Goal: Information Seeking & Learning: Compare options

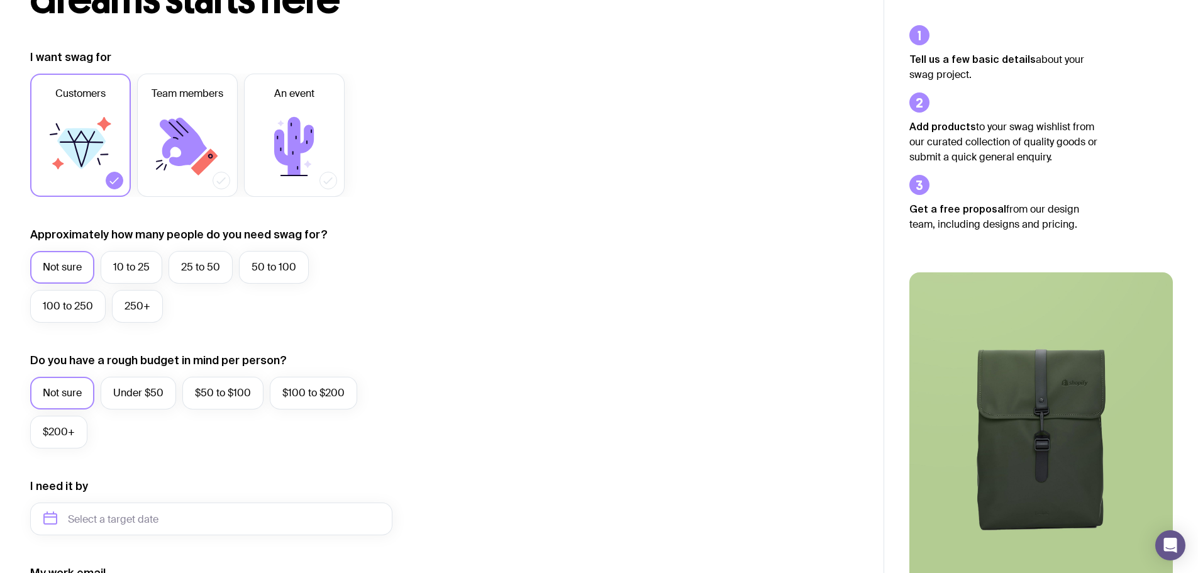
scroll to position [496, 0]
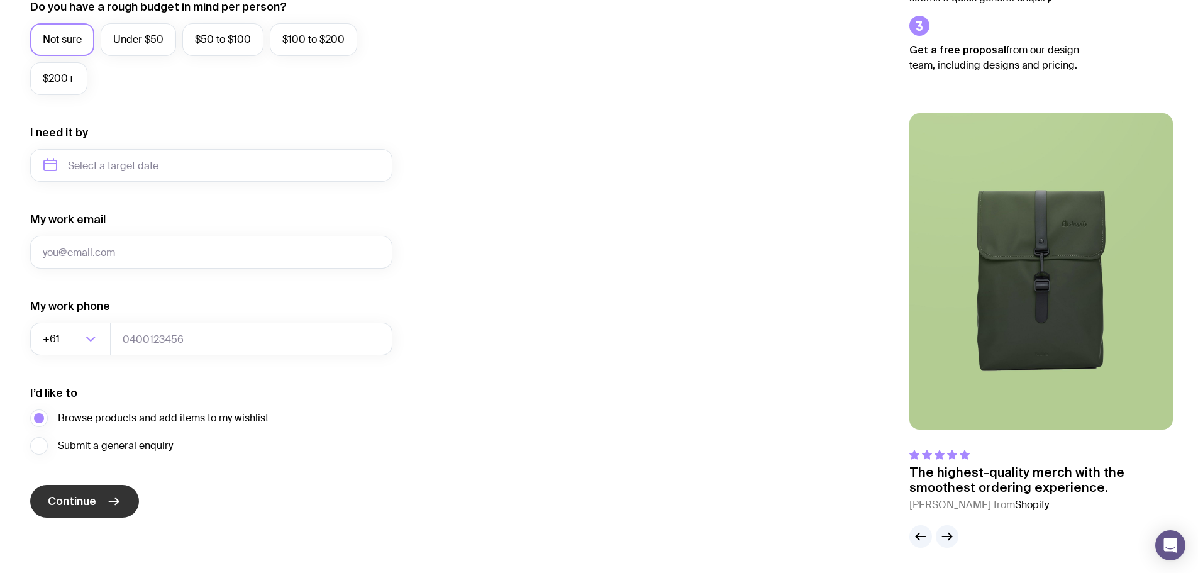
click at [92, 501] on span "Continue" at bounding box center [72, 501] width 48 height 15
click at [381, 435] on div "I’d like to Browse products and add items to my wishlist Submit a general enqui…" at bounding box center [211, 420] width 362 height 69
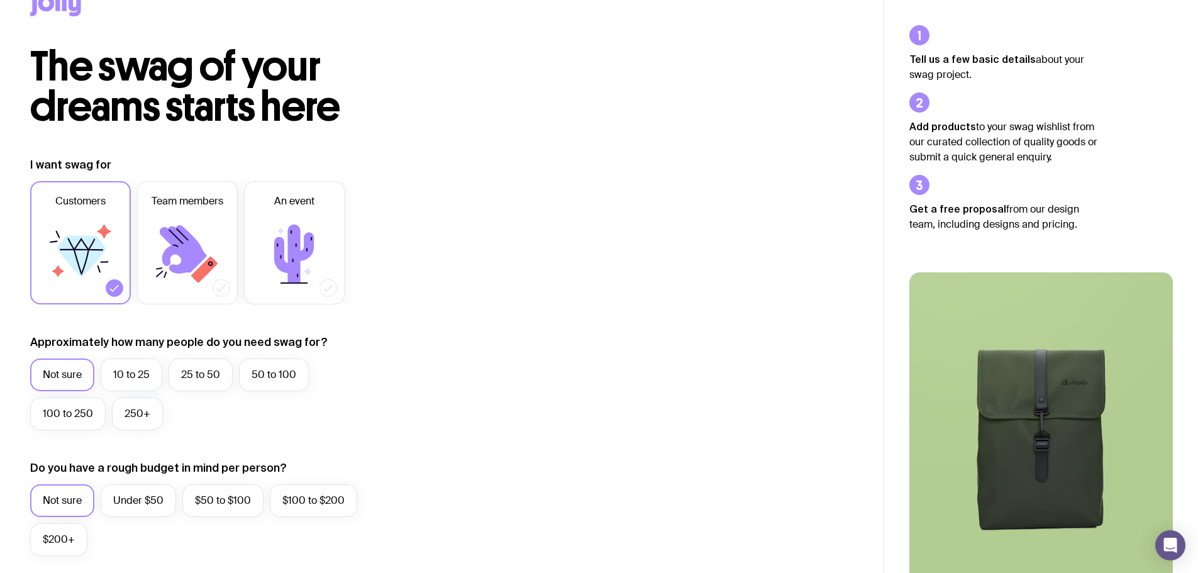
scroll to position [0, 0]
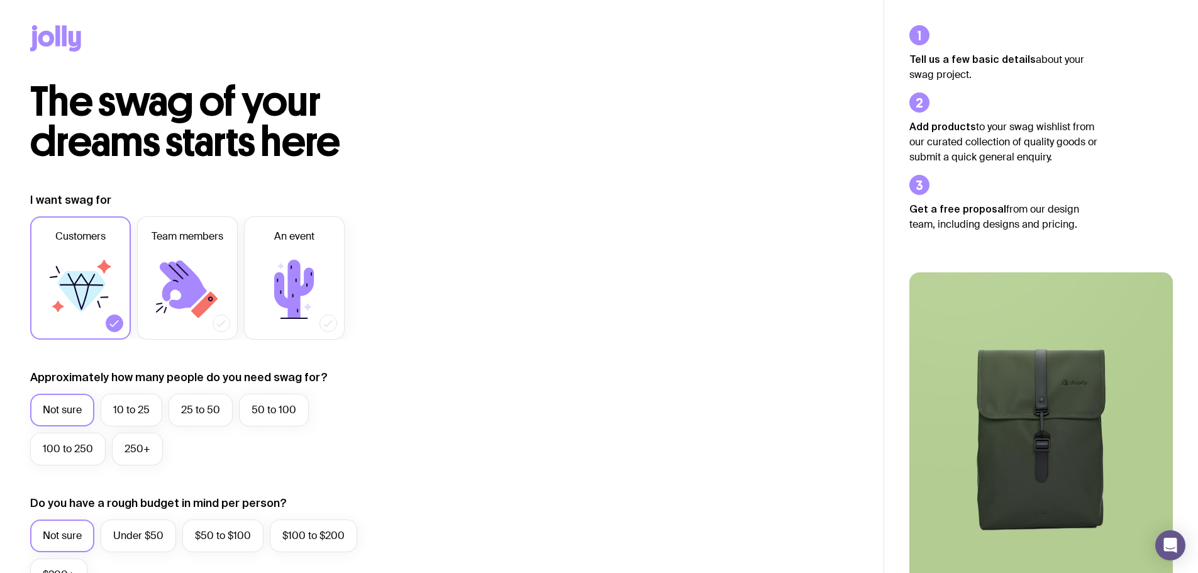
click at [213, 280] on icon at bounding box center [187, 289] width 75 height 75
click at [0, 0] on input "Team members" at bounding box center [0, 0] width 0 height 0
click at [130, 422] on label "10 to 25" at bounding box center [132, 410] width 62 height 33
click at [0, 0] on input "10 to 25" at bounding box center [0, 0] width 0 height 0
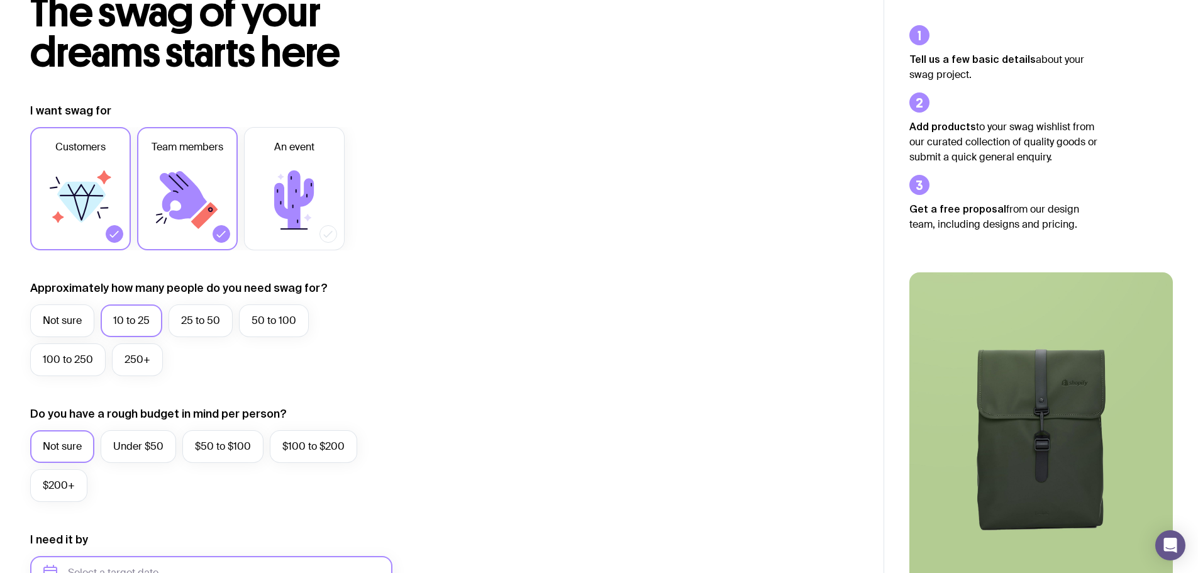
scroll to position [252, 0]
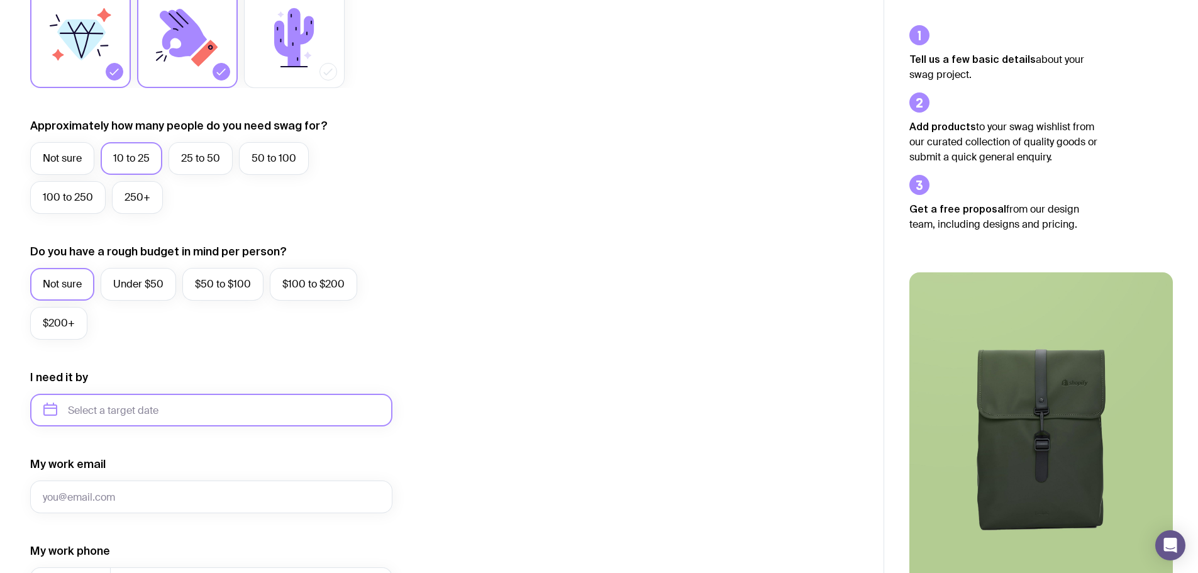
click at [116, 404] on input "text" at bounding box center [211, 410] width 362 height 33
click at [167, 564] on button "Dec" at bounding box center [162, 564] width 46 height 25
type input "[DATE]"
click at [138, 497] on input "My work email" at bounding box center [211, 496] width 362 height 33
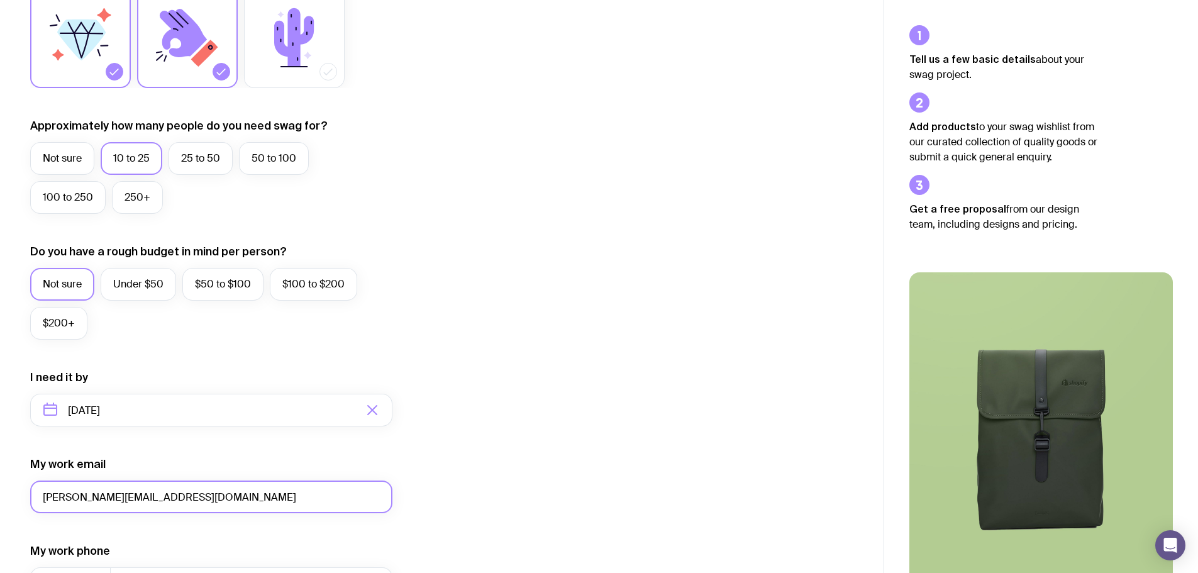
type input "[PERSON_NAME][EMAIL_ADDRESS][DOMAIN_NAME]"
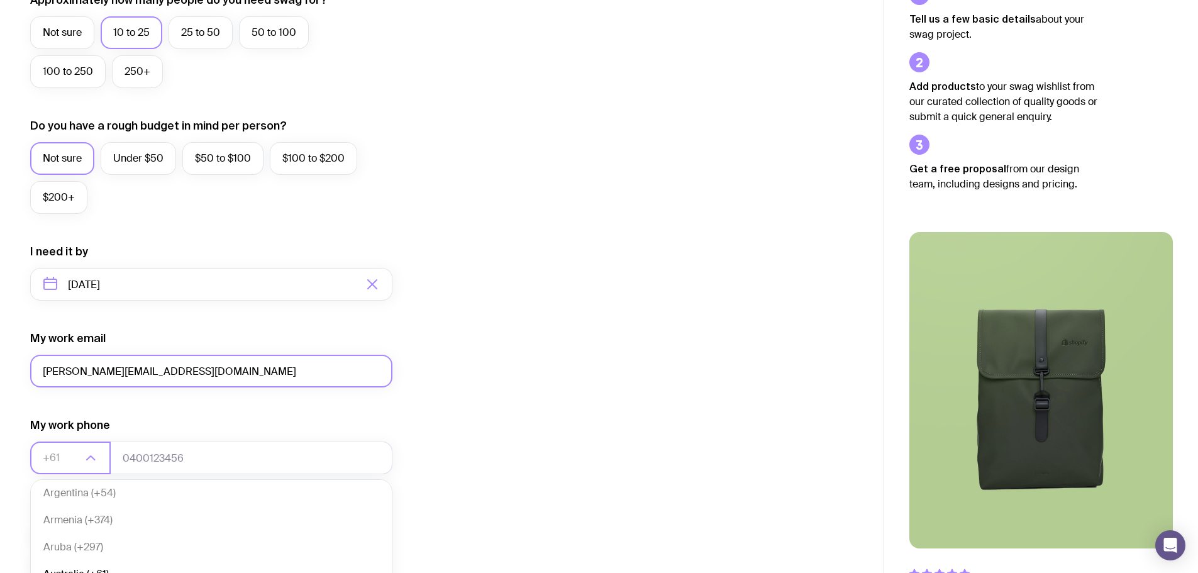
scroll to position [496, 0]
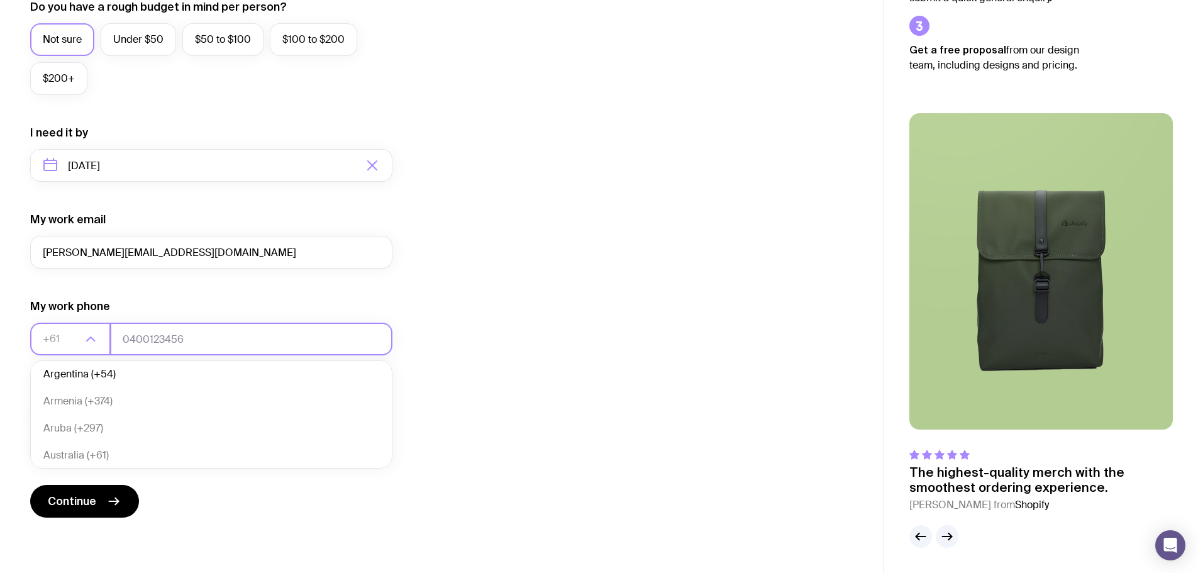
click at [179, 333] on input "tel" at bounding box center [251, 339] width 282 height 33
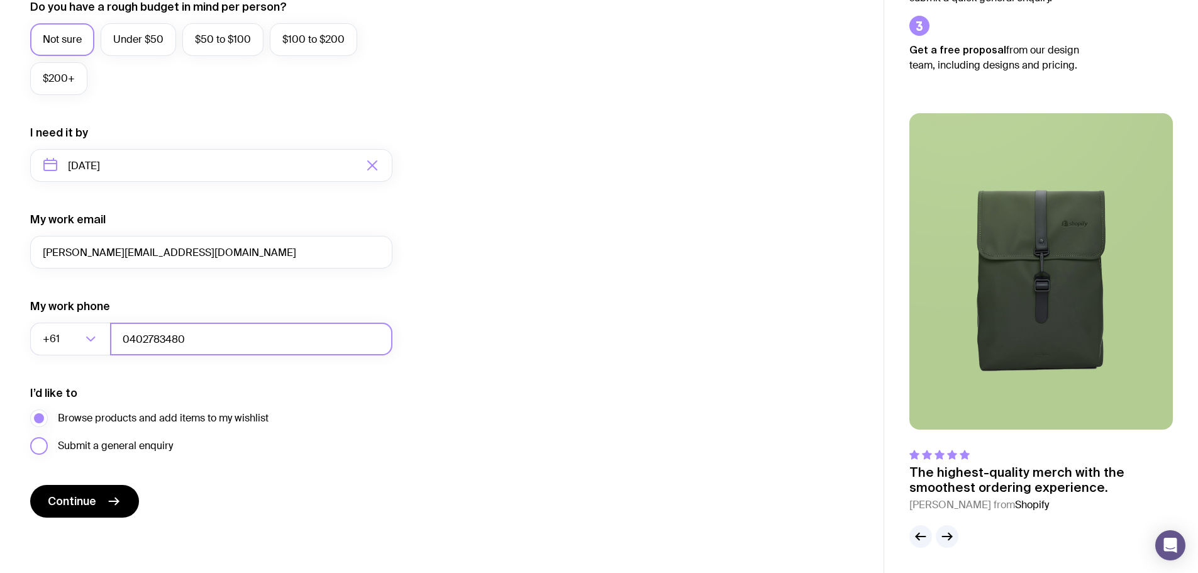
type input "0402783480"
click at [95, 443] on span "Submit a general enquiry" at bounding box center [115, 445] width 115 height 15
click at [0, 0] on input "Submit a general enquiry" at bounding box center [0, 0] width 0 height 0
click at [103, 418] on span "Browse products and add items to my wishlist" at bounding box center [163, 418] width 211 height 15
click at [0, 0] on input "Browse products and add items to my wishlist" at bounding box center [0, 0] width 0 height 0
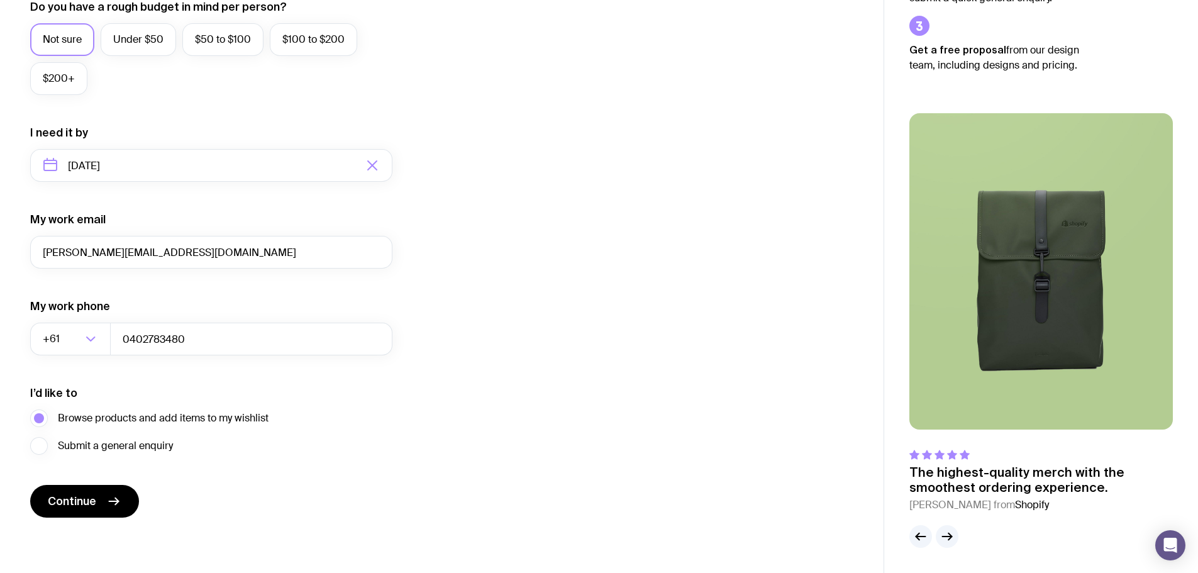
click at [72, 482] on form "I want swag for Customers Team members An event Approximately how many people d…" at bounding box center [211, 106] width 362 height 821
click at [72, 486] on button "Continue" at bounding box center [84, 501] width 109 height 33
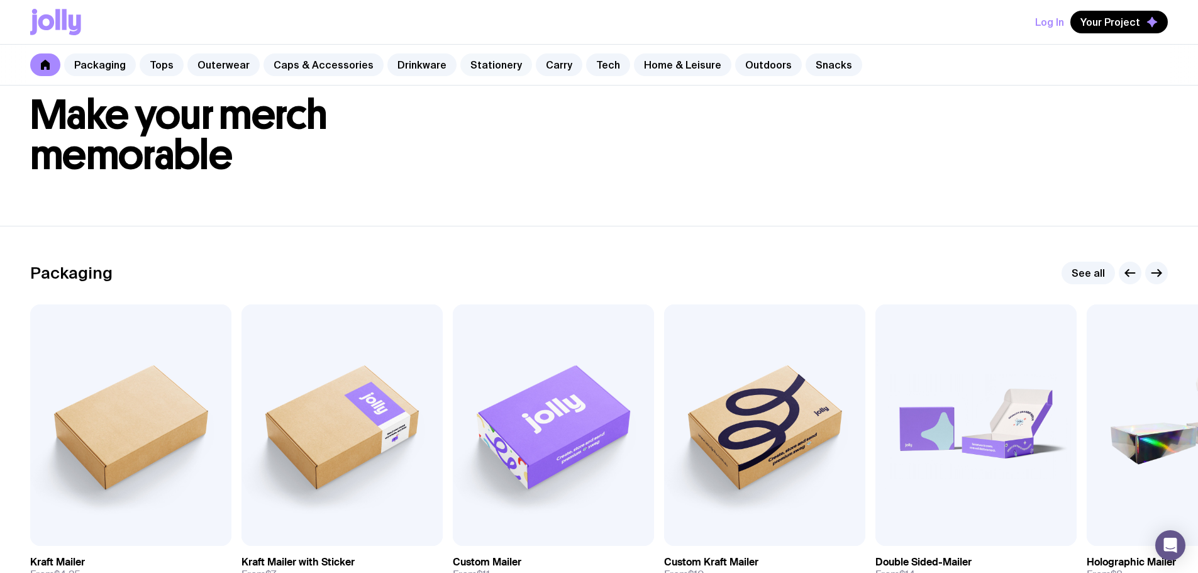
scroll to position [63, 0]
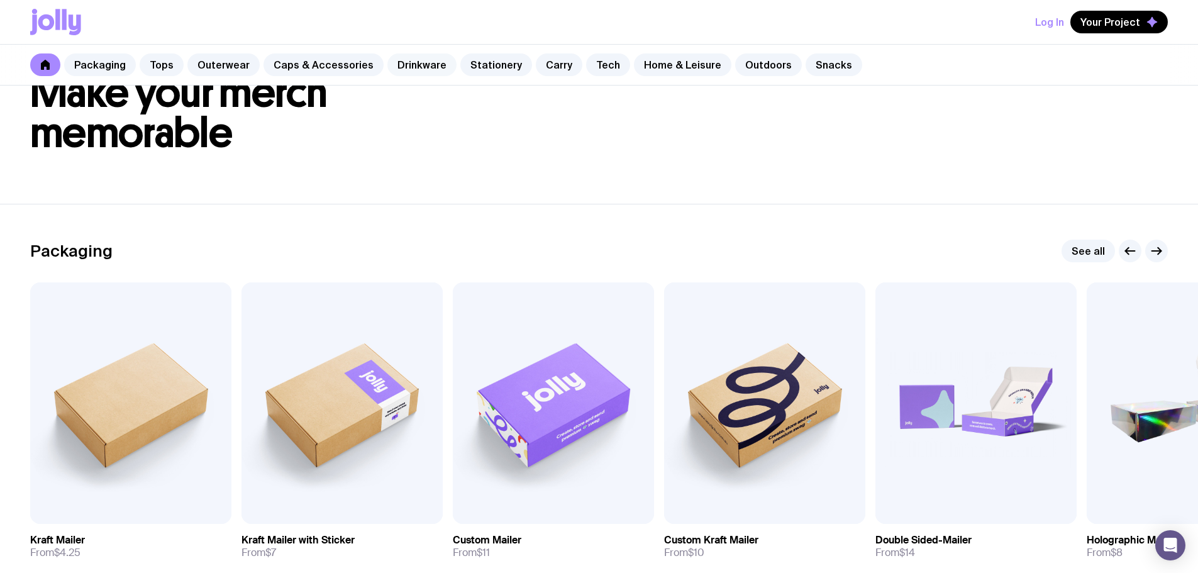
click at [424, 65] on link "Drinkware" at bounding box center [421, 64] width 69 height 23
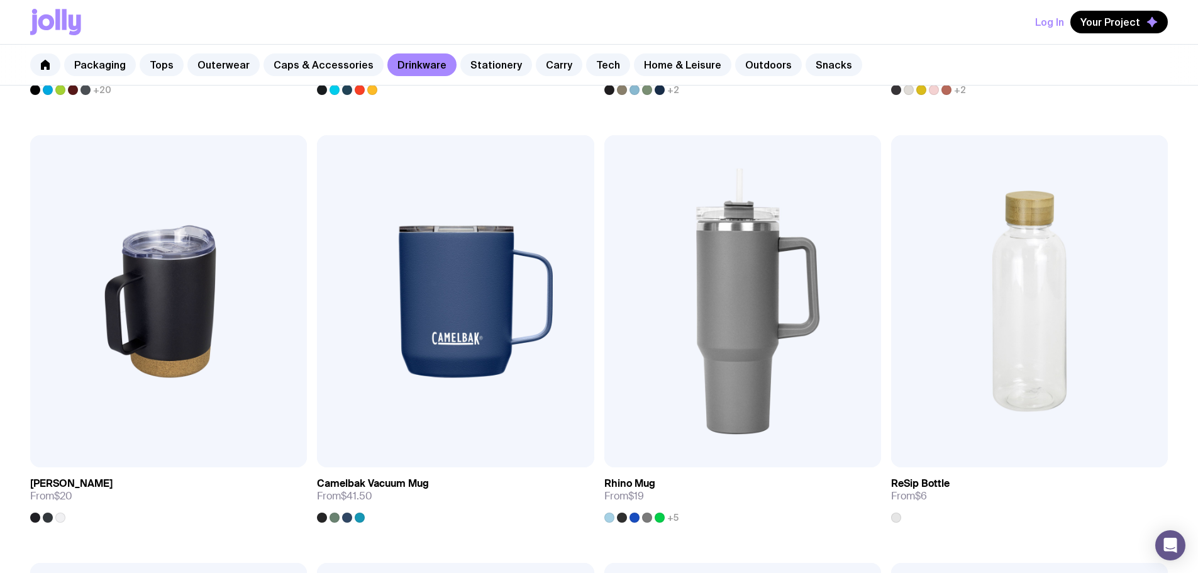
scroll to position [1069, 0]
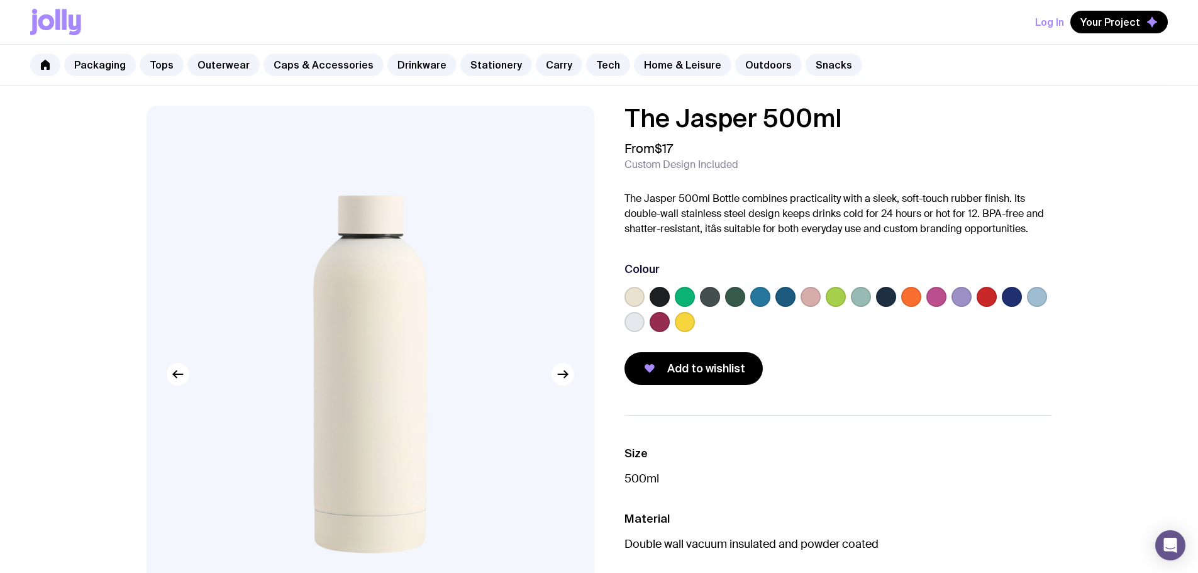
click at [692, 299] on label at bounding box center [685, 297] width 20 height 20
click at [0, 0] on input "radio" at bounding box center [0, 0] width 0 height 0
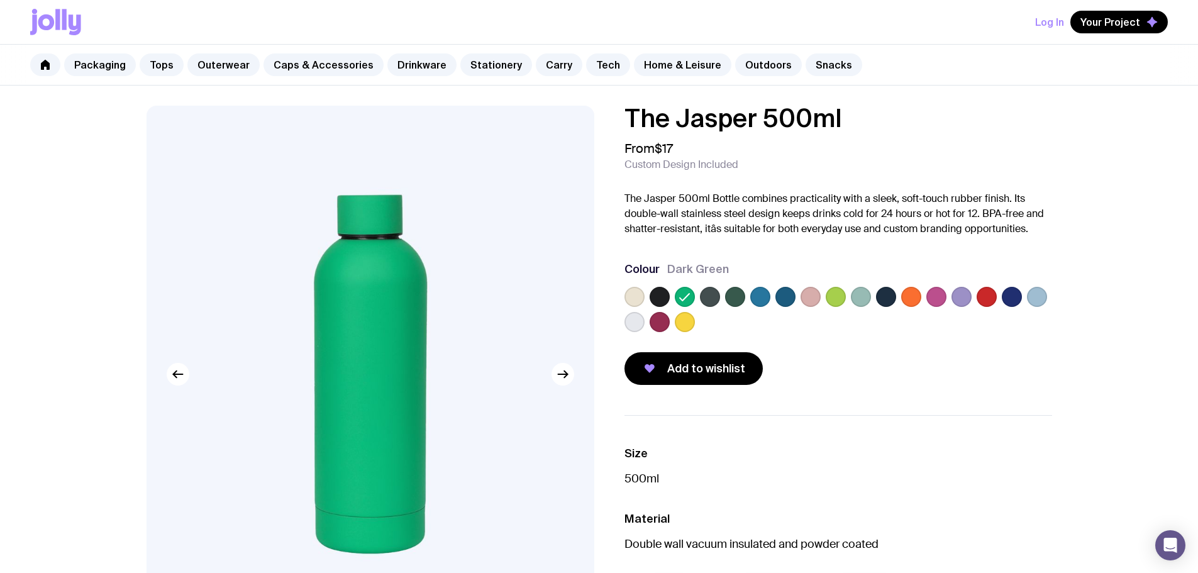
click at [719, 299] on label at bounding box center [710, 297] width 20 height 20
click at [0, 0] on input "radio" at bounding box center [0, 0] width 0 height 0
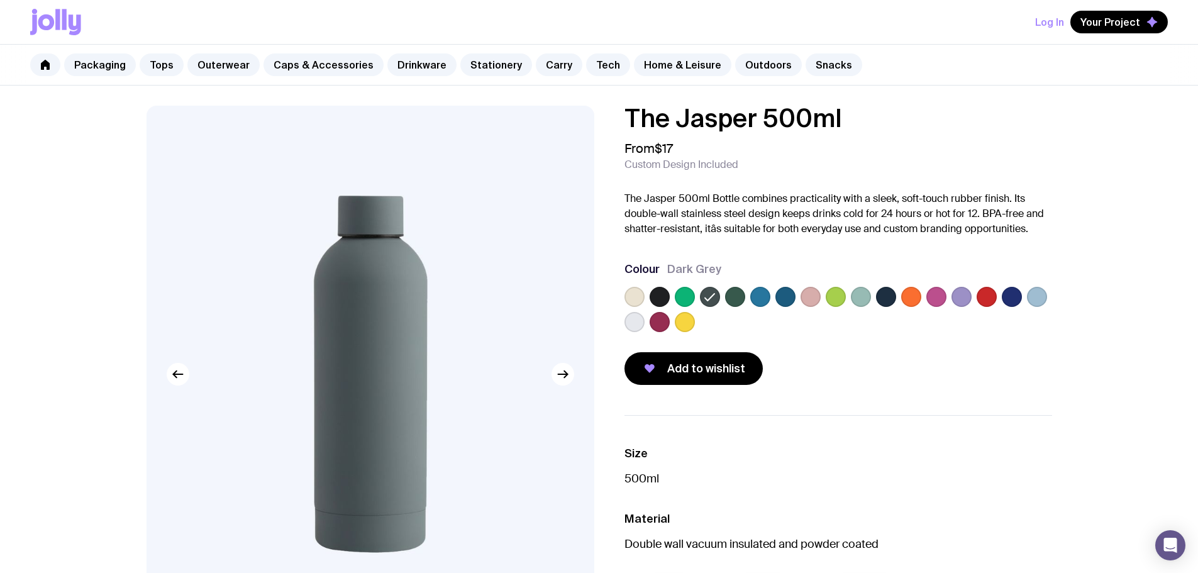
click at [733, 296] on label at bounding box center [735, 297] width 20 height 20
click at [0, 0] on input "radio" at bounding box center [0, 0] width 0 height 0
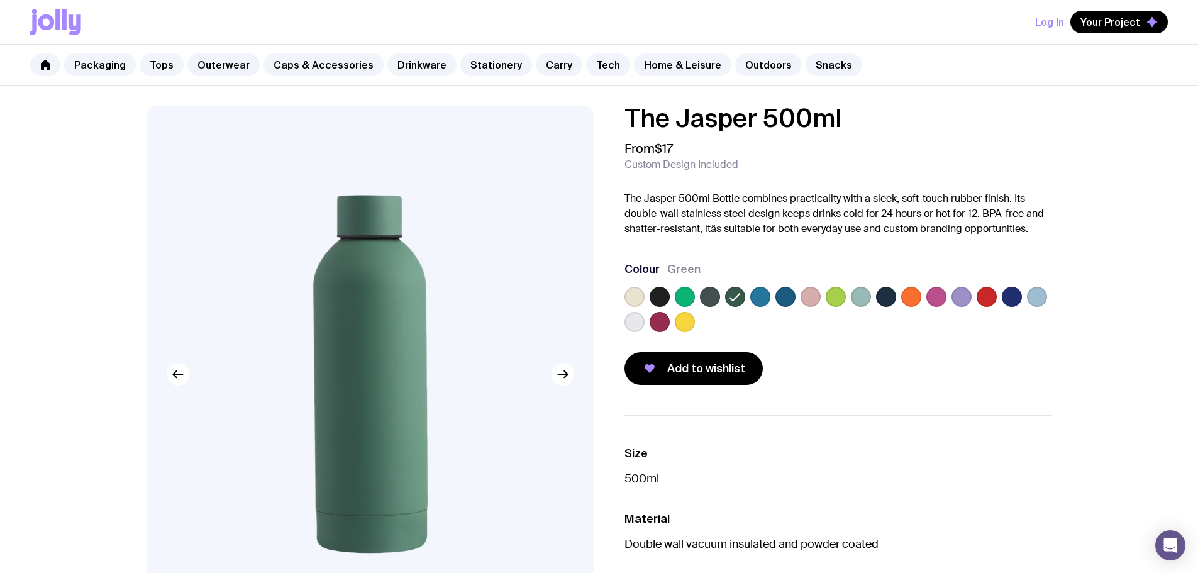
click at [860, 380] on div "Add to wishlist" at bounding box center [838, 368] width 428 height 33
click at [848, 346] on div "The Jasper 500ml From $17 Custom Design Included The Jasper 500ml Bottle combin…" at bounding box center [838, 245] width 428 height 279
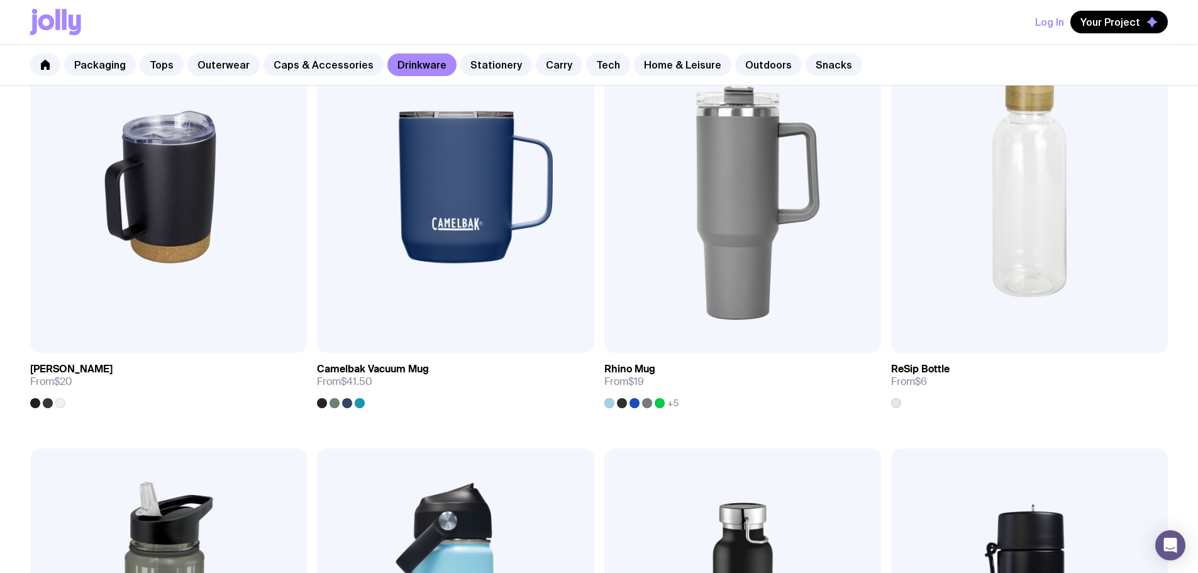
scroll to position [1193, 0]
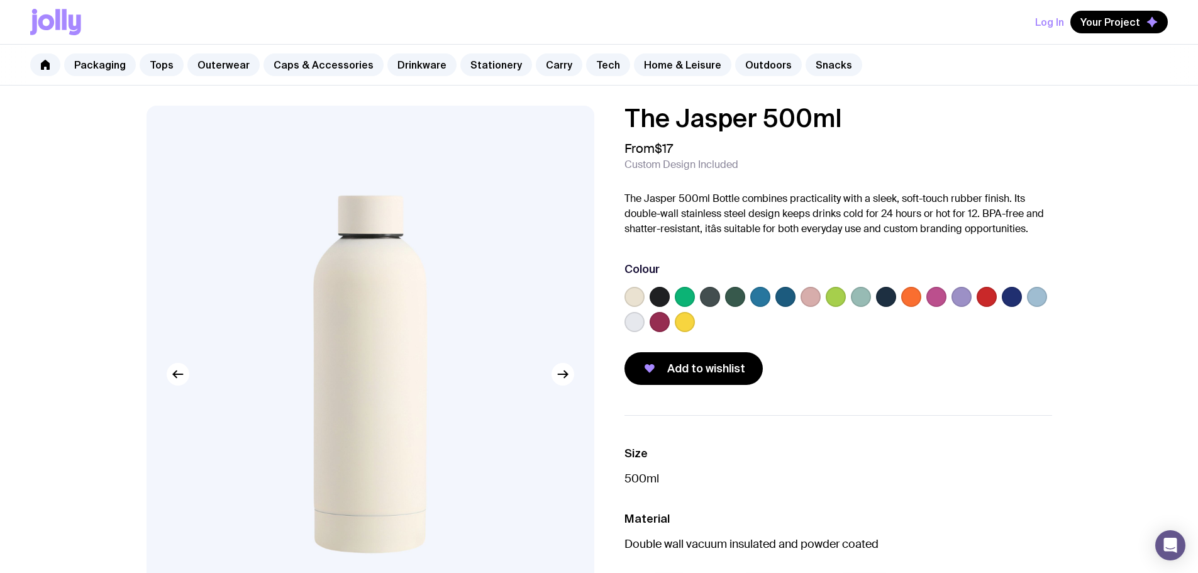
click at [577, 391] on img at bounding box center [371, 374] width 448 height 537
click at [572, 382] on img at bounding box center [371, 374] width 448 height 537
click at [562, 377] on icon "button" at bounding box center [562, 374] width 15 height 15
click at [562, 373] on icon "button" at bounding box center [562, 374] width 15 height 15
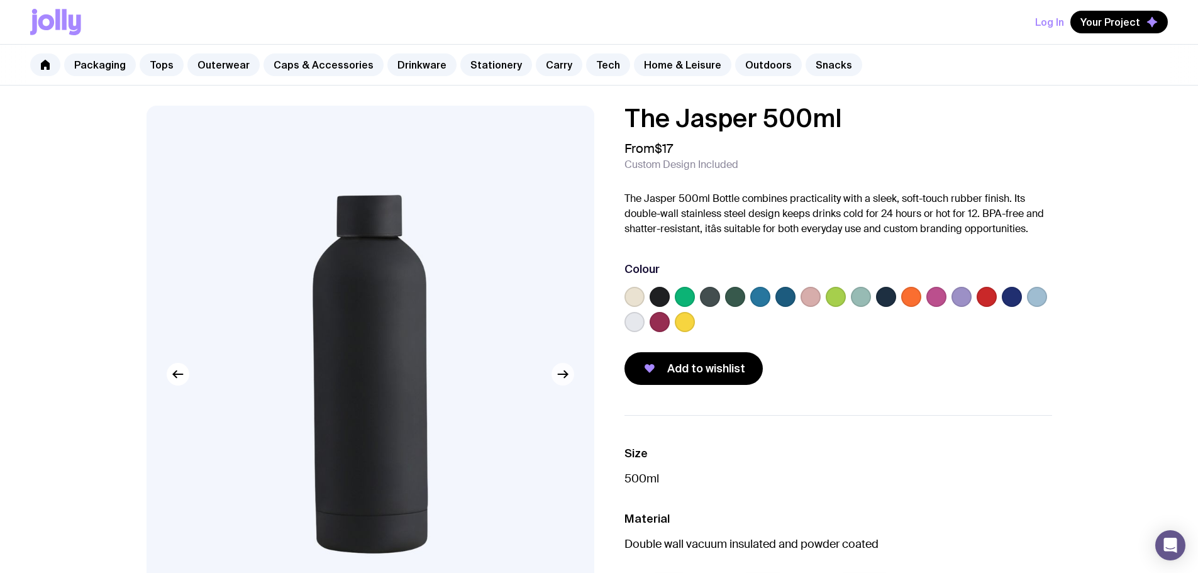
click at [562, 373] on icon "button" at bounding box center [562, 374] width 15 height 15
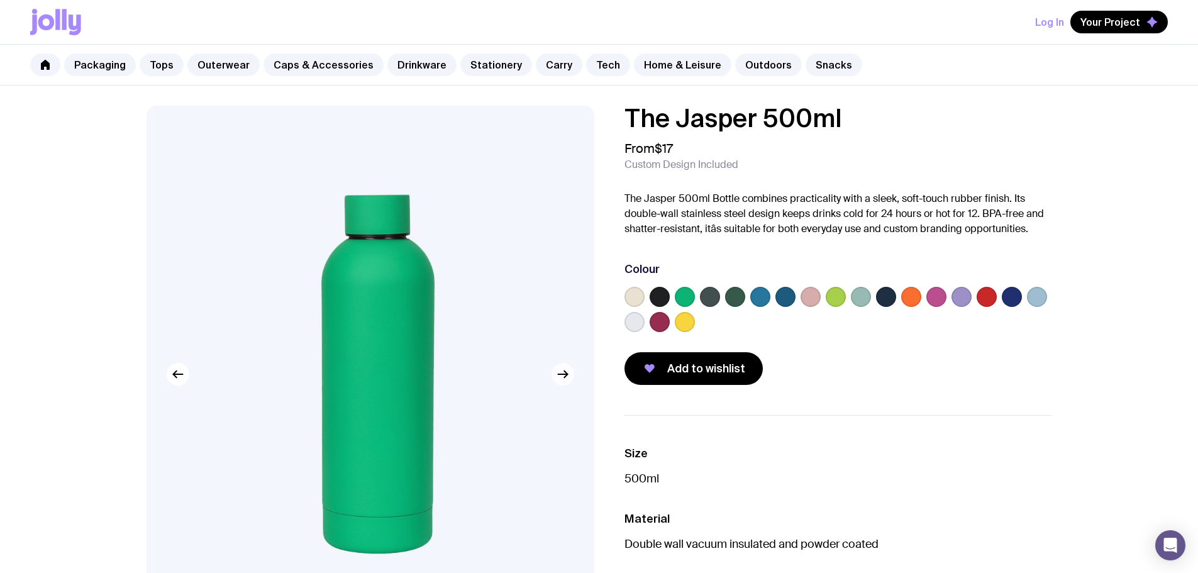
click at [562, 373] on icon "button" at bounding box center [562, 374] width 15 height 15
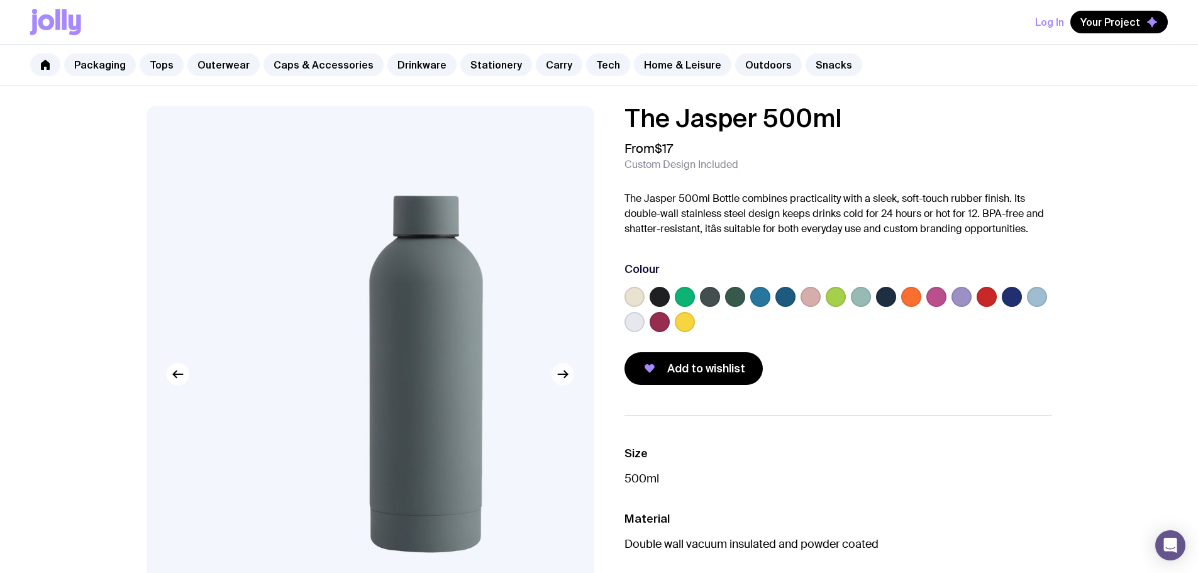
click at [562, 373] on icon "button" at bounding box center [562, 374] width 15 height 15
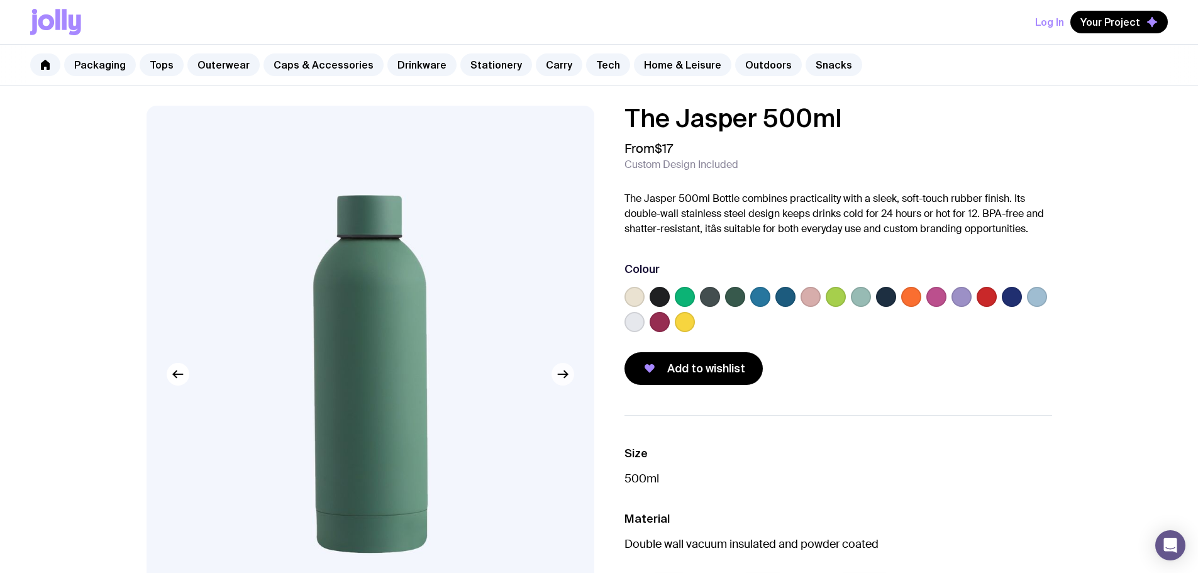
click at [562, 373] on icon "button" at bounding box center [562, 374] width 15 height 15
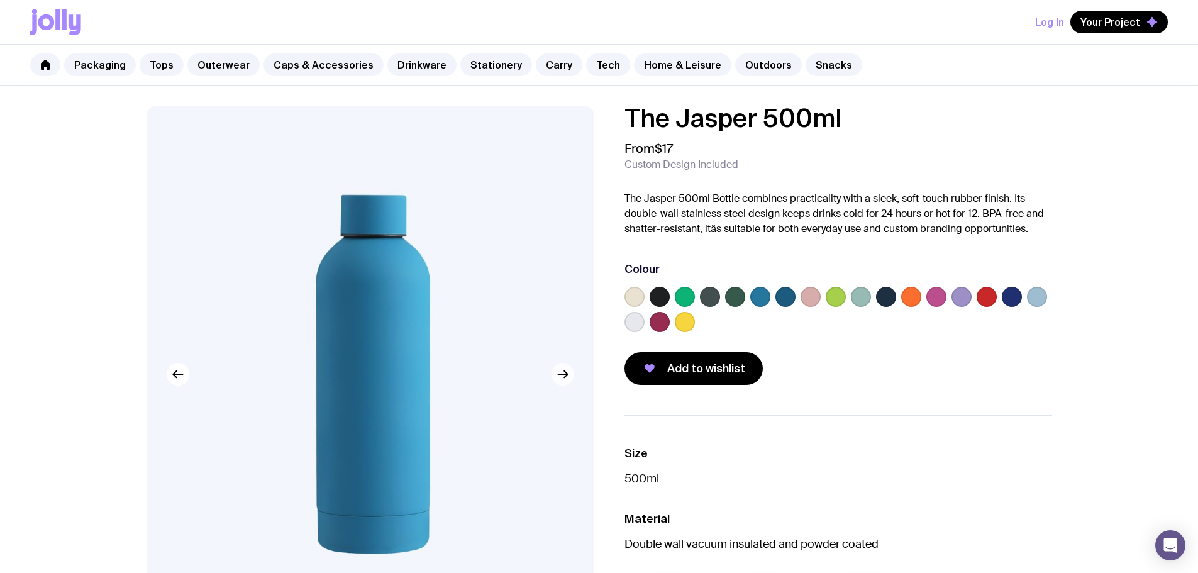
click at [562, 373] on icon "button" at bounding box center [562, 374] width 15 height 15
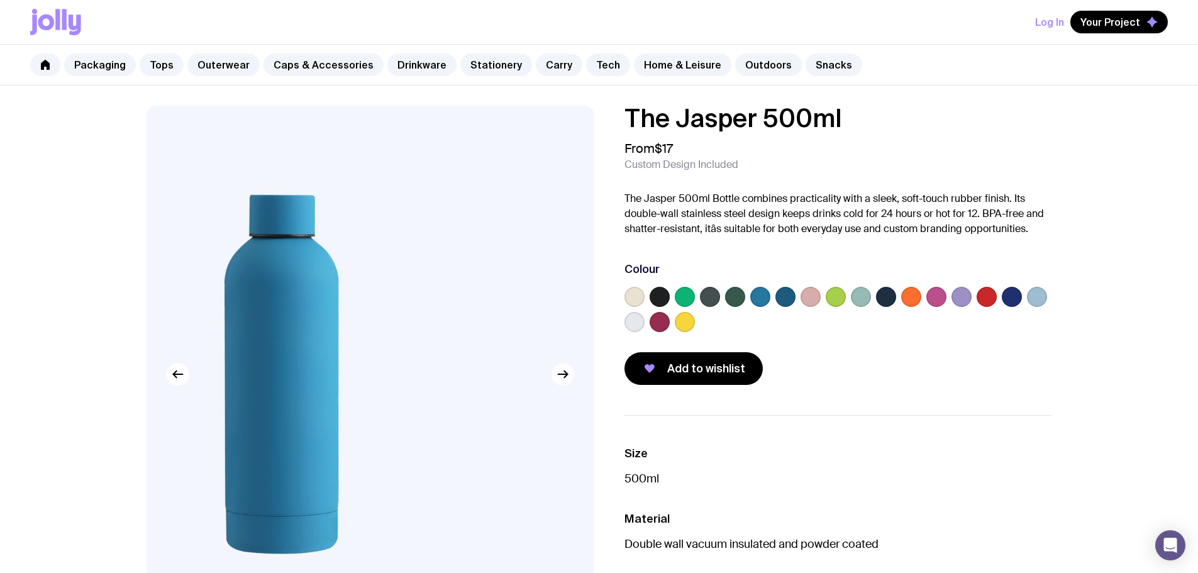
click at [562, 373] on icon "button" at bounding box center [562, 374] width 15 height 15
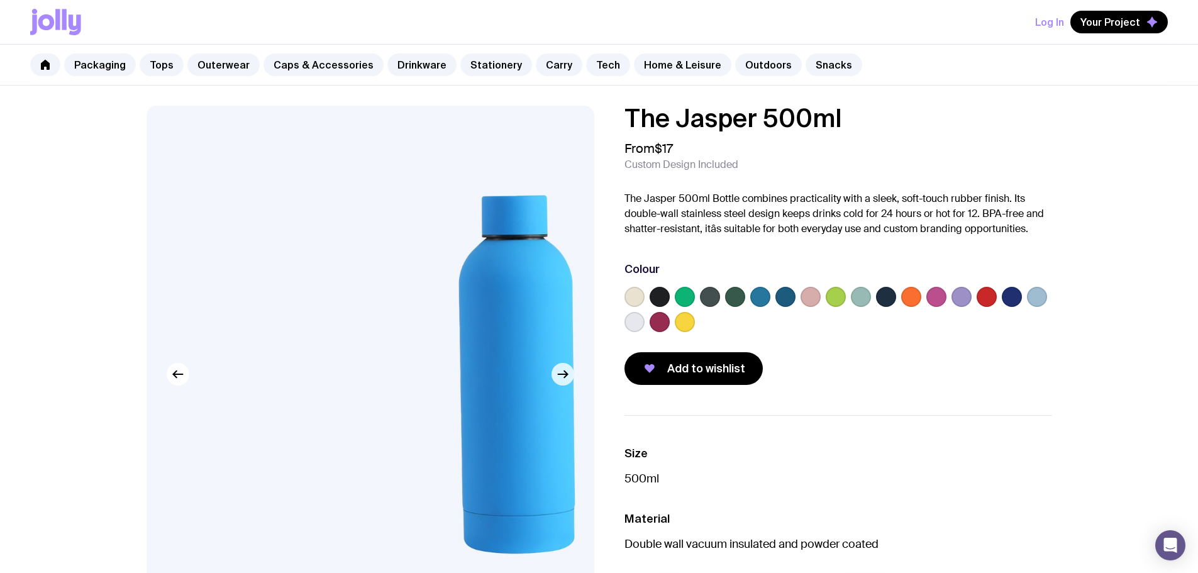
click at [562, 373] on icon "button" at bounding box center [562, 374] width 15 height 15
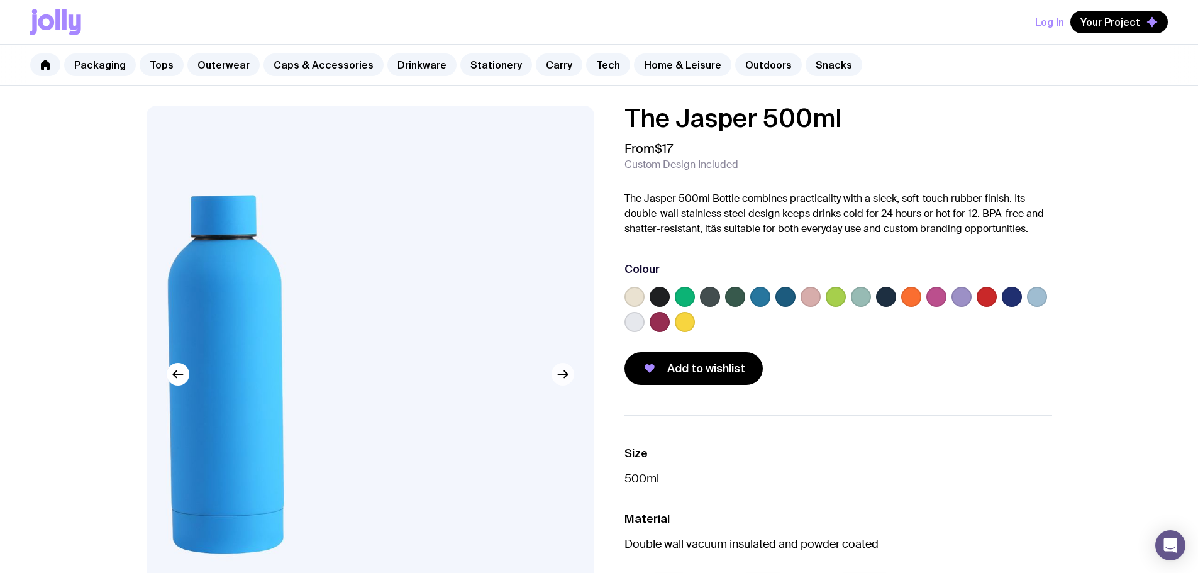
click at [562, 373] on icon "button" at bounding box center [562, 374] width 15 height 15
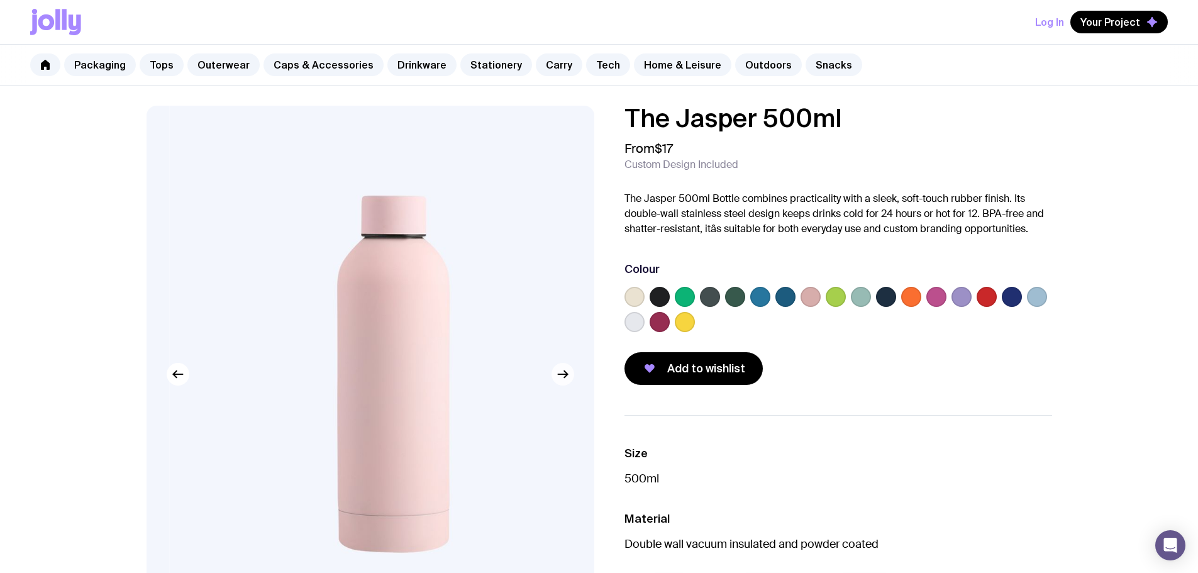
click at [562, 373] on icon "button" at bounding box center [562, 374] width 15 height 15
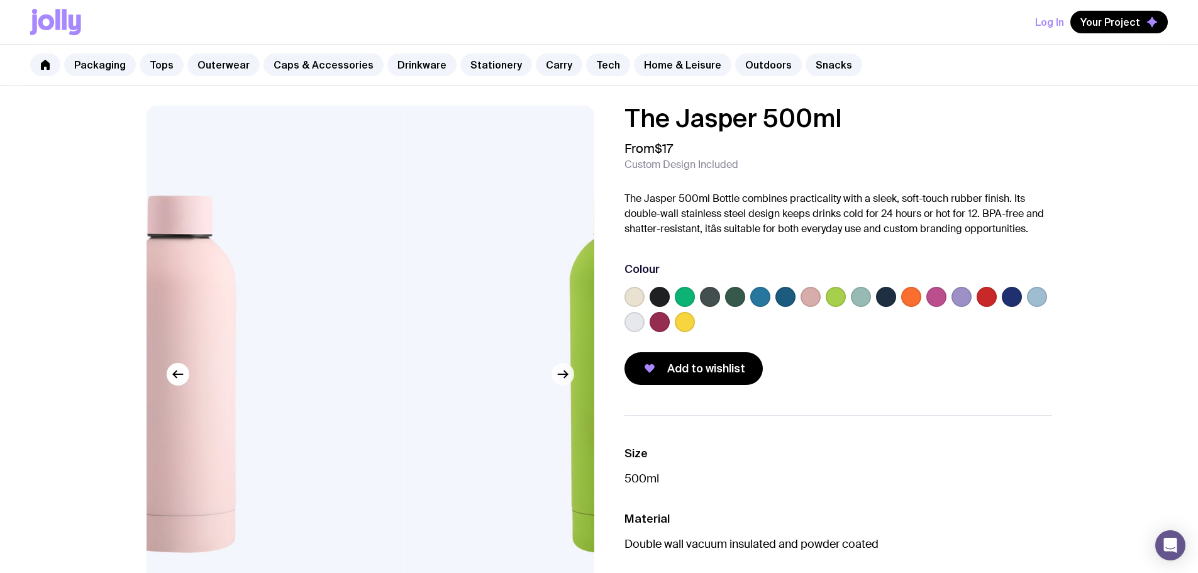
click at [562, 373] on icon "button" at bounding box center [562, 374] width 15 height 15
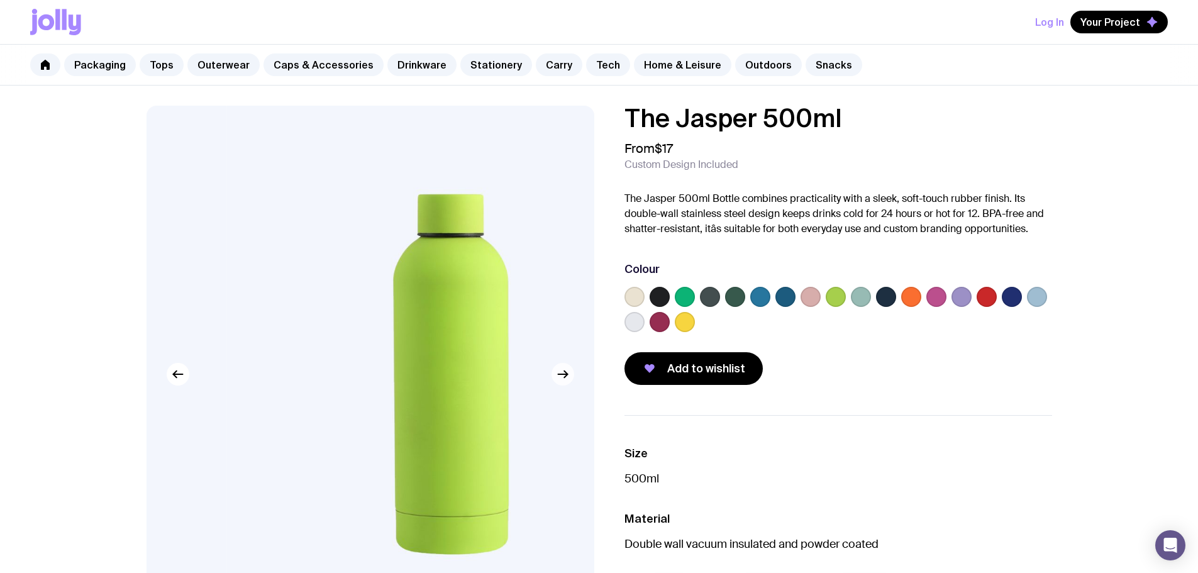
click at [562, 373] on icon "button" at bounding box center [562, 374] width 15 height 15
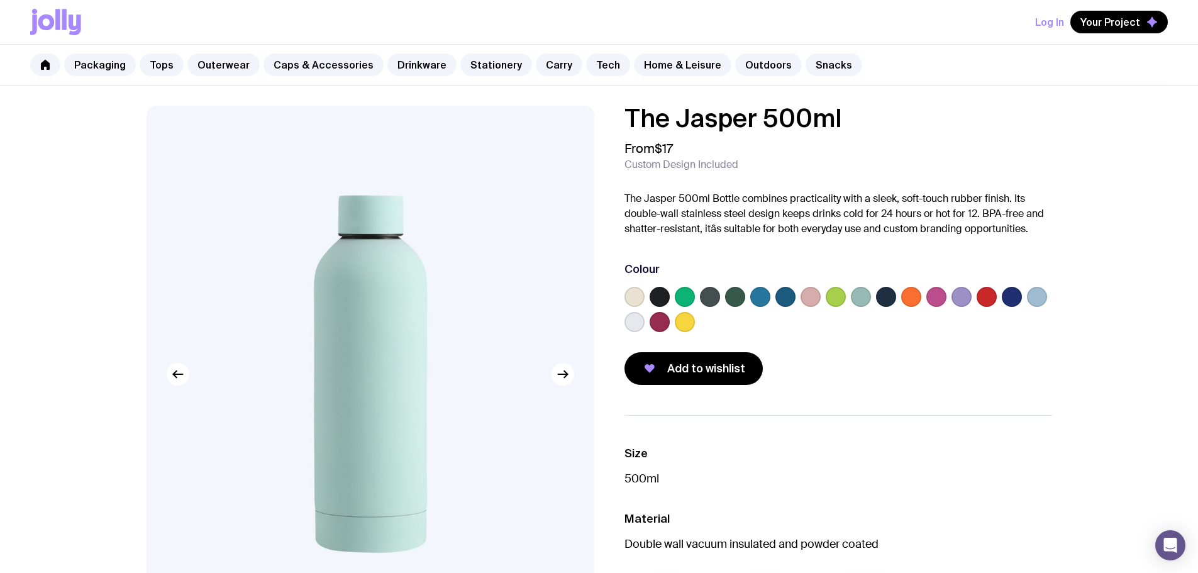
click at [740, 295] on label at bounding box center [735, 297] width 20 height 20
click at [0, 0] on input "radio" at bounding box center [0, 0] width 0 height 0
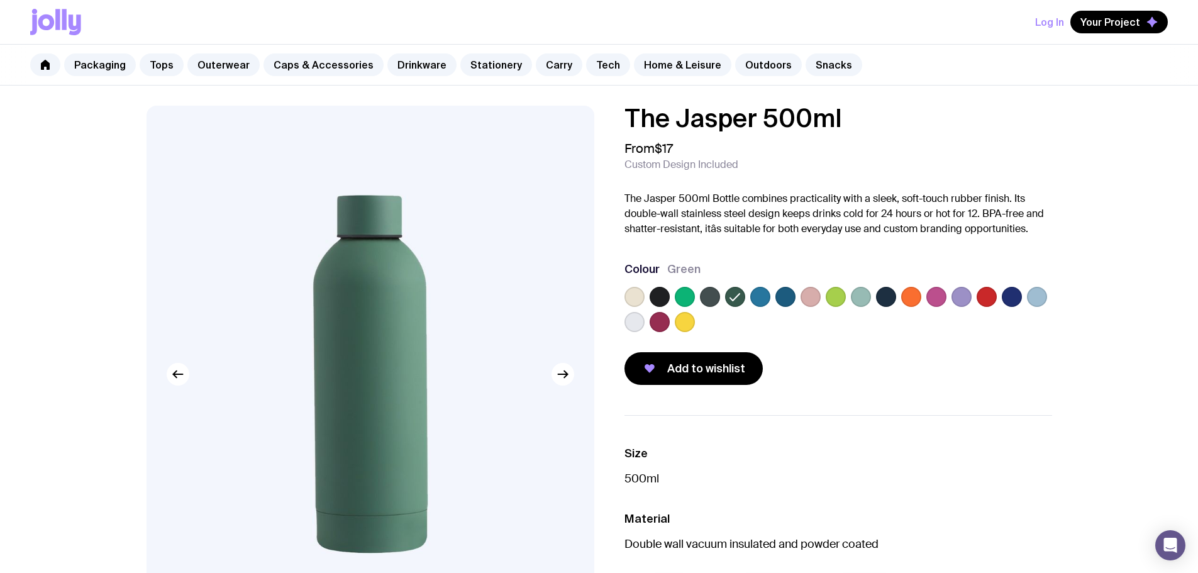
click at [691, 272] on span "Green" at bounding box center [683, 269] width 33 height 15
click at [715, 261] on div "The Jasper 500ml From $17 Custom Design Included The Jasper 500ml Bottle combin…" at bounding box center [838, 245] width 428 height 279
click at [792, 347] on div "The Jasper 500ml From $17 Custom Design Included The Jasper 500ml Bottle combin…" at bounding box center [838, 245] width 428 height 279
click at [692, 297] on label at bounding box center [685, 297] width 20 height 20
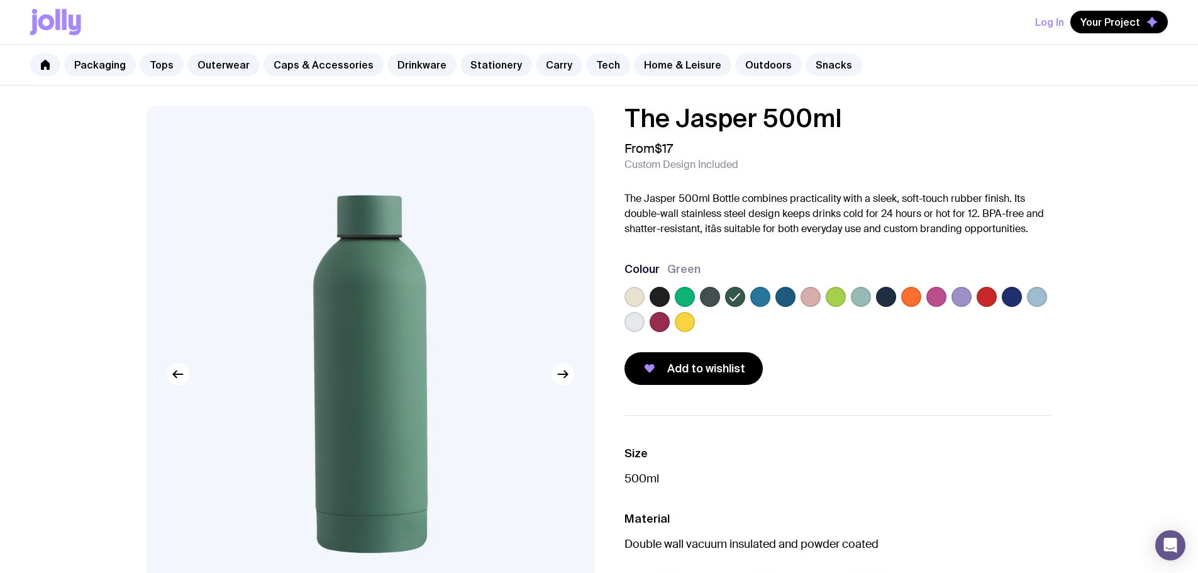
click at [0, 0] on input "radio" at bounding box center [0, 0] width 0 height 0
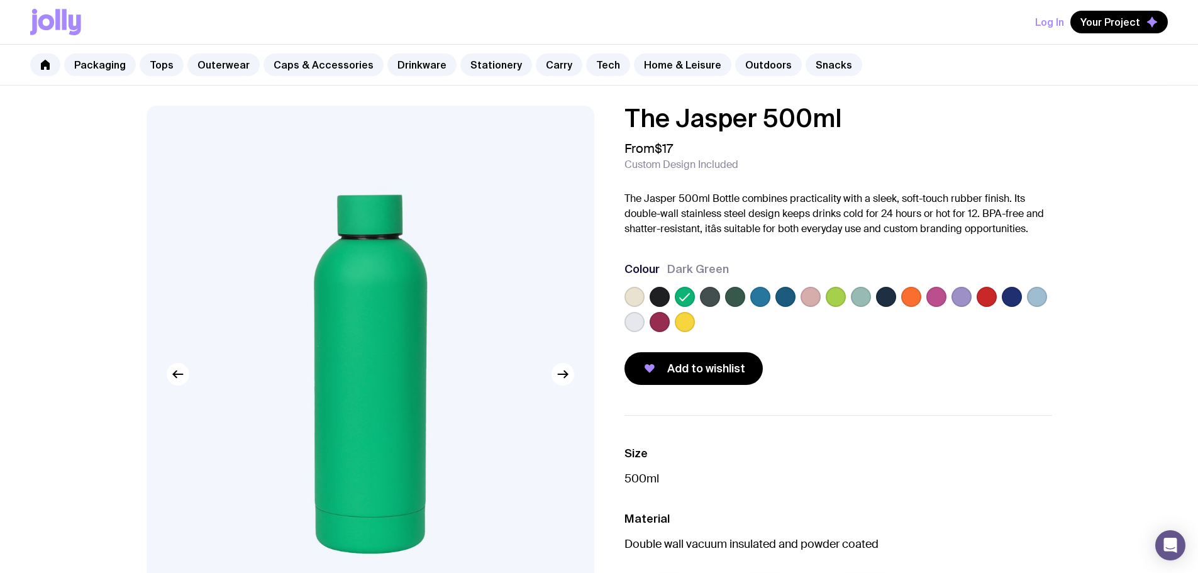
click at [738, 302] on label at bounding box center [735, 297] width 20 height 20
click at [0, 0] on input "radio" at bounding box center [0, 0] width 0 height 0
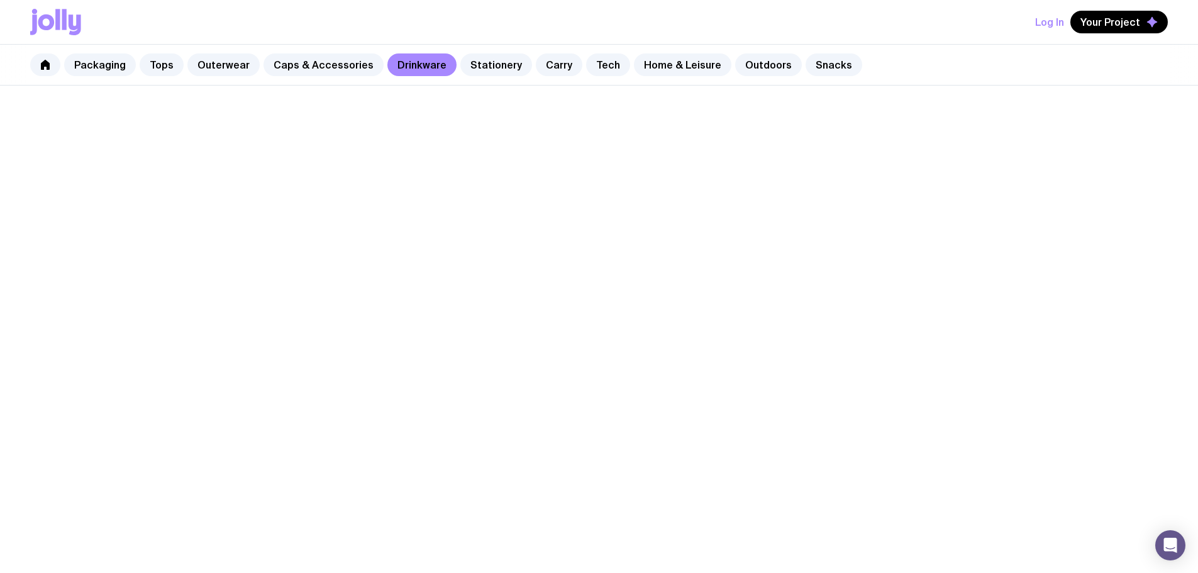
scroll to position [784, 0]
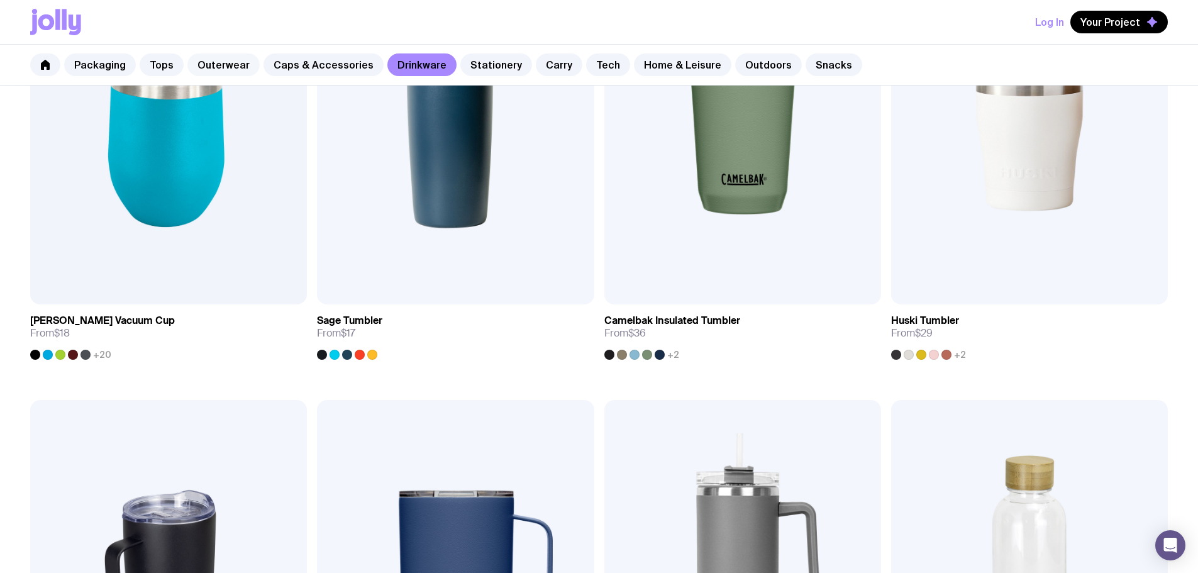
click at [202, 68] on link "Outerwear" at bounding box center [223, 64] width 72 height 23
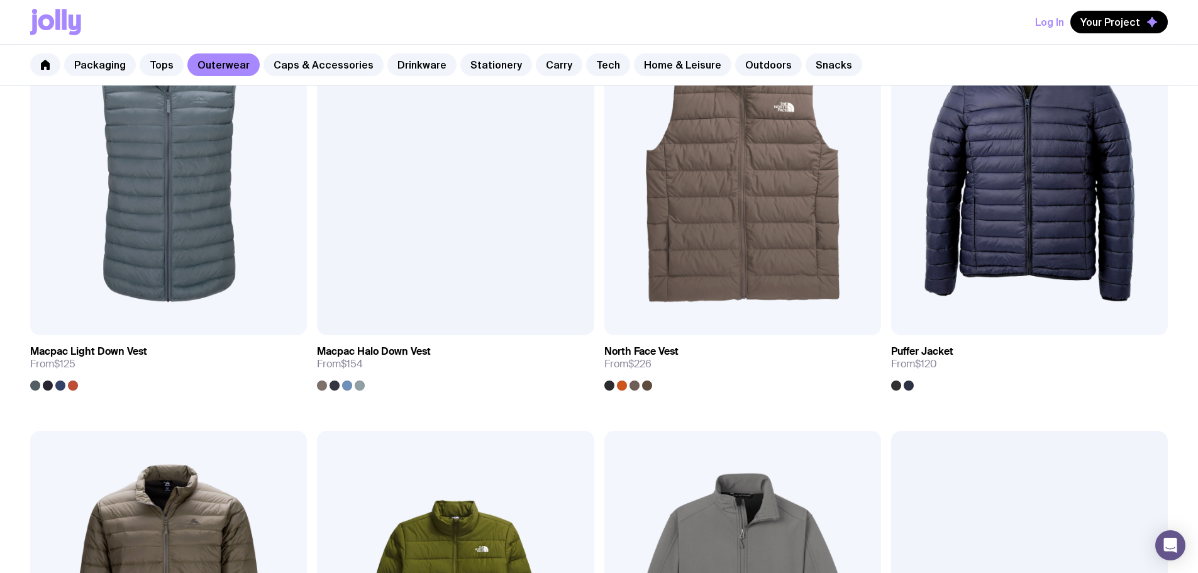
scroll to position [803, 0]
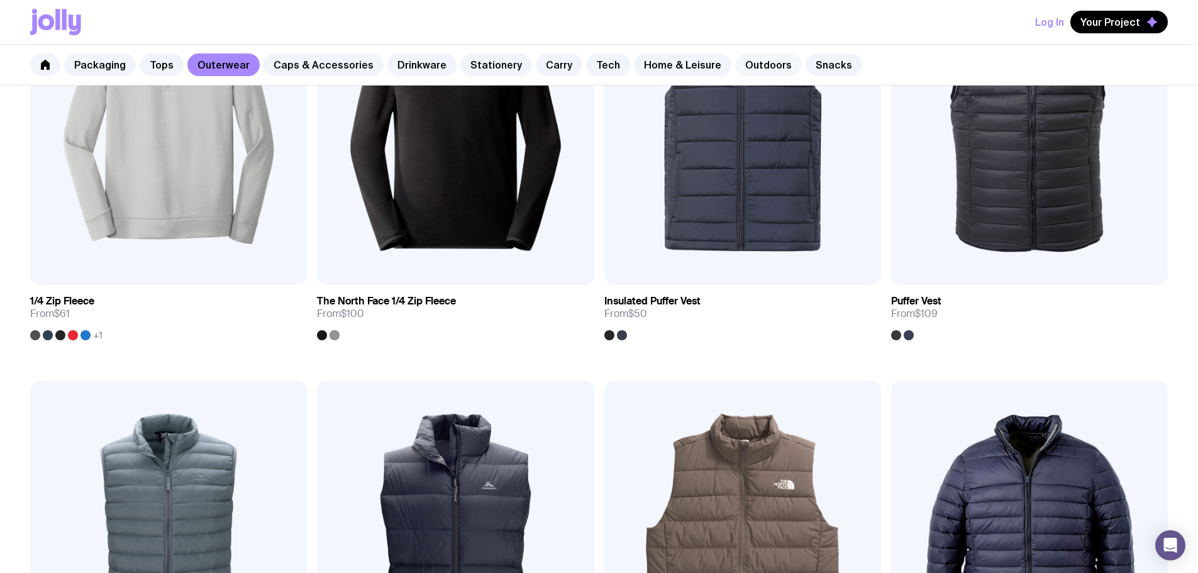
click at [772, 63] on link "Outdoors" at bounding box center [768, 64] width 67 height 23
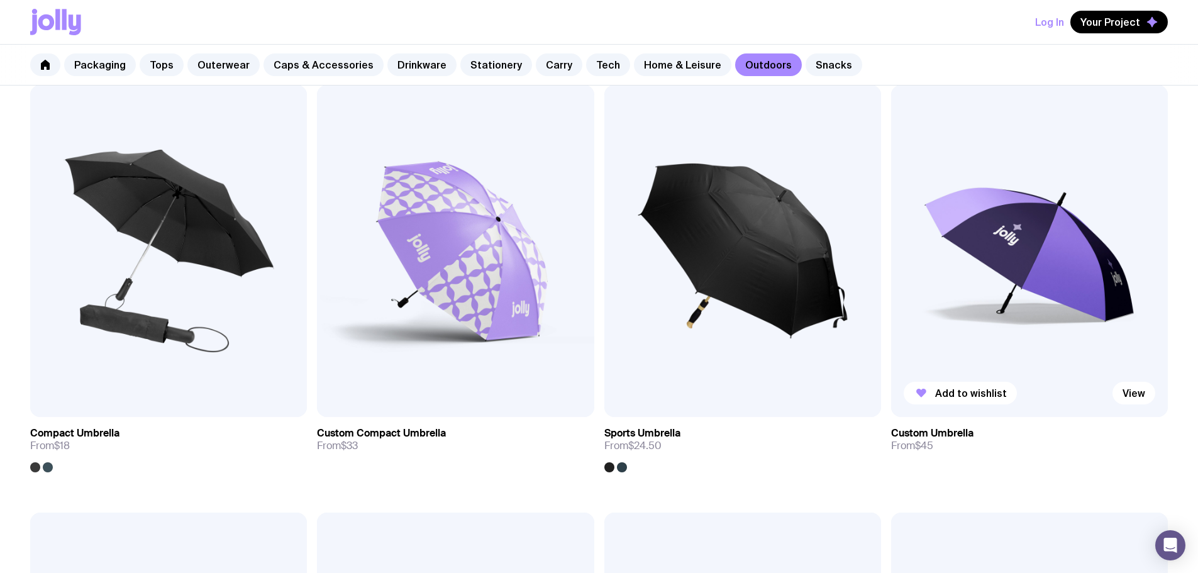
scroll to position [189, 0]
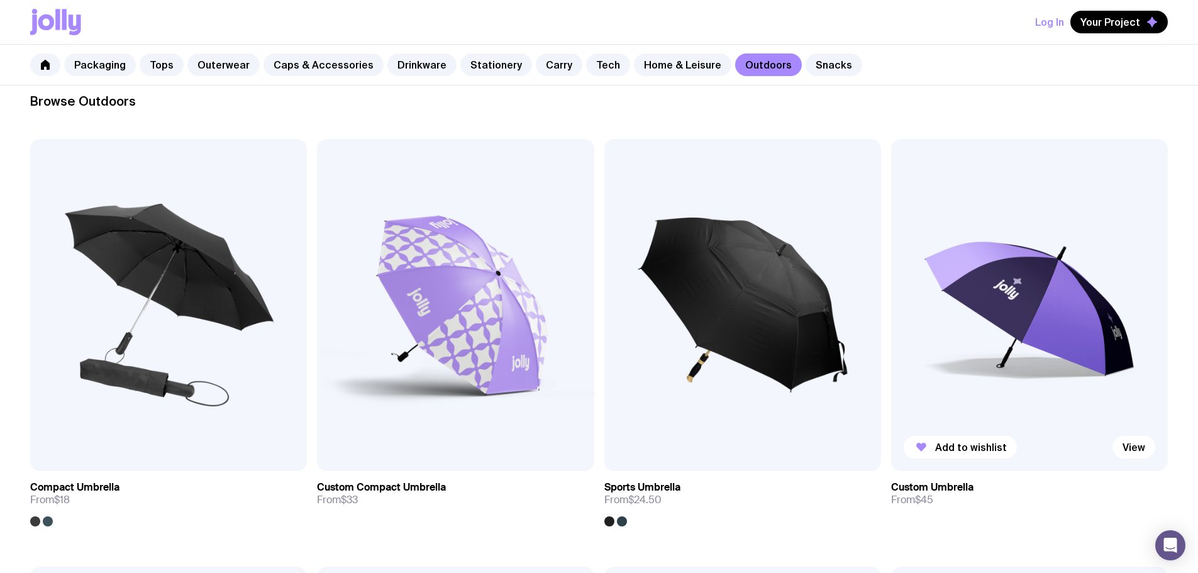
click at [891, 253] on img at bounding box center [1029, 305] width 277 height 332
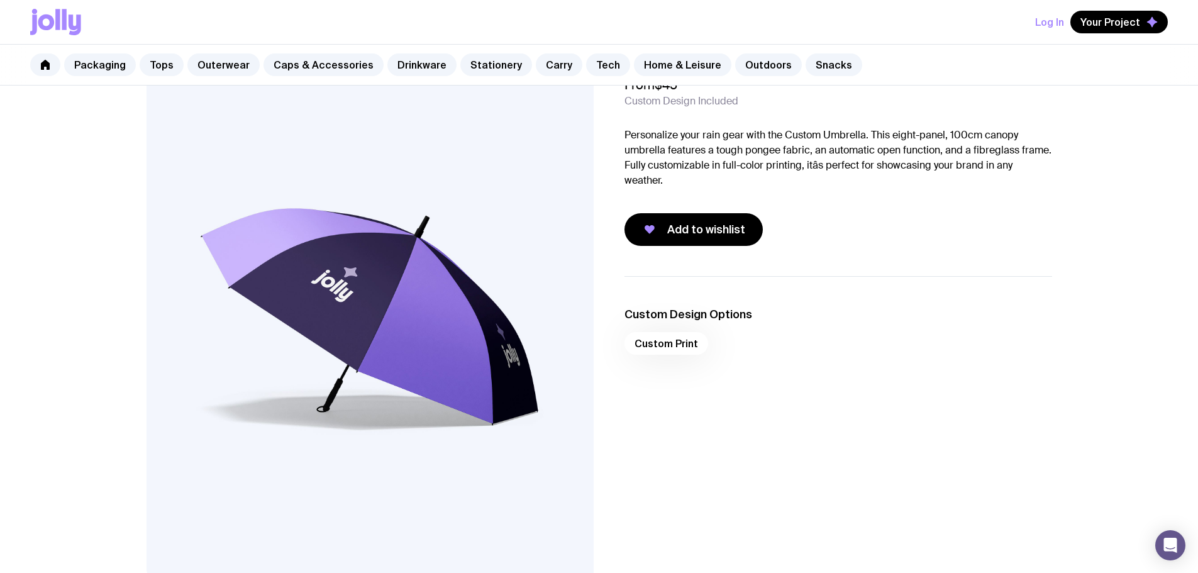
scroll to position [63, 0]
drag, startPoint x: 747, startPoint y: 131, endPoint x: 852, endPoint y: 140, distance: 105.3
click at [850, 140] on p "Personalize your rain gear with the Custom Umbrella. This eight-panel, 100cm ca…" at bounding box center [838, 158] width 428 height 60
click at [859, 139] on p "Personalize your rain gear with the Custom Umbrella. This eight-panel, 100cm ca…" at bounding box center [838, 158] width 428 height 60
drag, startPoint x: 922, startPoint y: 142, endPoint x: 947, endPoint y: 142, distance: 25.2
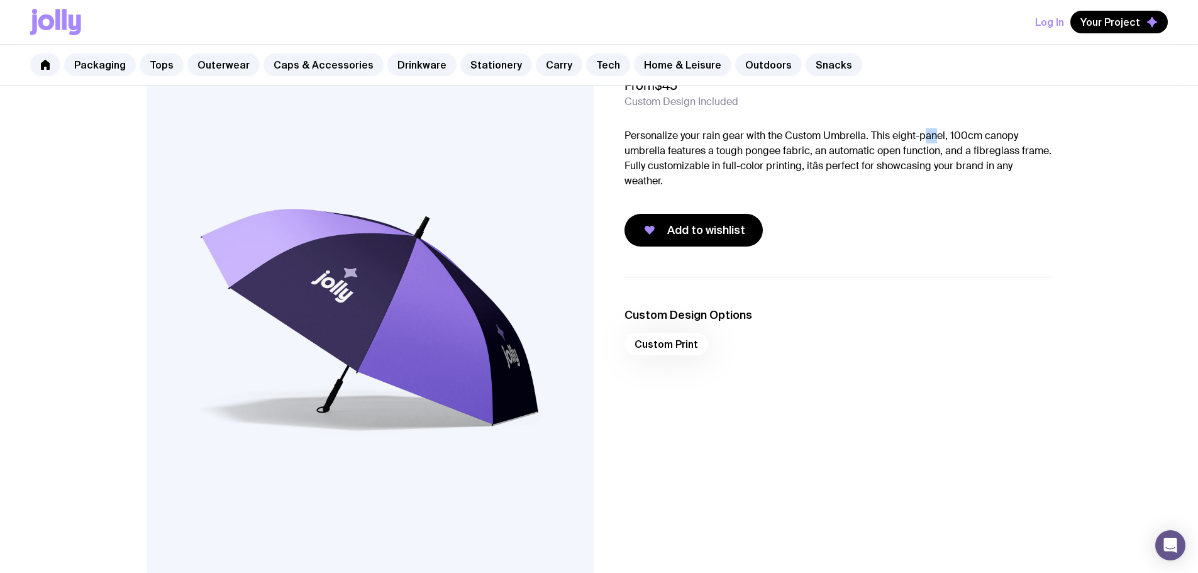
click at [941, 142] on p "Personalize your rain gear with the Custom Umbrella. This eight-panel, 100cm ca…" at bounding box center [838, 158] width 428 height 60
drag, startPoint x: 655, startPoint y: 165, endPoint x: 857, endPoint y: 172, distance: 202.0
click at [857, 172] on p "Personalize your rain gear with the Custom Umbrella. This eight-panel, 100cm ca…" at bounding box center [838, 158] width 428 height 60
click at [858, 174] on p "Personalize your rain gear with the Custom Umbrella. This eight-panel, 100cm ca…" at bounding box center [838, 158] width 428 height 60
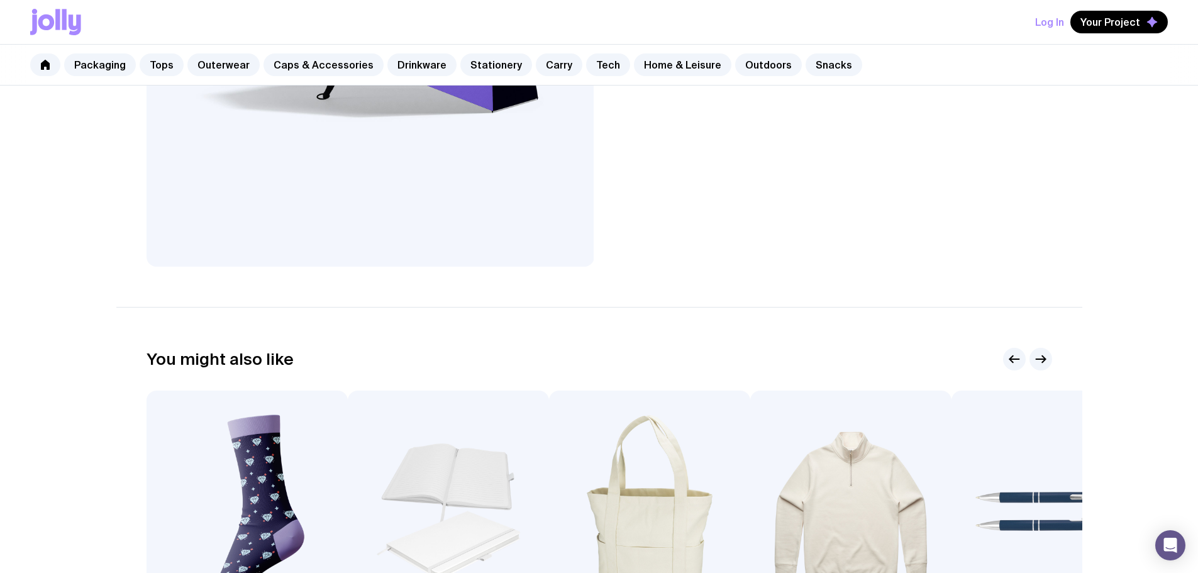
scroll to position [0, 0]
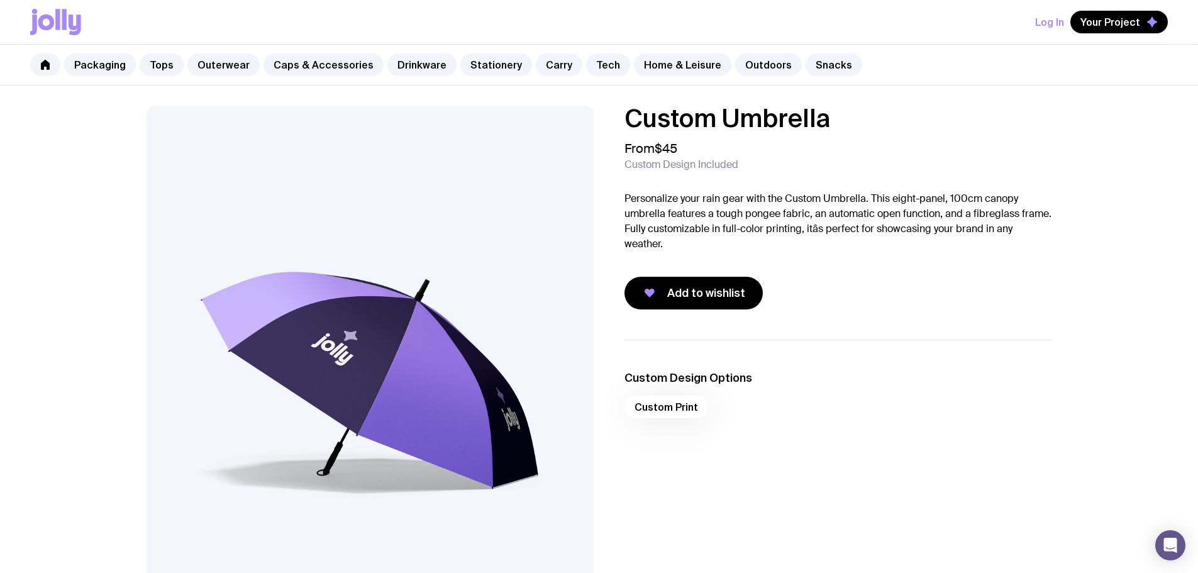
click at [466, 392] on img at bounding box center [371, 374] width 448 height 537
click at [758, 57] on link "Outdoors" at bounding box center [768, 64] width 67 height 23
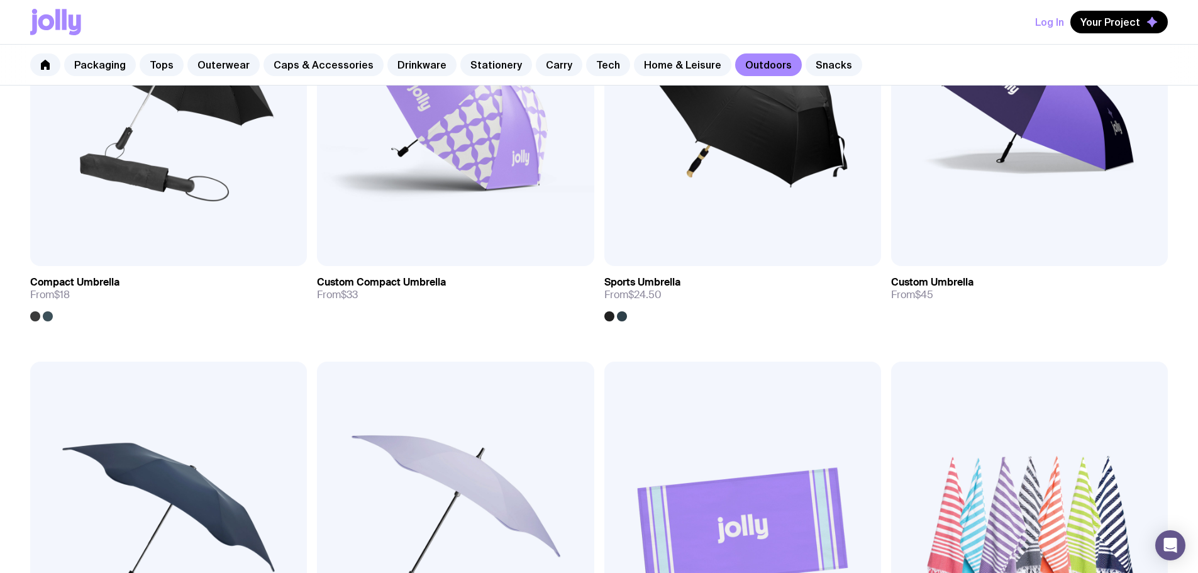
scroll to position [377, 0]
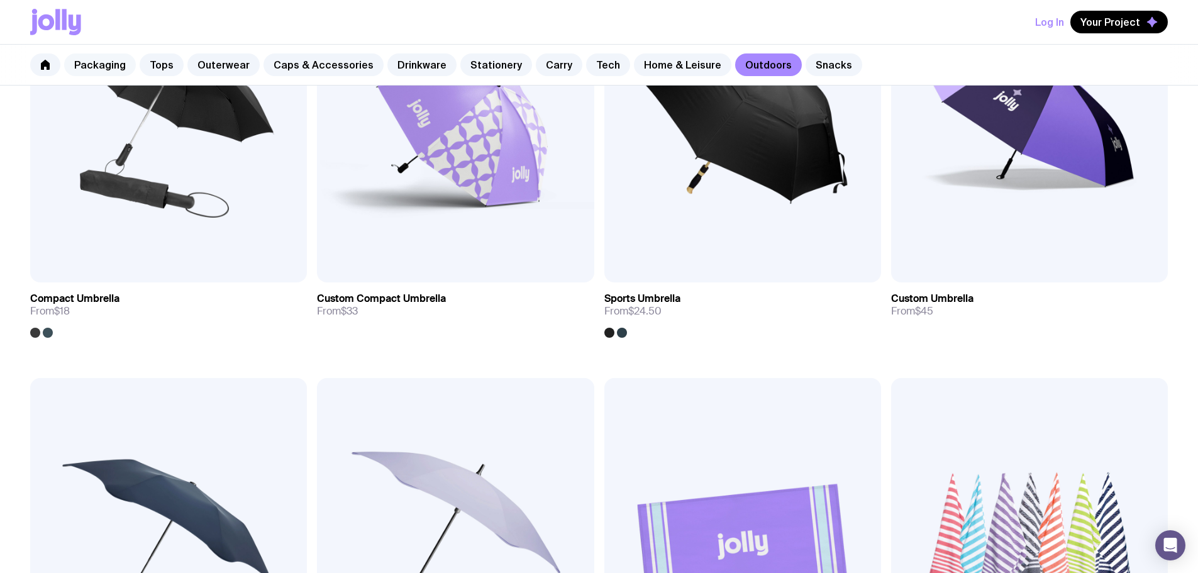
click at [114, 70] on link "Packaging" at bounding box center [100, 64] width 72 height 23
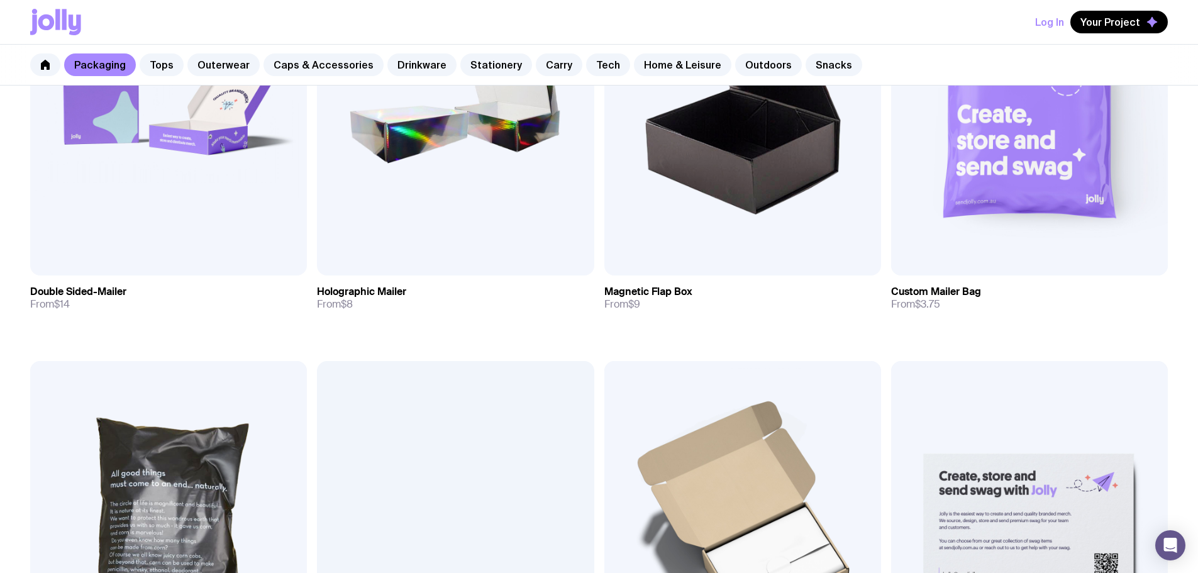
scroll to position [847, 0]
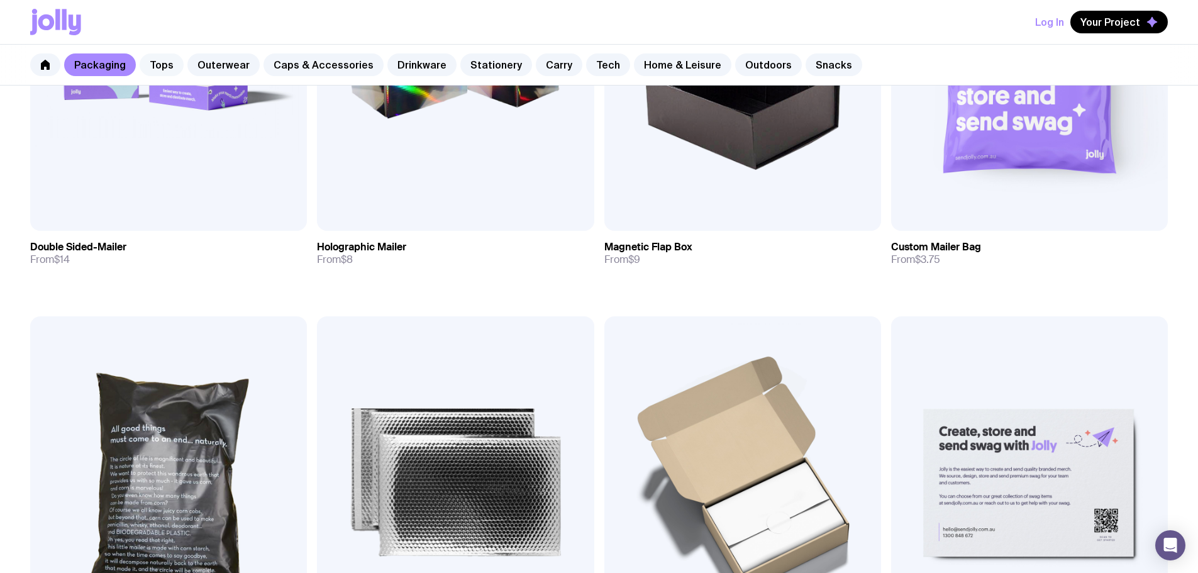
click at [155, 68] on link "Tops" at bounding box center [162, 64] width 44 height 23
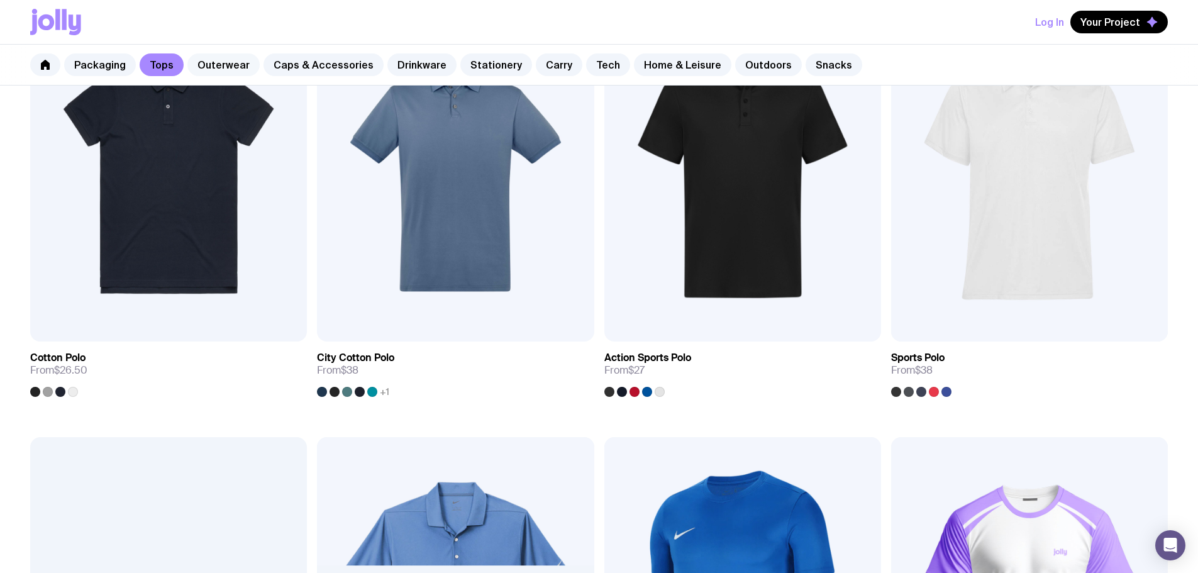
scroll to position [867, 0]
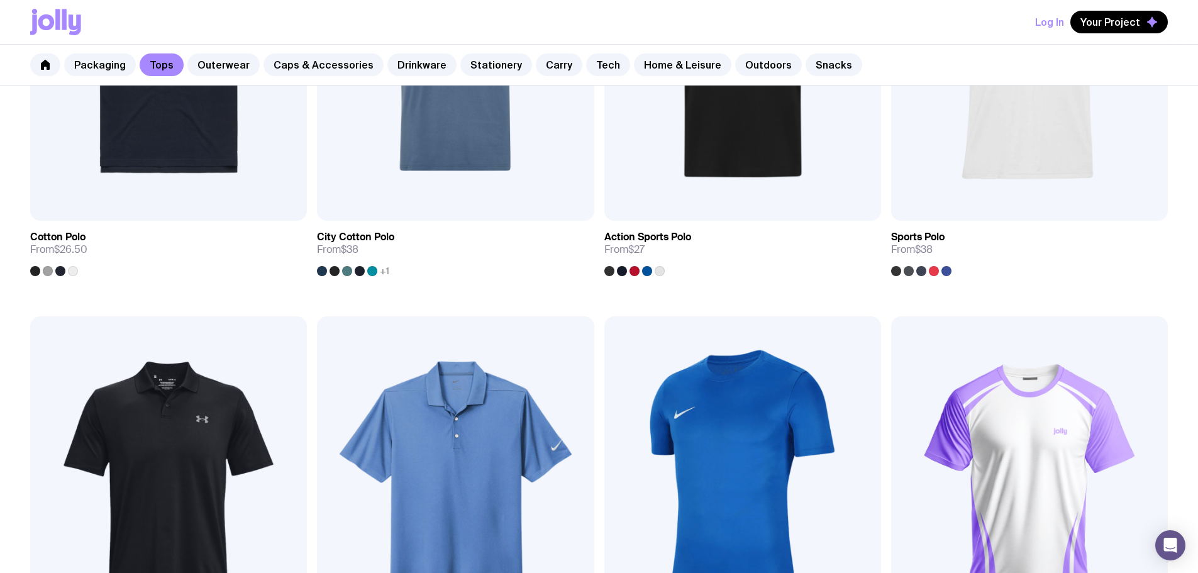
click at [212, 52] on div "Packaging Tops Outerwear Caps & Accessories Drinkware Stationery Carry Tech Hom…" at bounding box center [599, 65] width 1198 height 41
click at [224, 67] on link "Outerwear" at bounding box center [223, 64] width 72 height 23
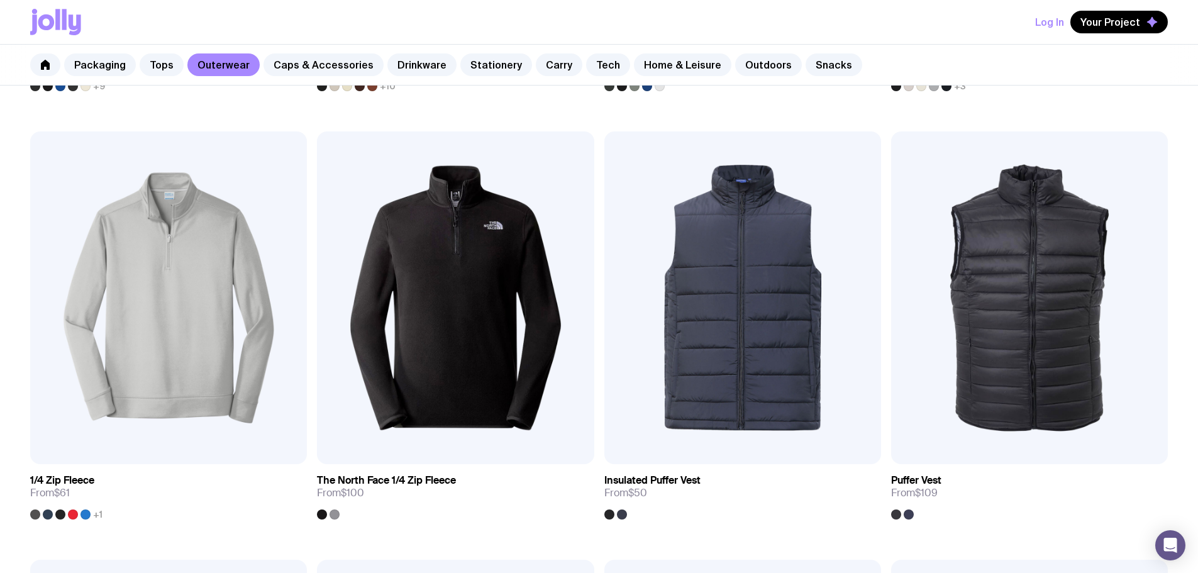
scroll to position [614, 0]
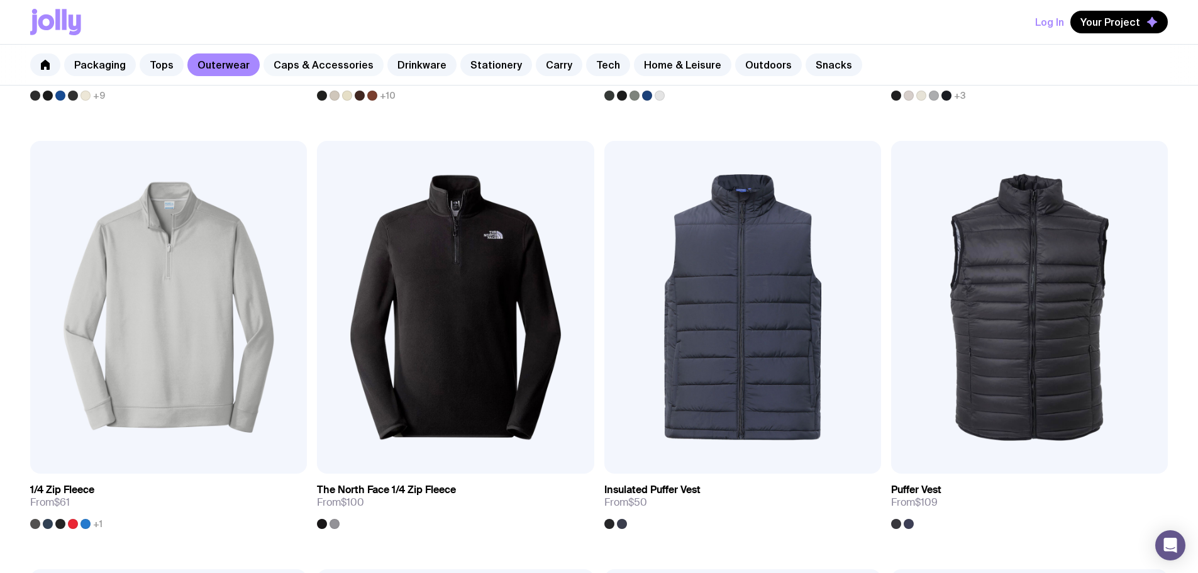
click at [315, 62] on link "Caps & Accessories" at bounding box center [324, 64] width 120 height 23
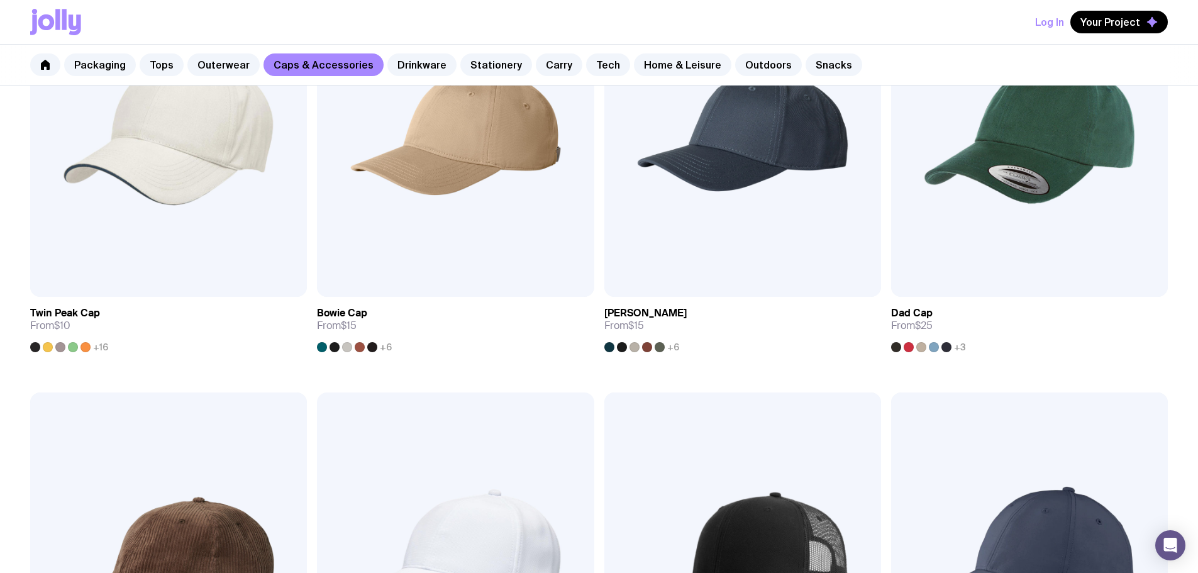
scroll to position [237, 0]
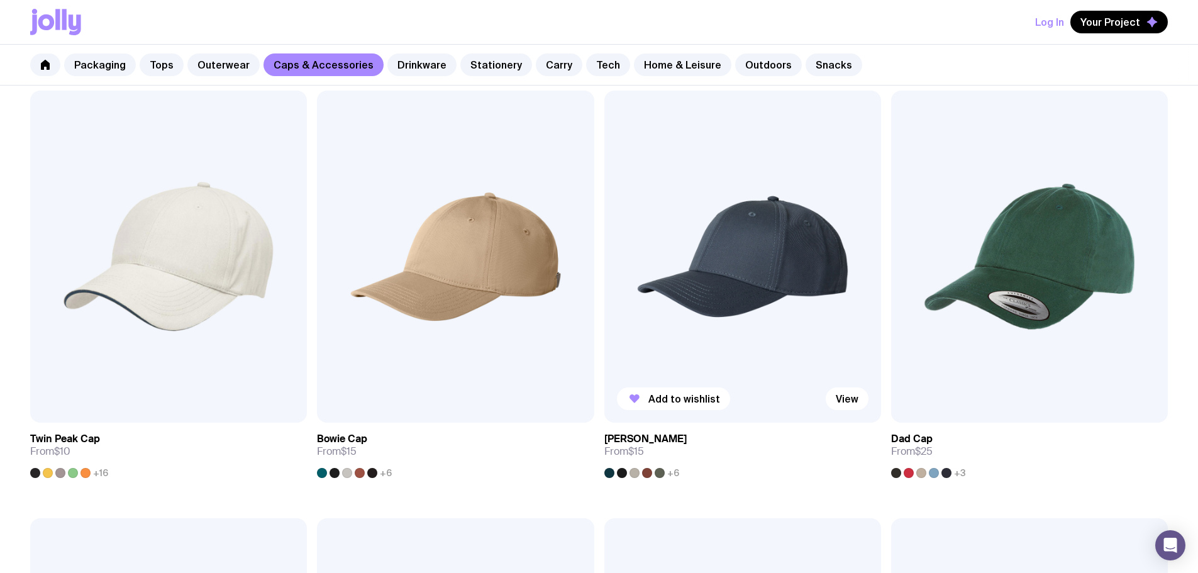
click at [604, 218] on img at bounding box center [742, 257] width 277 height 332
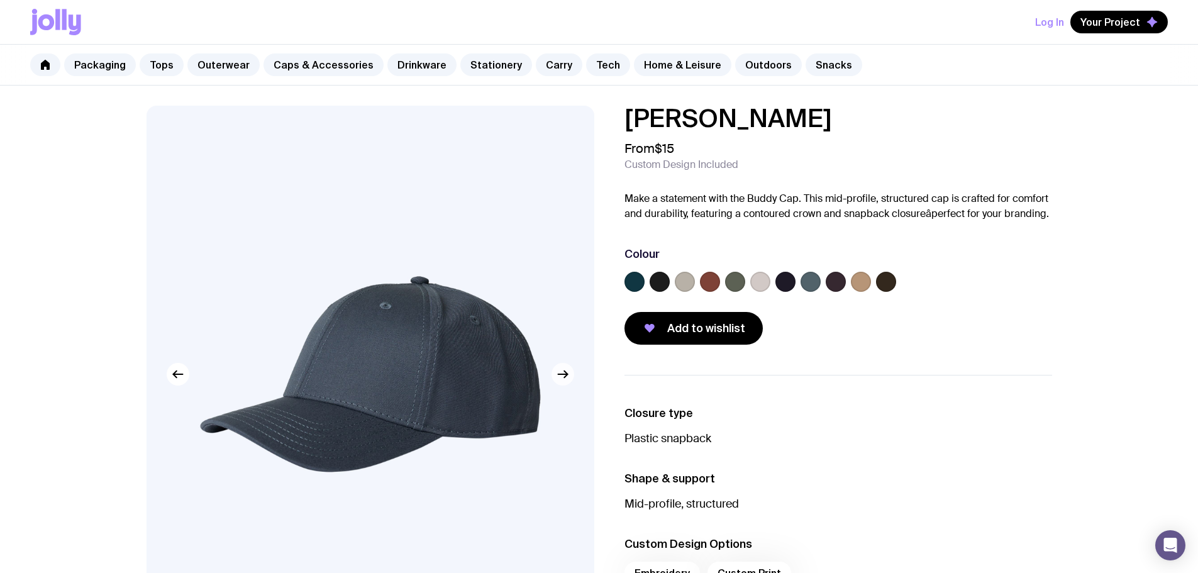
click at [572, 374] on button "button" at bounding box center [563, 374] width 23 height 23
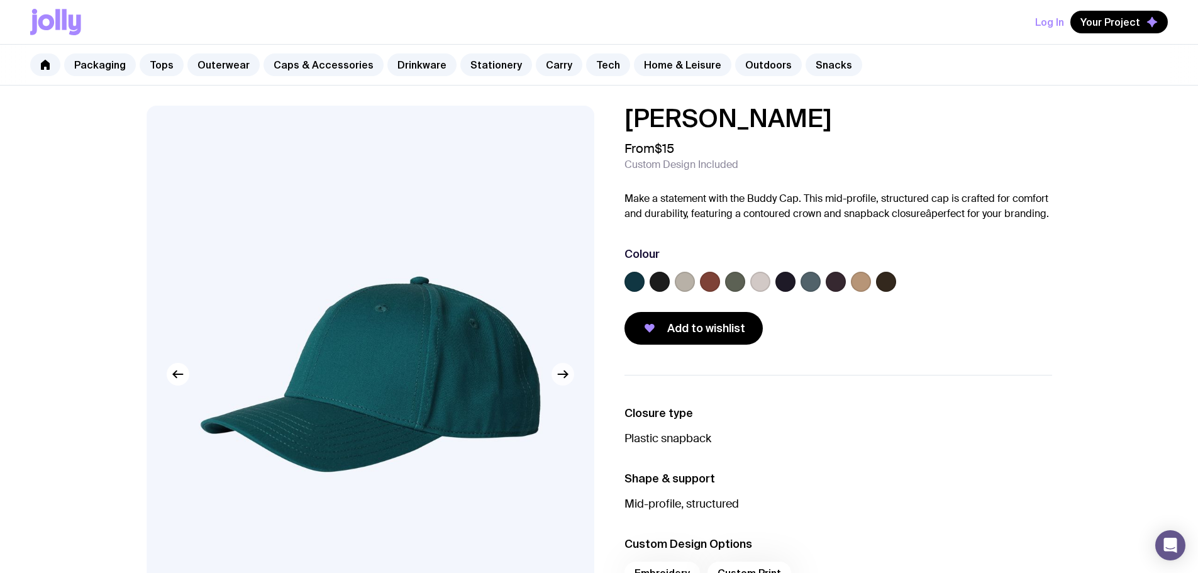
click at [572, 374] on button "button" at bounding box center [563, 374] width 23 height 23
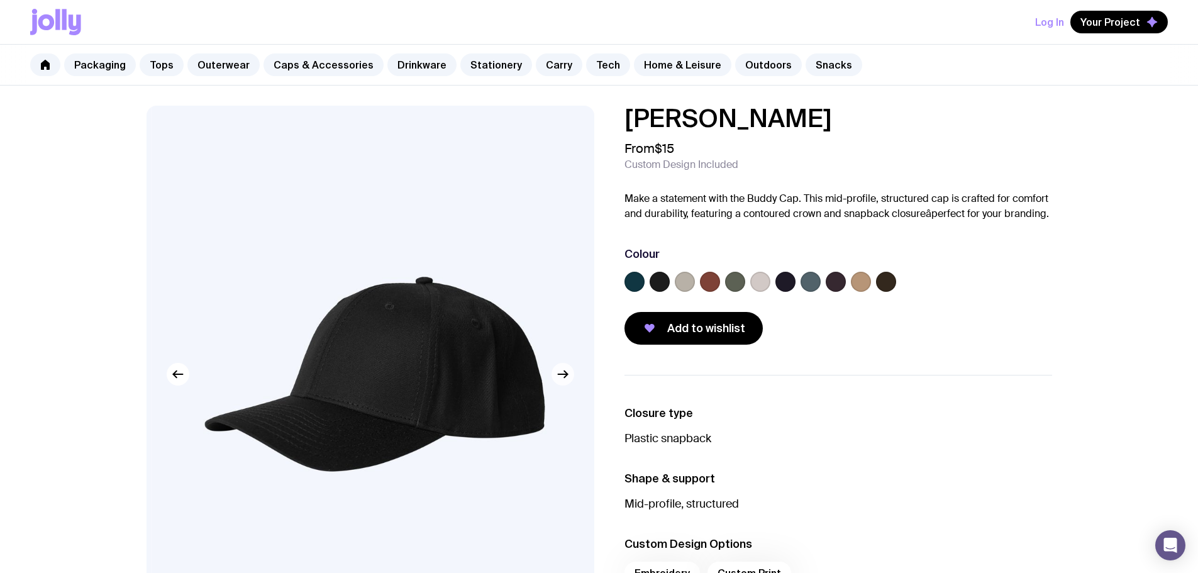
click at [572, 374] on button "button" at bounding box center [563, 374] width 23 height 23
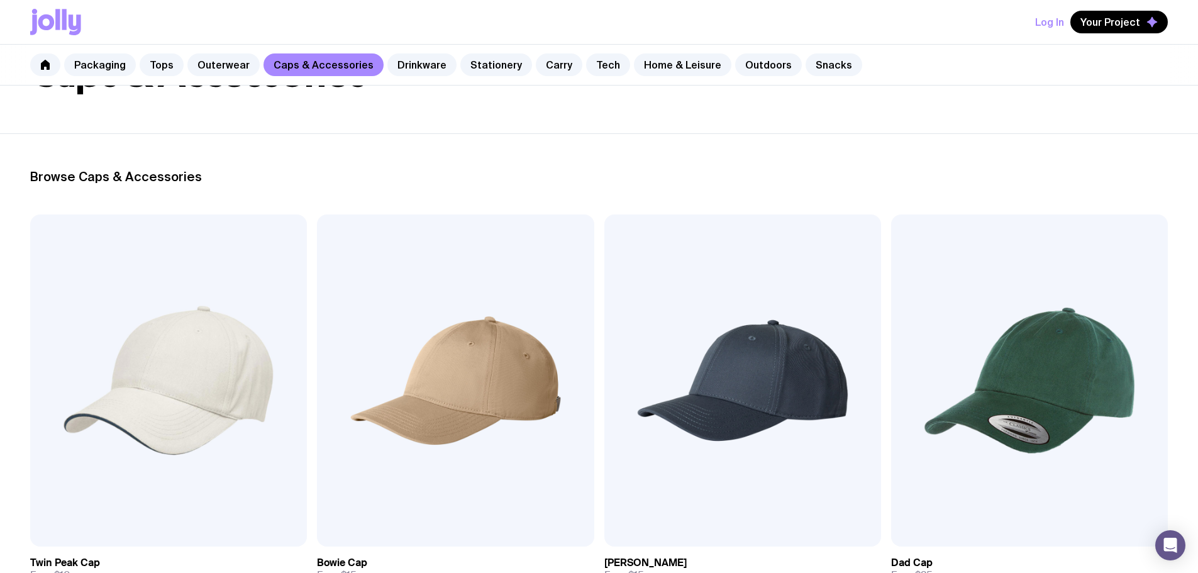
scroll to position [111, 0]
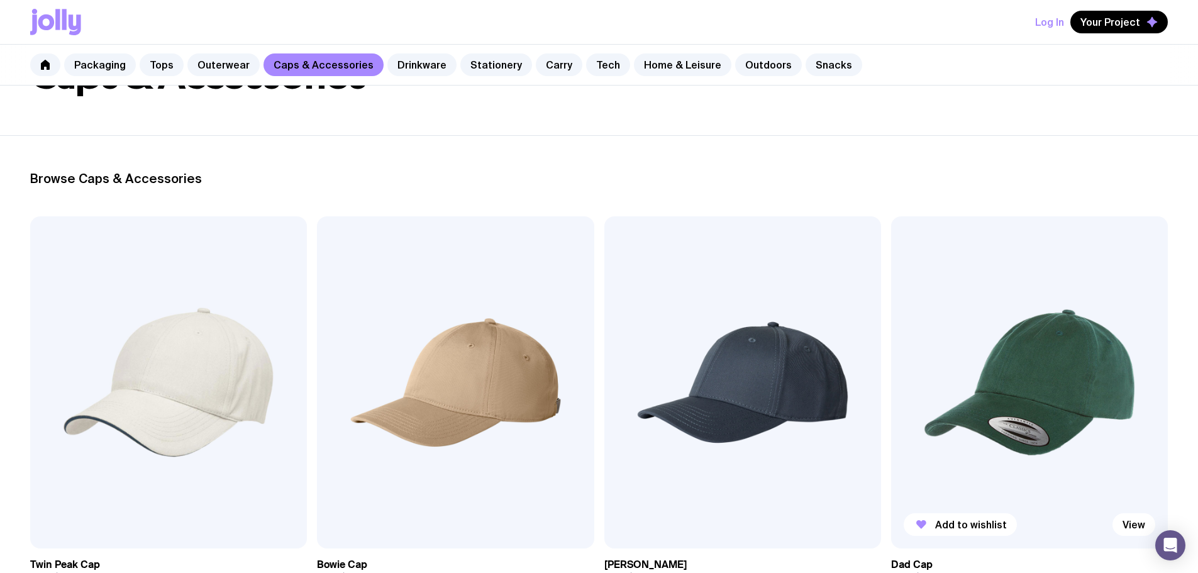
click at [891, 334] on img at bounding box center [1029, 382] width 277 height 332
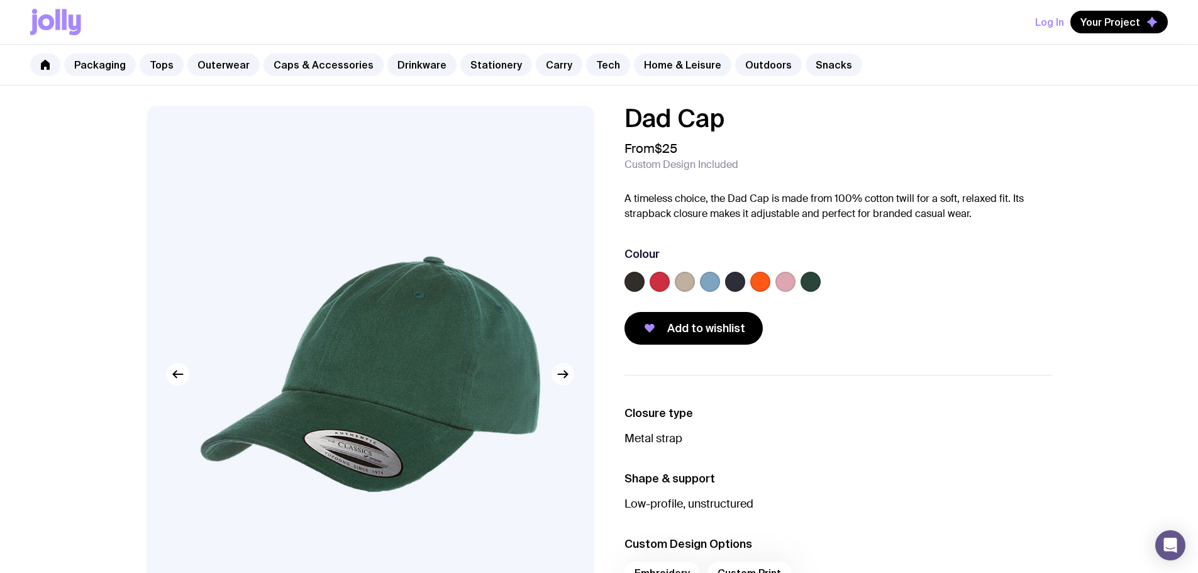
click at [559, 380] on icon "button" at bounding box center [562, 374] width 15 height 15
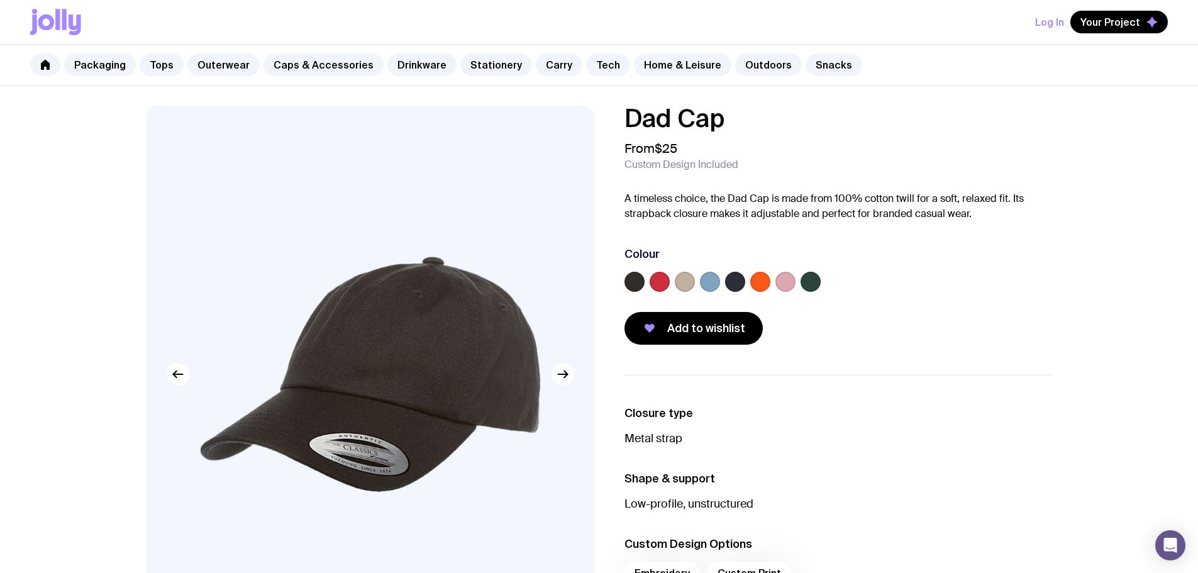
click at [561, 378] on icon "button" at bounding box center [562, 374] width 15 height 15
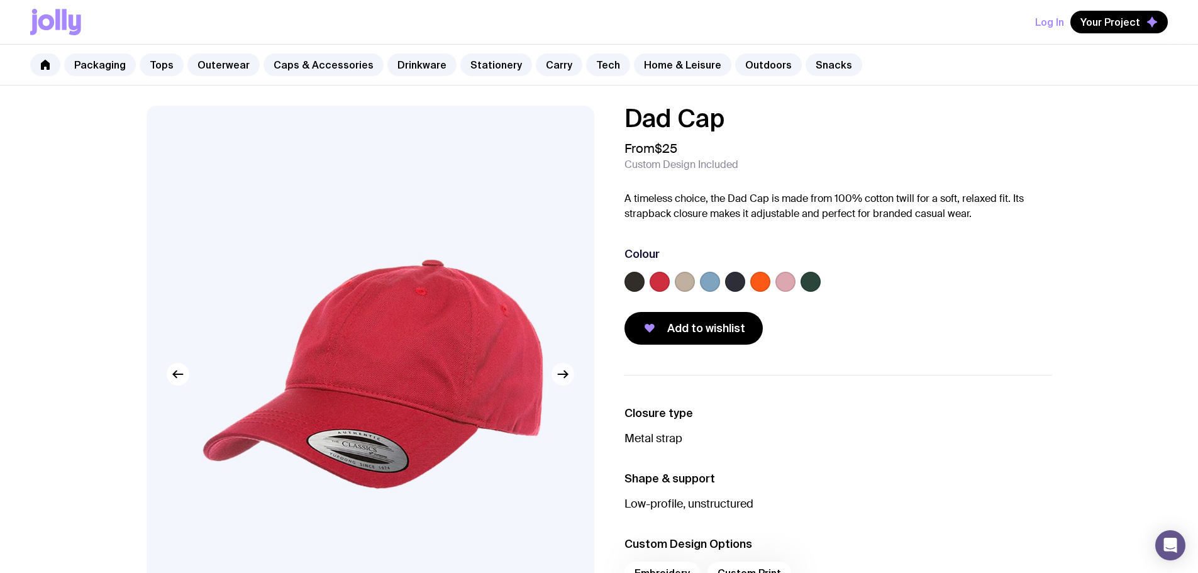
click at [561, 378] on icon "button" at bounding box center [562, 374] width 15 height 15
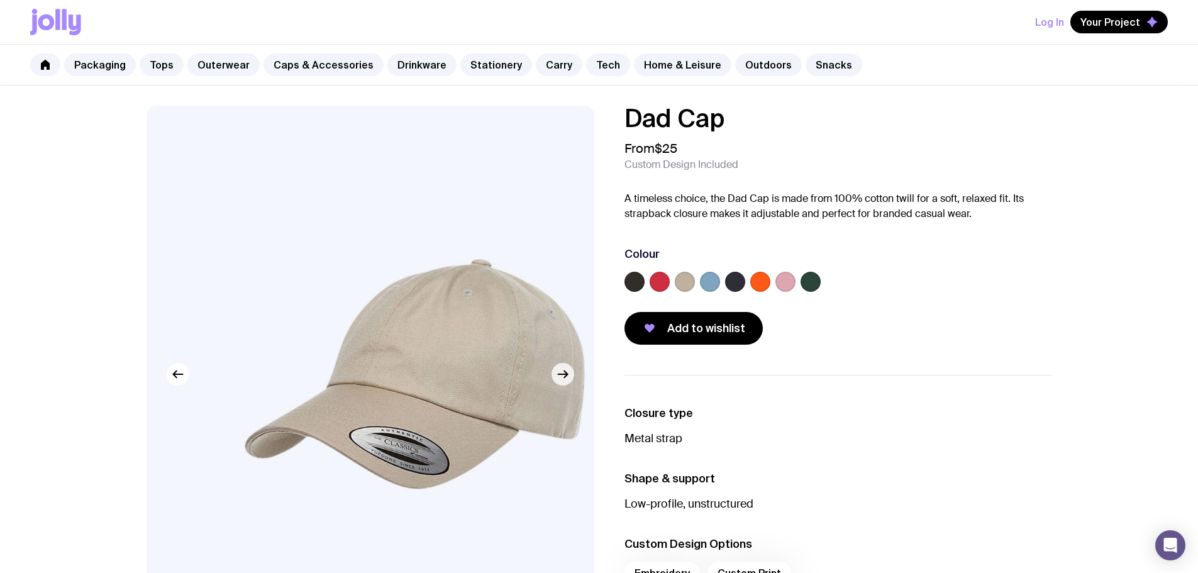
click at [561, 378] on icon "button" at bounding box center [562, 374] width 15 height 15
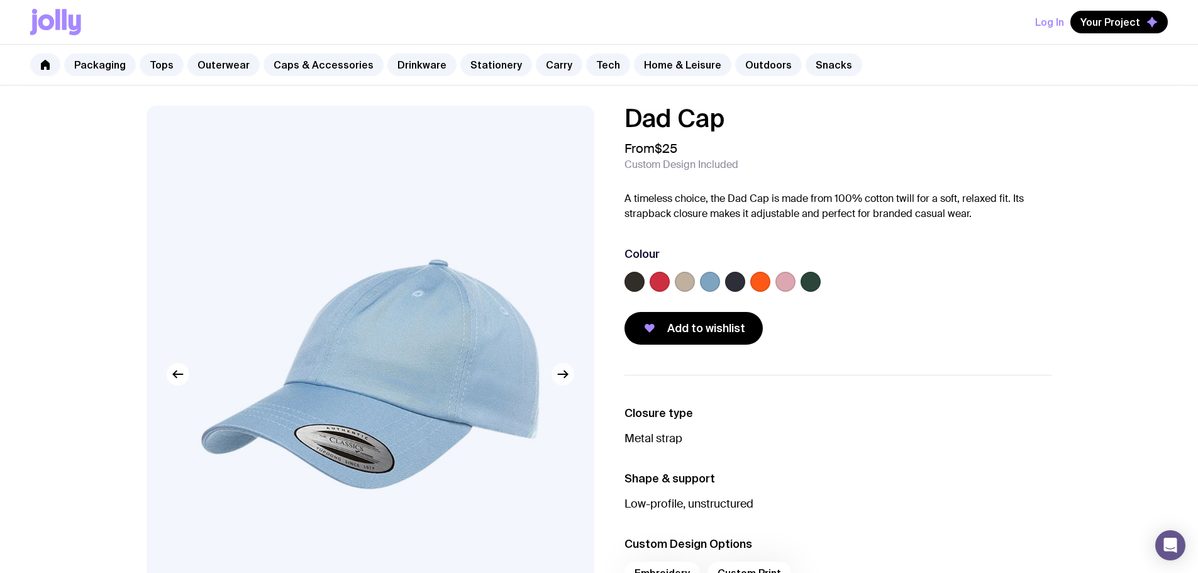
click at [561, 378] on icon "button" at bounding box center [562, 374] width 15 height 15
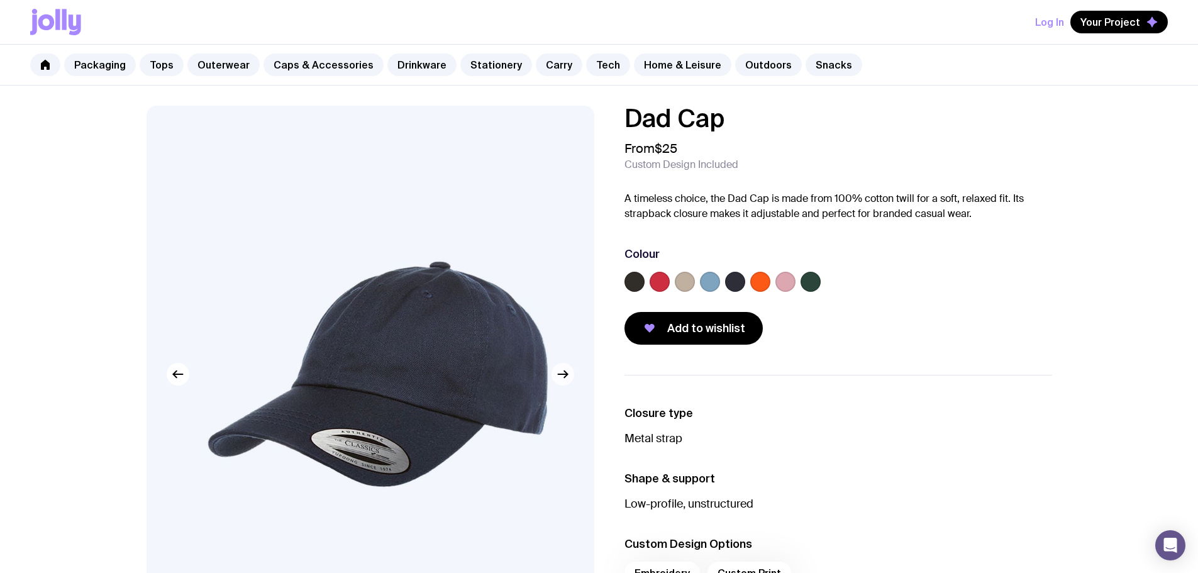
click at [561, 378] on icon "button" at bounding box center [562, 374] width 15 height 15
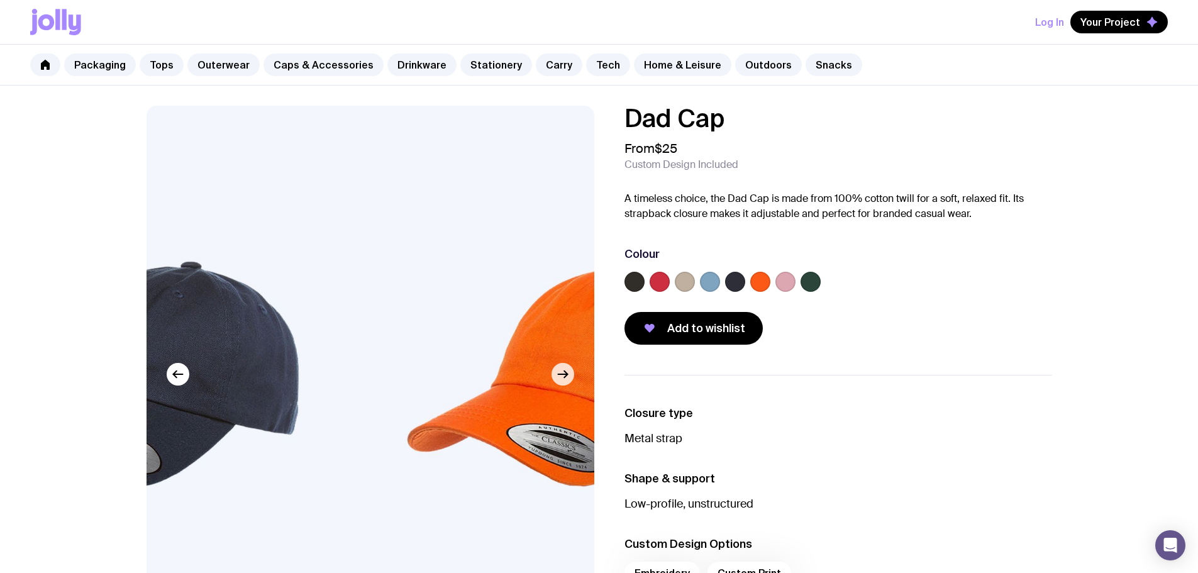
click at [561, 378] on icon "button" at bounding box center [562, 374] width 15 height 15
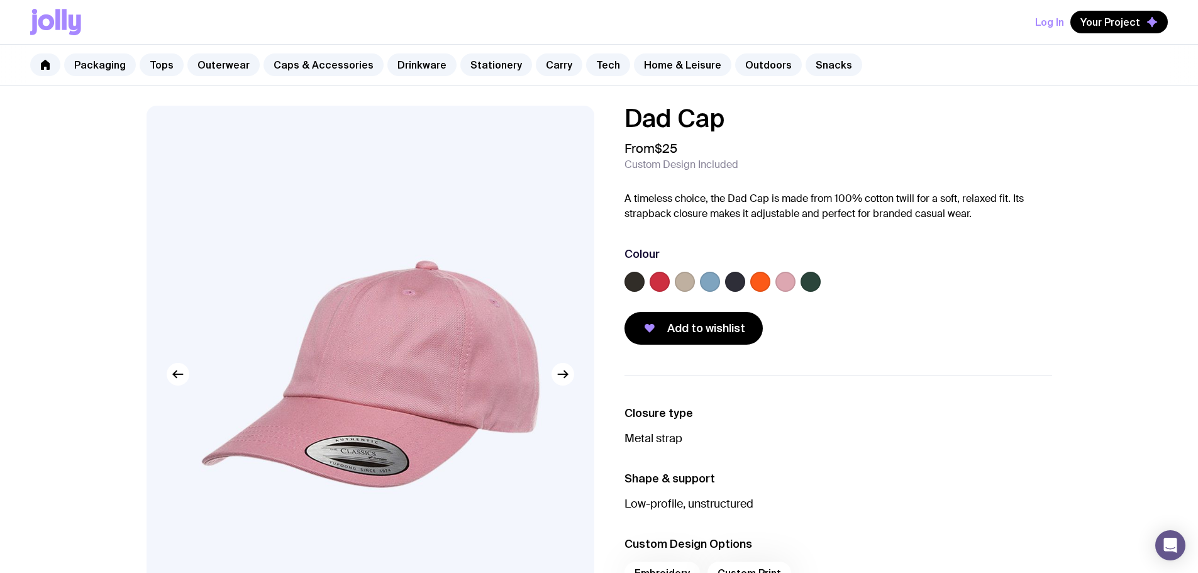
scroll to position [111, 0]
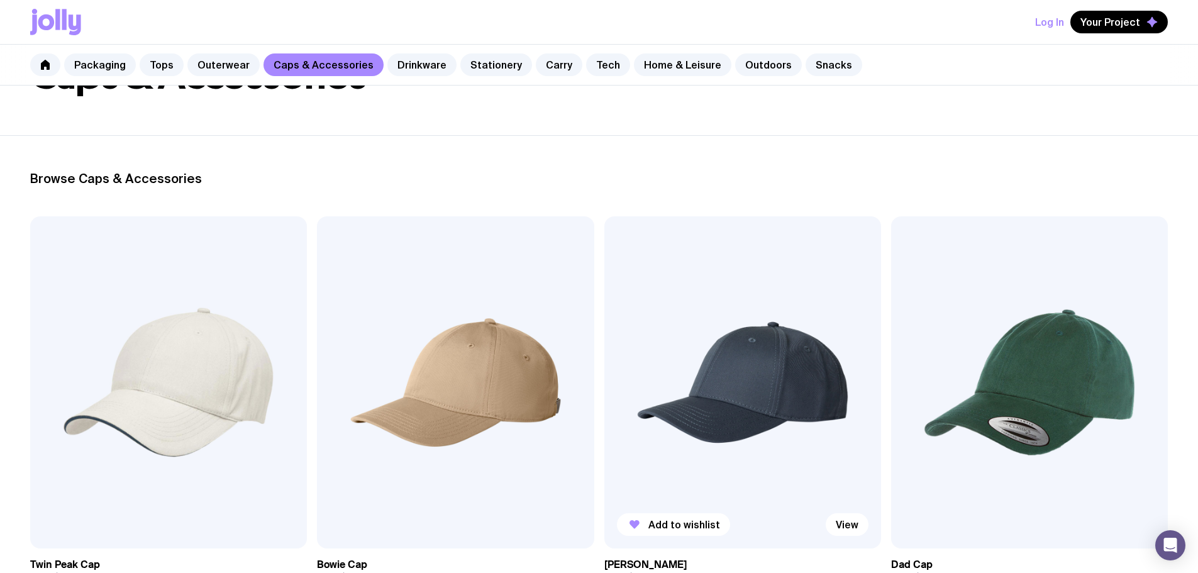
click at [604, 331] on img at bounding box center [742, 382] width 277 height 332
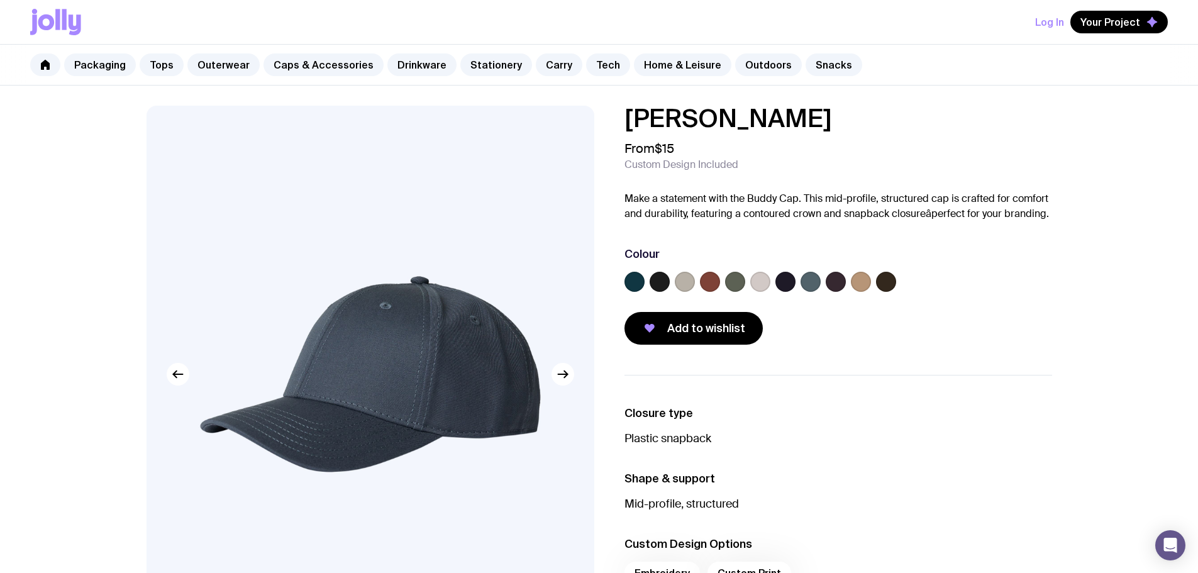
click at [567, 385] on img at bounding box center [371, 374] width 448 height 537
click at [567, 383] on button "button" at bounding box center [563, 374] width 23 height 23
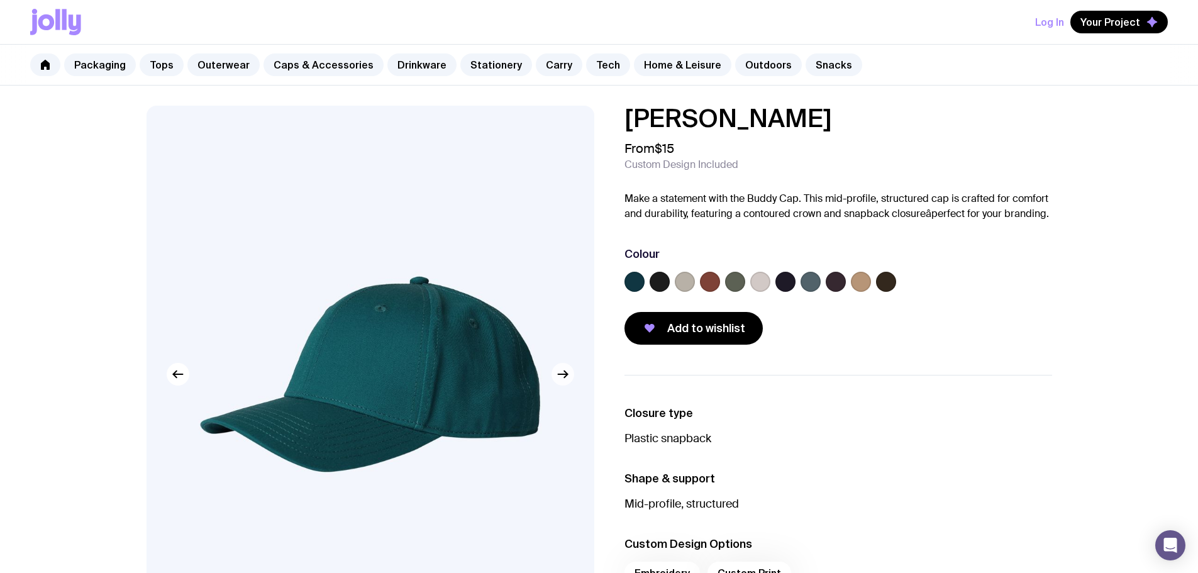
click at [566, 379] on icon "button" at bounding box center [562, 374] width 15 height 15
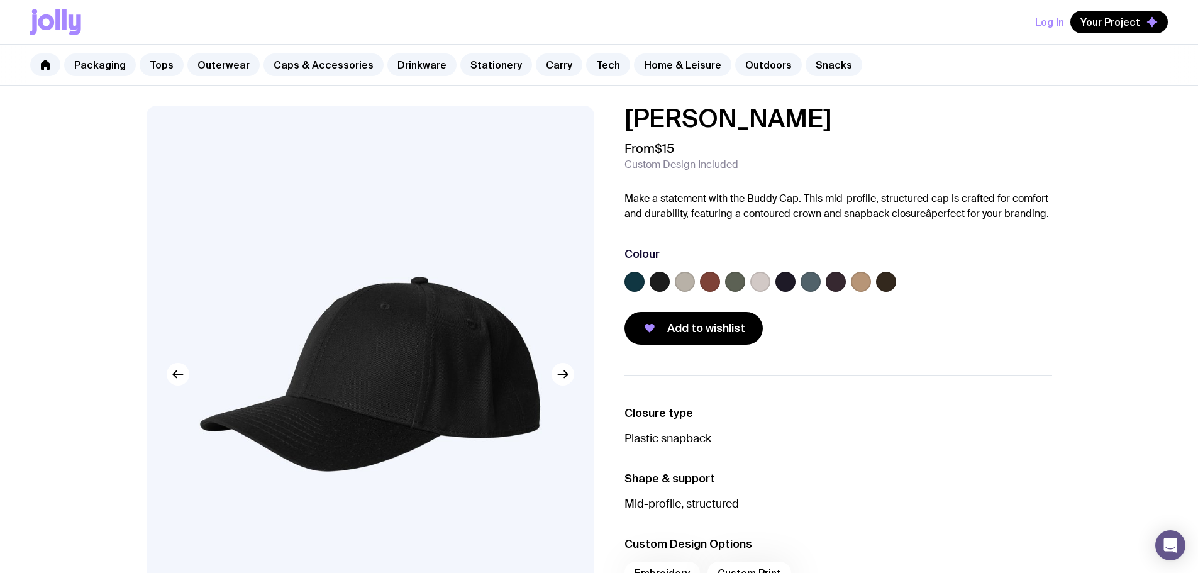
click at [638, 283] on label at bounding box center [634, 282] width 20 height 20
click at [0, 0] on input "radio" at bounding box center [0, 0] width 0 height 0
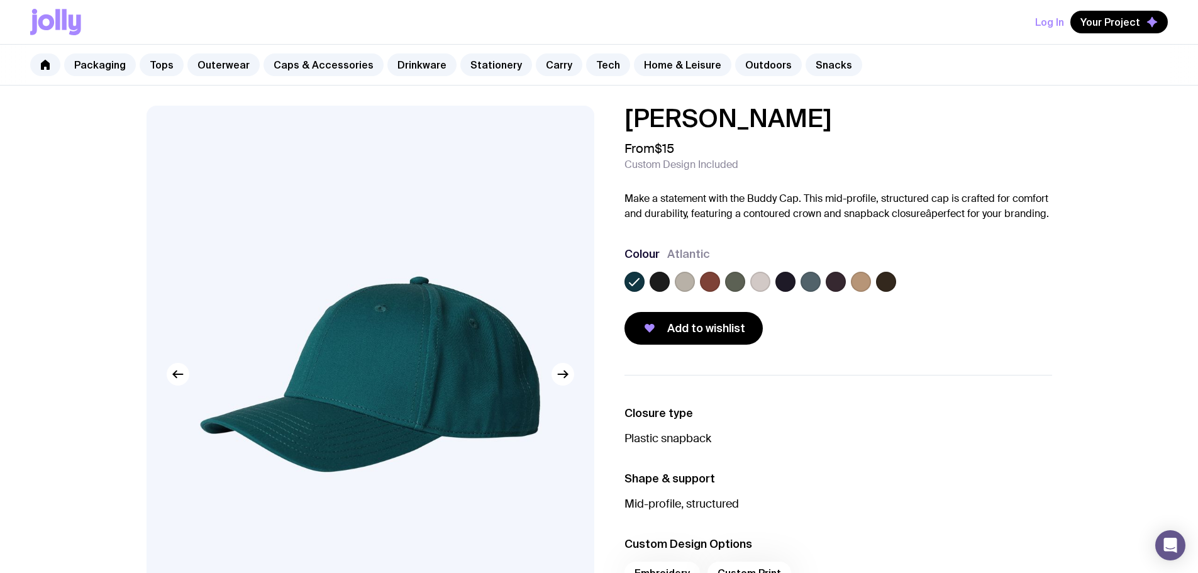
click at [732, 280] on label at bounding box center [735, 282] width 20 height 20
click at [0, 0] on input "radio" at bounding box center [0, 0] width 0 height 0
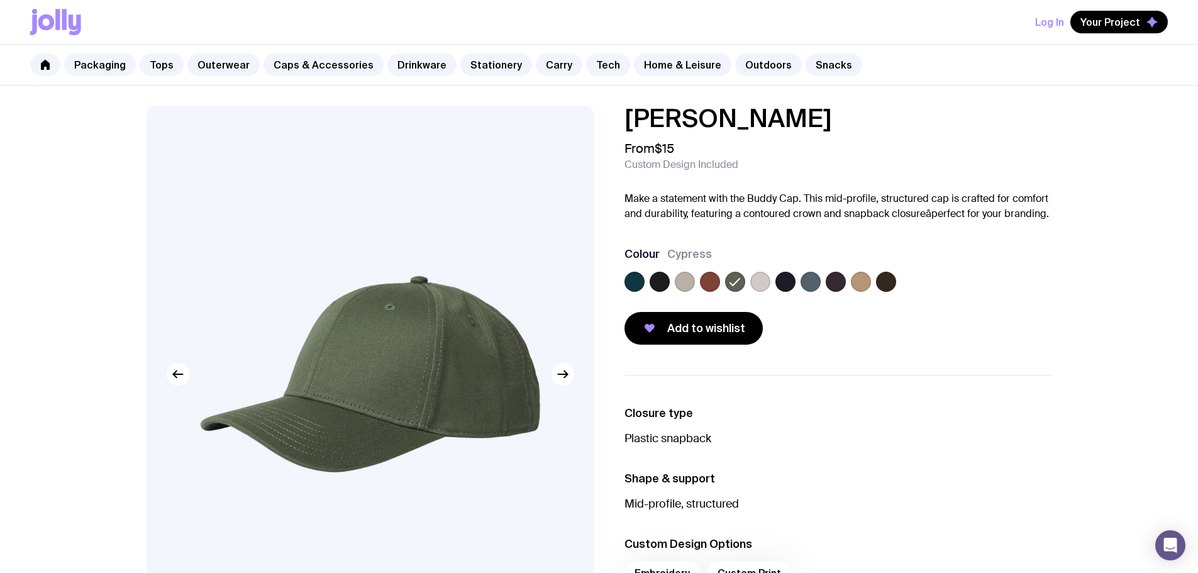
click at [643, 283] on label at bounding box center [634, 282] width 20 height 20
click at [0, 0] on input "radio" at bounding box center [0, 0] width 0 height 0
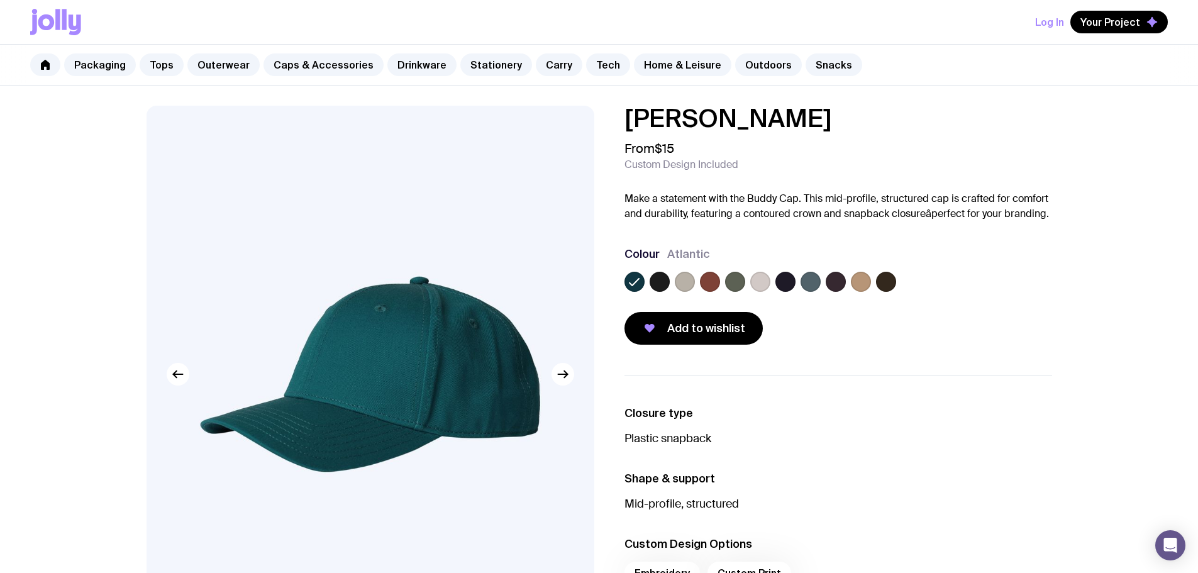
click at [661, 282] on label at bounding box center [660, 282] width 20 height 20
click at [0, 0] on input "radio" at bounding box center [0, 0] width 0 height 0
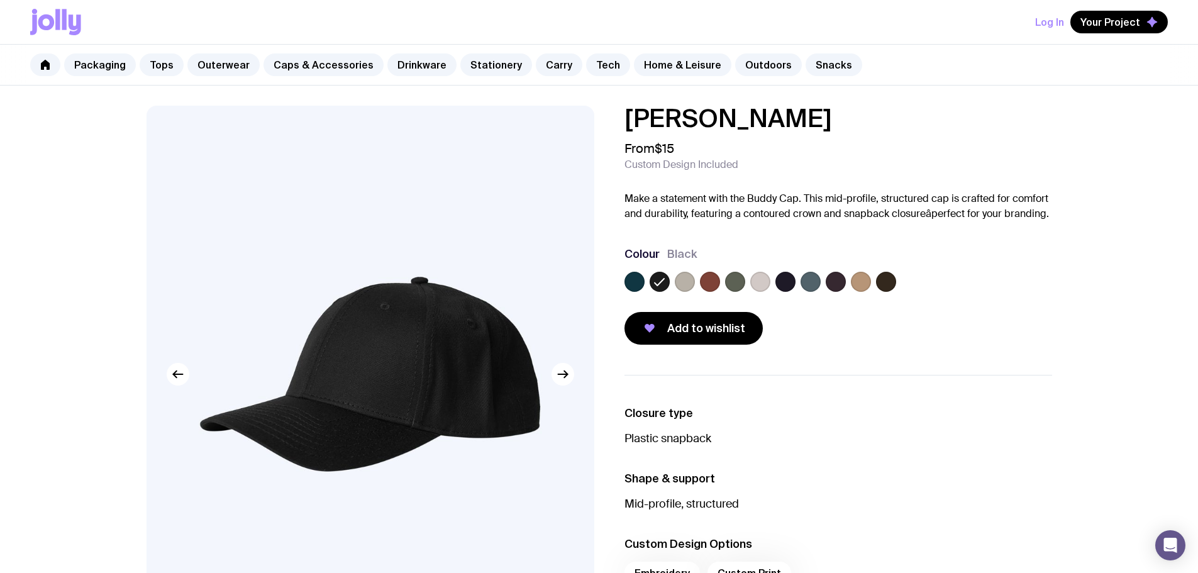
click at [683, 283] on label at bounding box center [685, 282] width 20 height 20
click at [0, 0] on input "radio" at bounding box center [0, 0] width 0 height 0
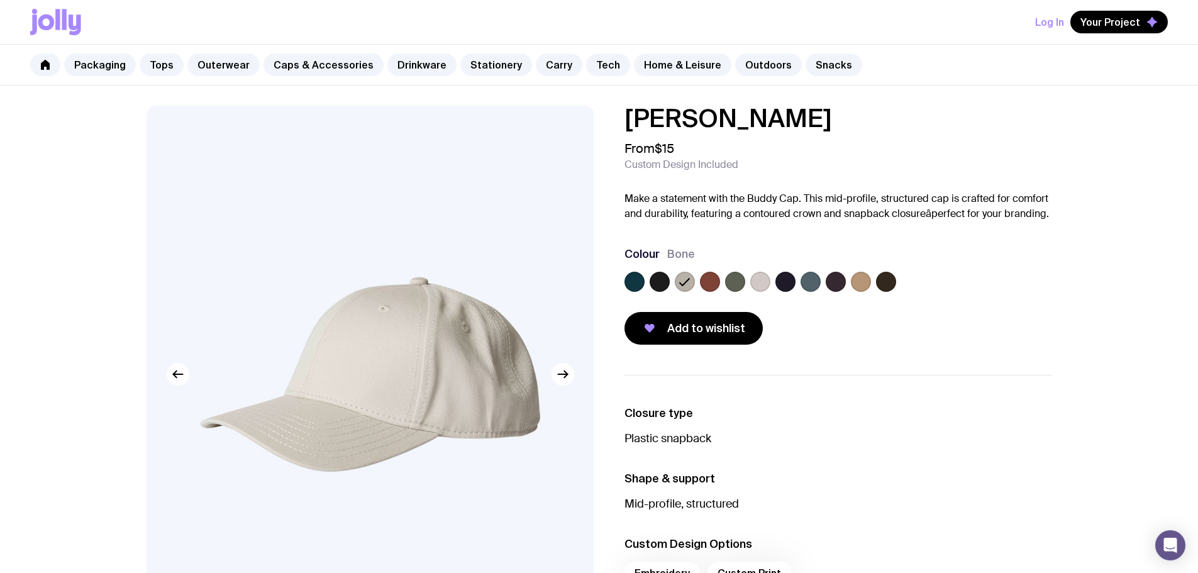
click at [710, 286] on label at bounding box center [710, 282] width 20 height 20
click at [0, 0] on input "radio" at bounding box center [0, 0] width 0 height 0
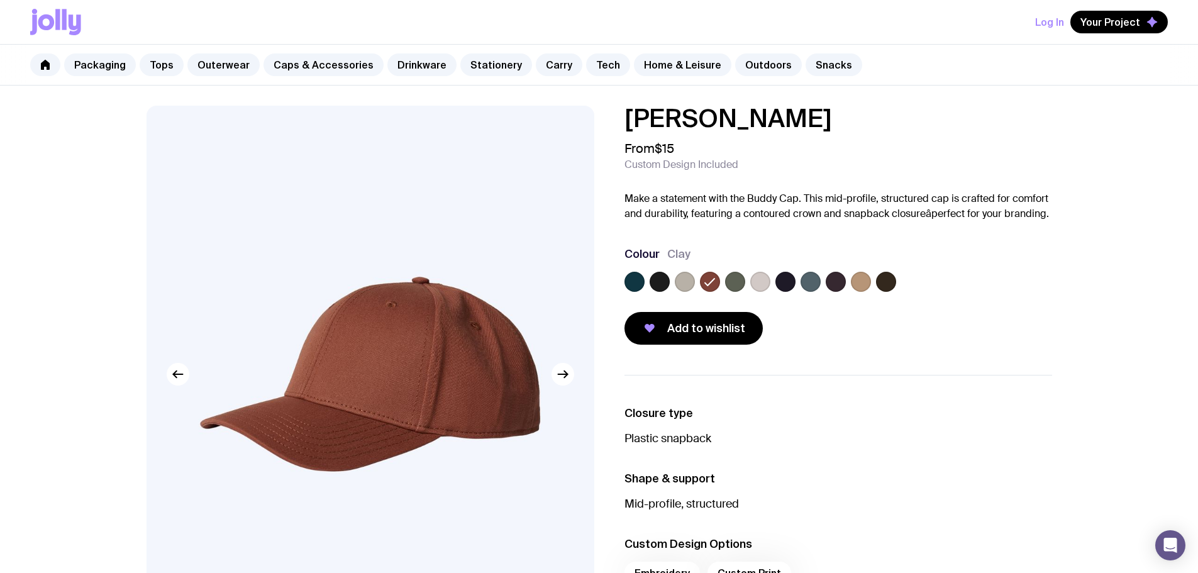
click at [727, 285] on label at bounding box center [735, 282] width 20 height 20
click at [0, 0] on input "radio" at bounding box center [0, 0] width 0 height 0
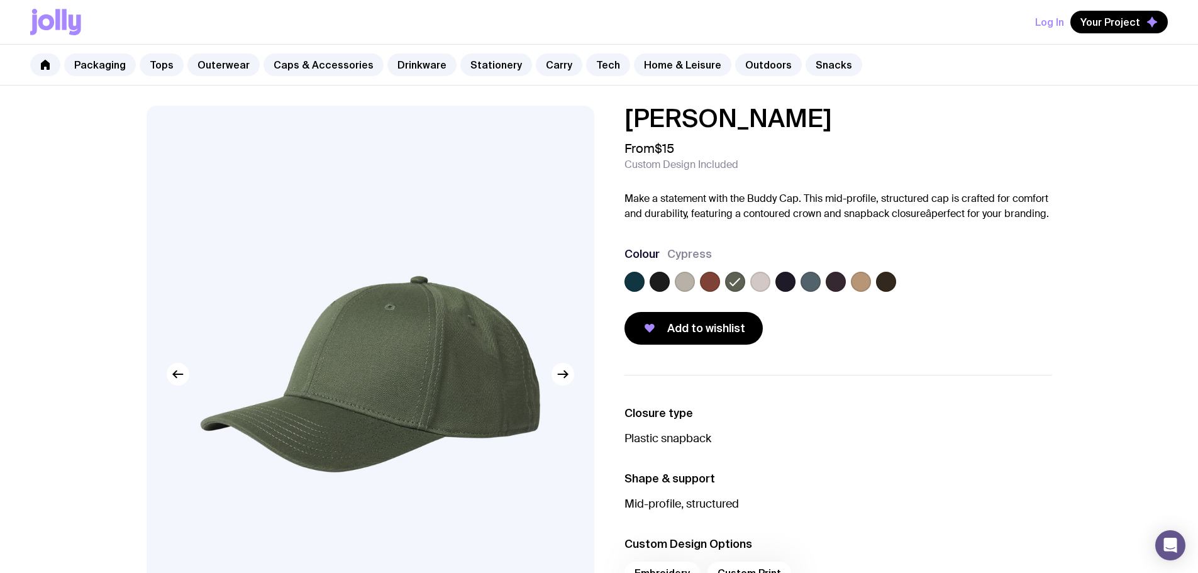
click at [750, 281] on div at bounding box center [760, 282] width 20 height 20
click at [770, 282] on div at bounding box center [838, 284] width 428 height 25
click at [791, 280] on label at bounding box center [785, 282] width 20 height 20
click at [0, 0] on input "radio" at bounding box center [0, 0] width 0 height 0
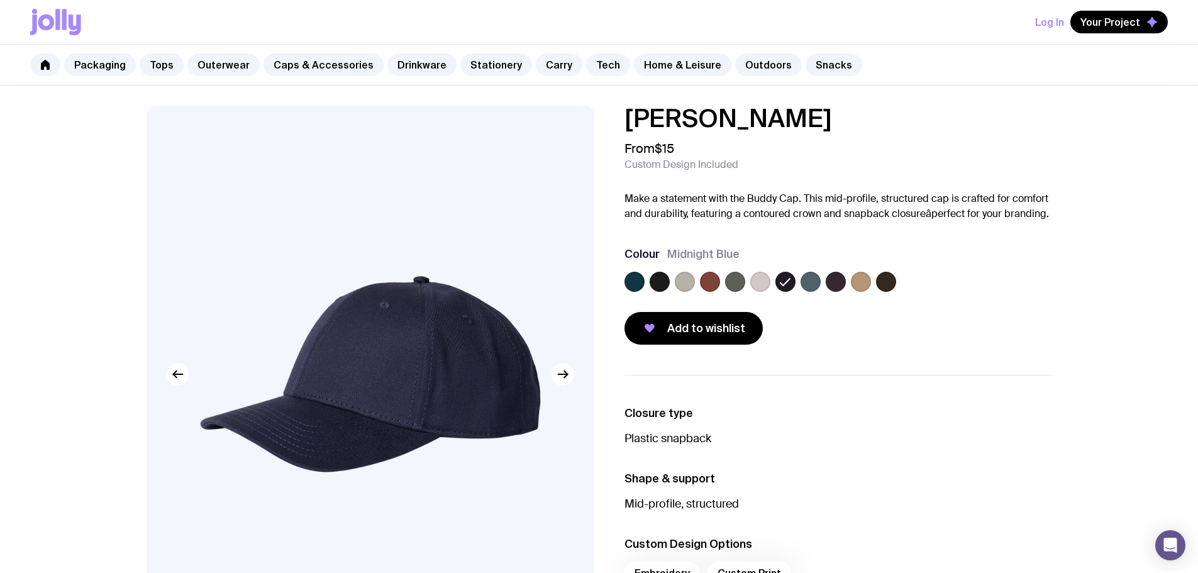
click at [816, 280] on label at bounding box center [811, 282] width 20 height 20
click at [0, 0] on input "radio" at bounding box center [0, 0] width 0 height 0
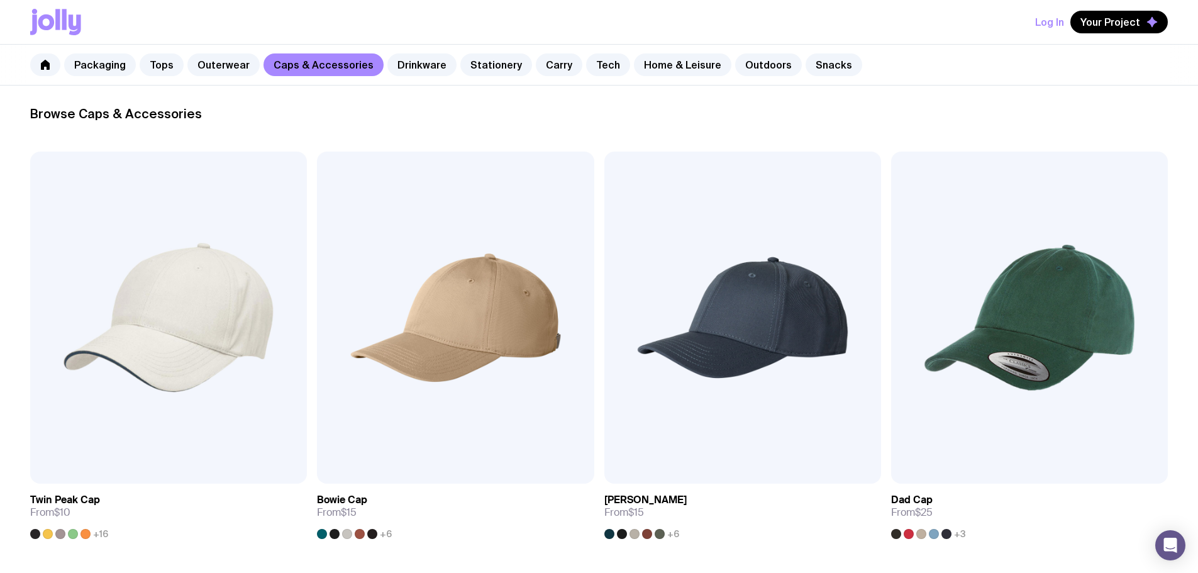
scroll to position [189, 0]
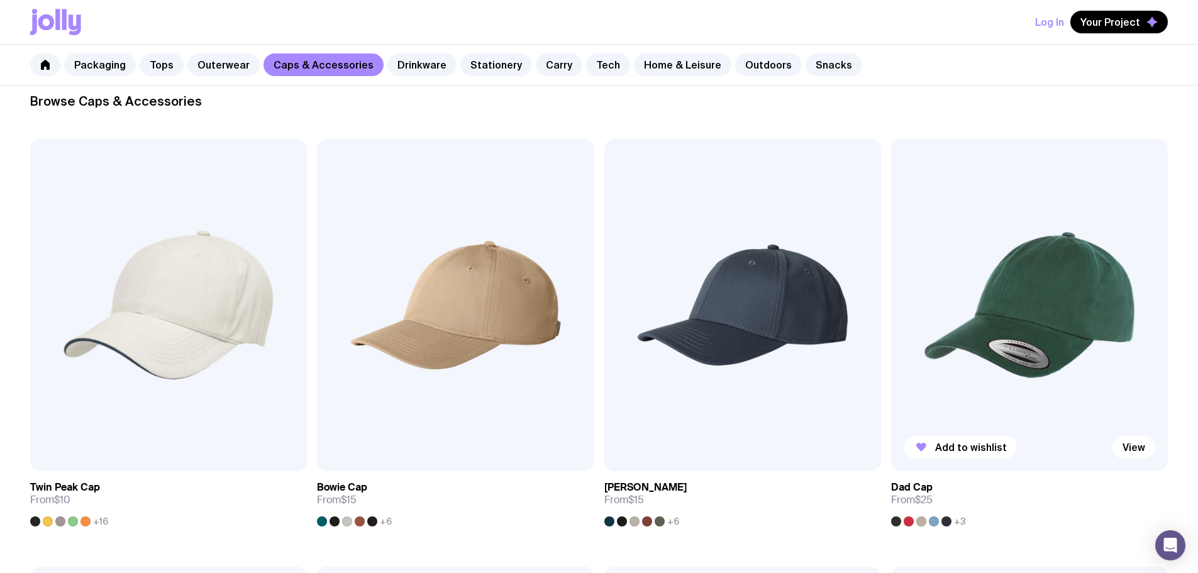
click at [891, 261] on img at bounding box center [1029, 305] width 277 height 332
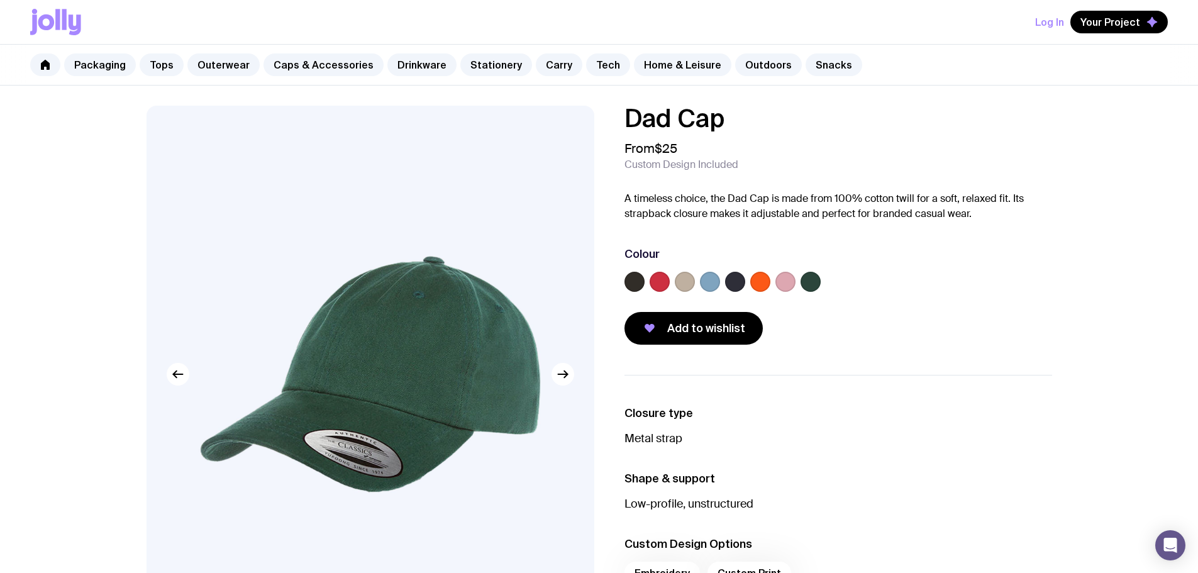
click at [574, 378] on img at bounding box center [371, 374] width 448 height 537
click at [566, 380] on icon "button" at bounding box center [562, 374] width 15 height 15
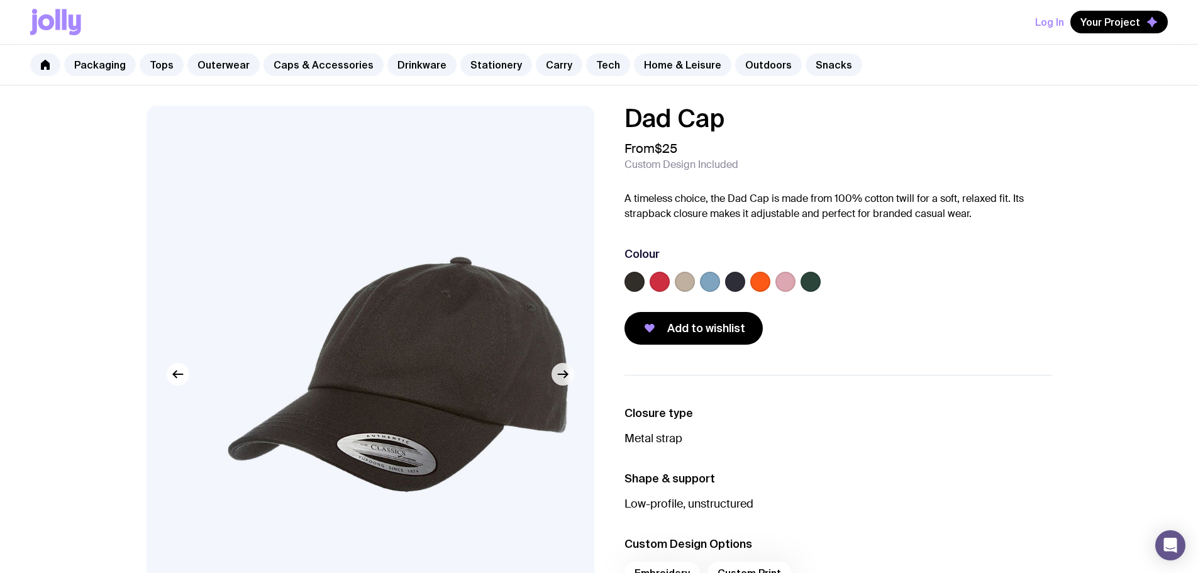
click at [566, 380] on icon "button" at bounding box center [562, 374] width 15 height 15
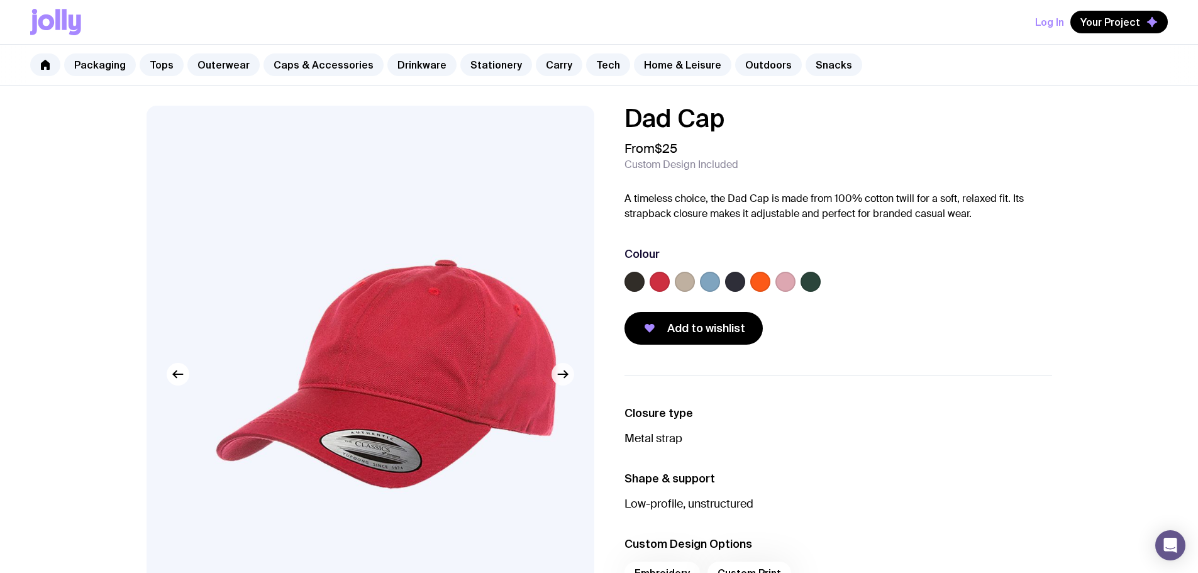
click at [566, 380] on icon "button" at bounding box center [562, 374] width 15 height 15
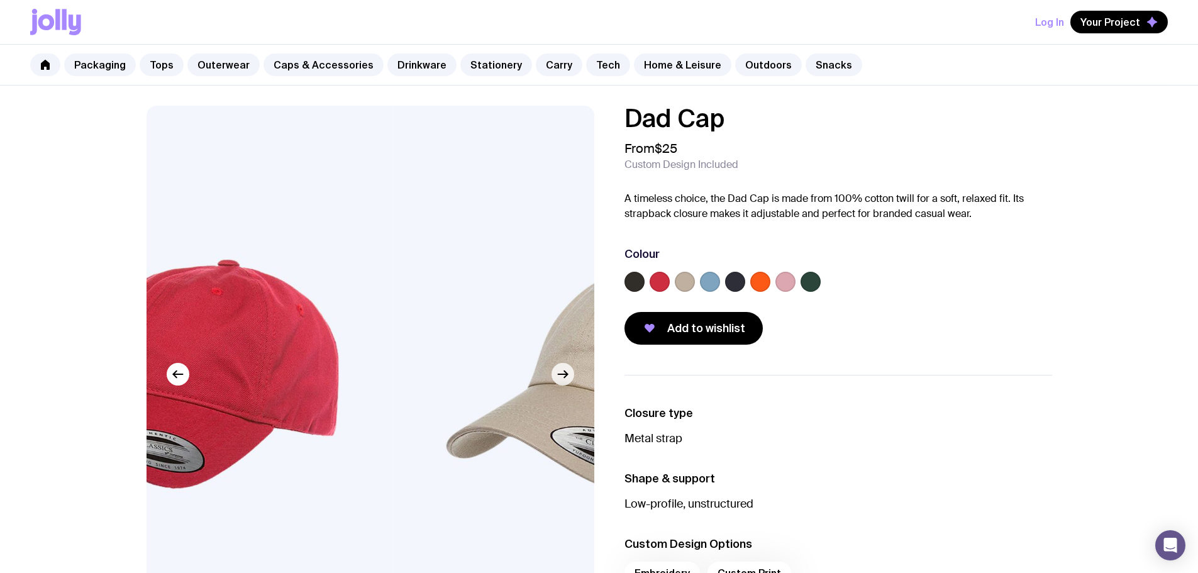
click at [566, 380] on icon "button" at bounding box center [562, 374] width 15 height 15
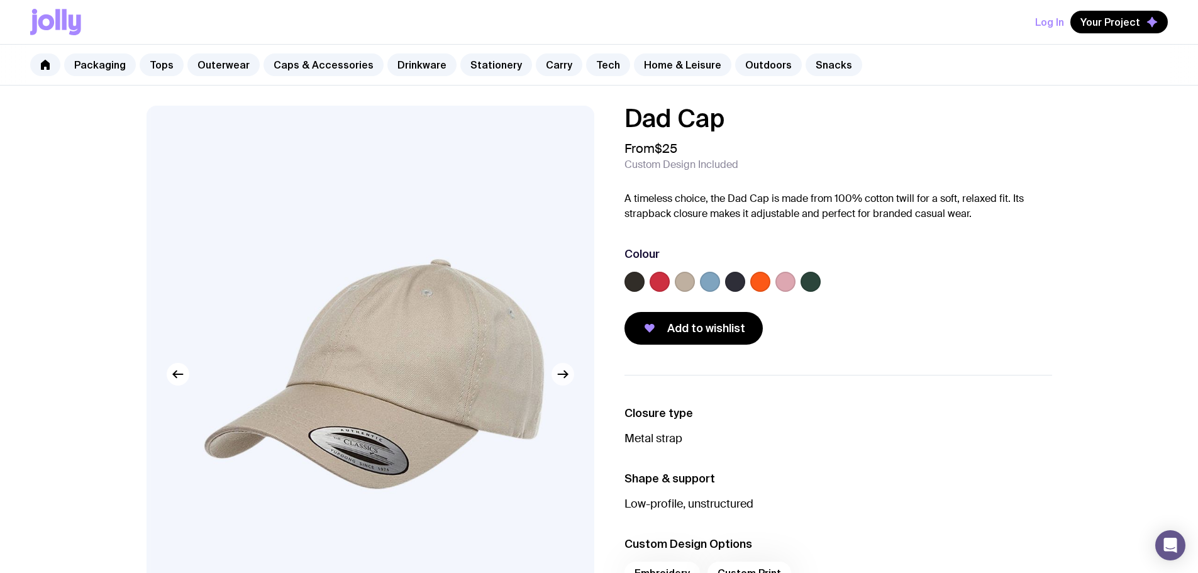
click at [566, 380] on icon "button" at bounding box center [562, 374] width 15 height 15
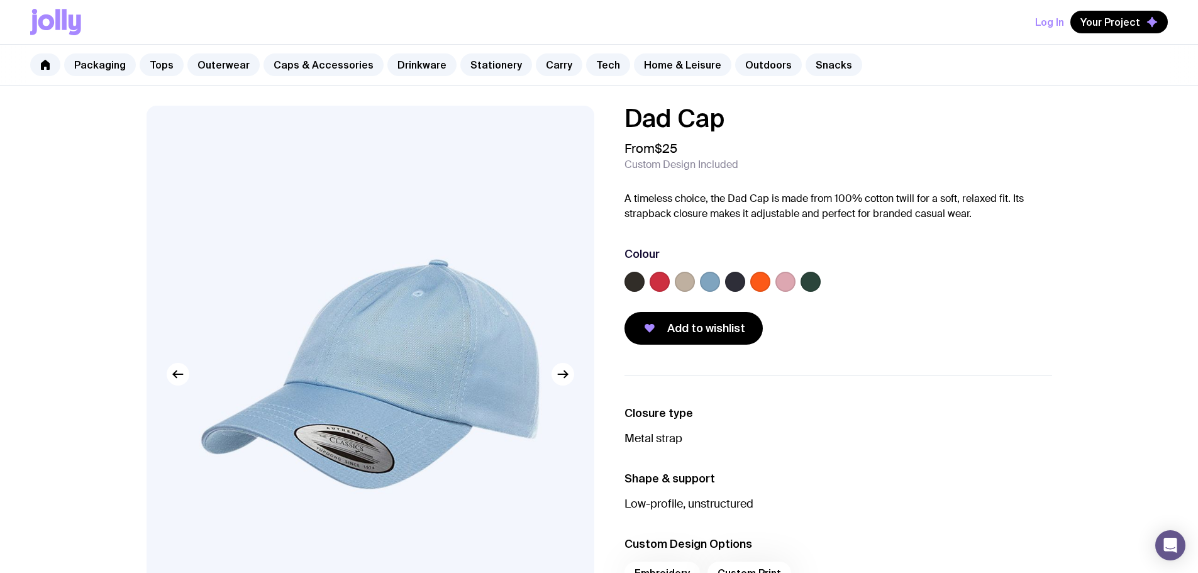
click at [814, 284] on label at bounding box center [811, 282] width 20 height 20
click at [0, 0] on input "radio" at bounding box center [0, 0] width 0 height 0
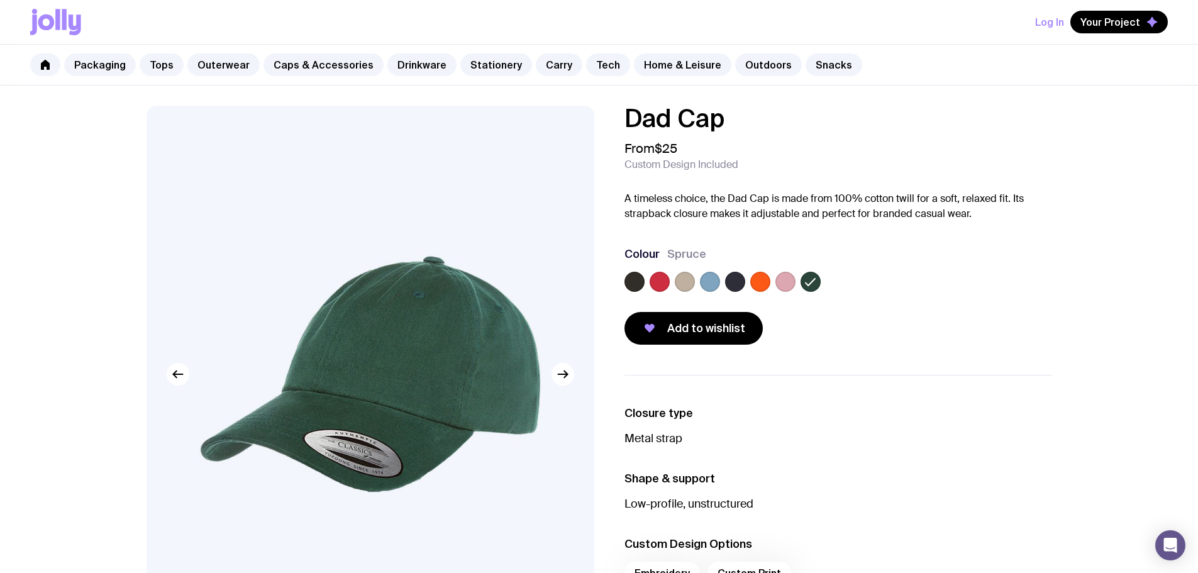
click at [896, 326] on div "Add to wishlist" at bounding box center [838, 328] width 428 height 33
drag, startPoint x: 687, startPoint y: 253, endPoint x: 733, endPoint y: 253, distance: 45.3
click at [733, 253] on div "Colour Spruce" at bounding box center [838, 254] width 428 height 15
drag, startPoint x: 672, startPoint y: 256, endPoint x: 736, endPoint y: 258, distance: 63.6
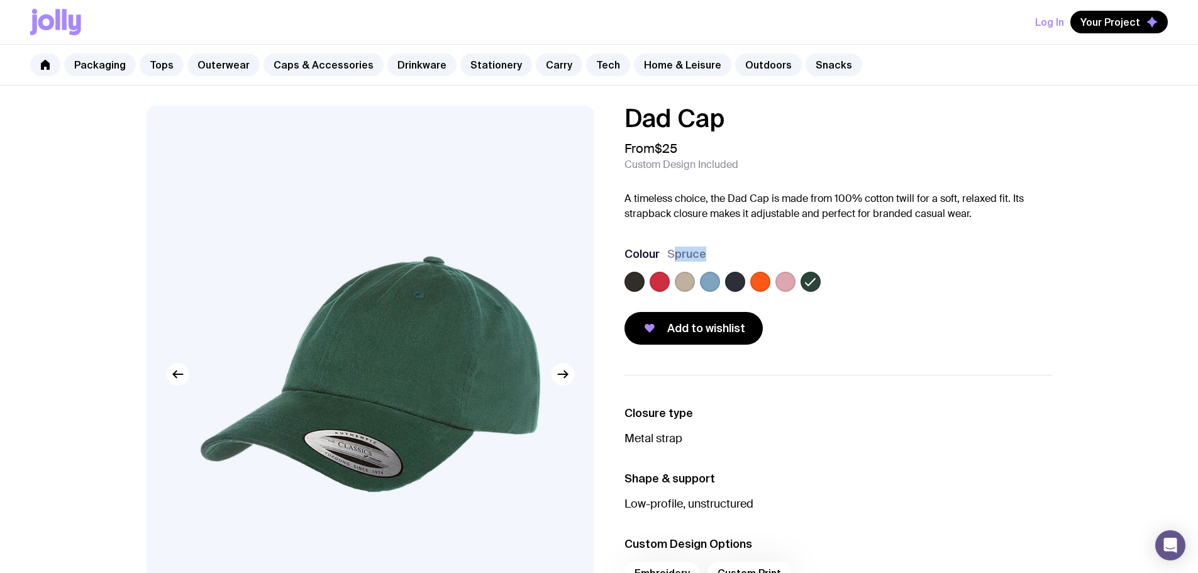
click at [735, 258] on div "Colour Spruce" at bounding box center [838, 254] width 428 height 15
click at [733, 276] on label at bounding box center [735, 282] width 20 height 20
click at [0, 0] on input "radio" at bounding box center [0, 0] width 0 height 0
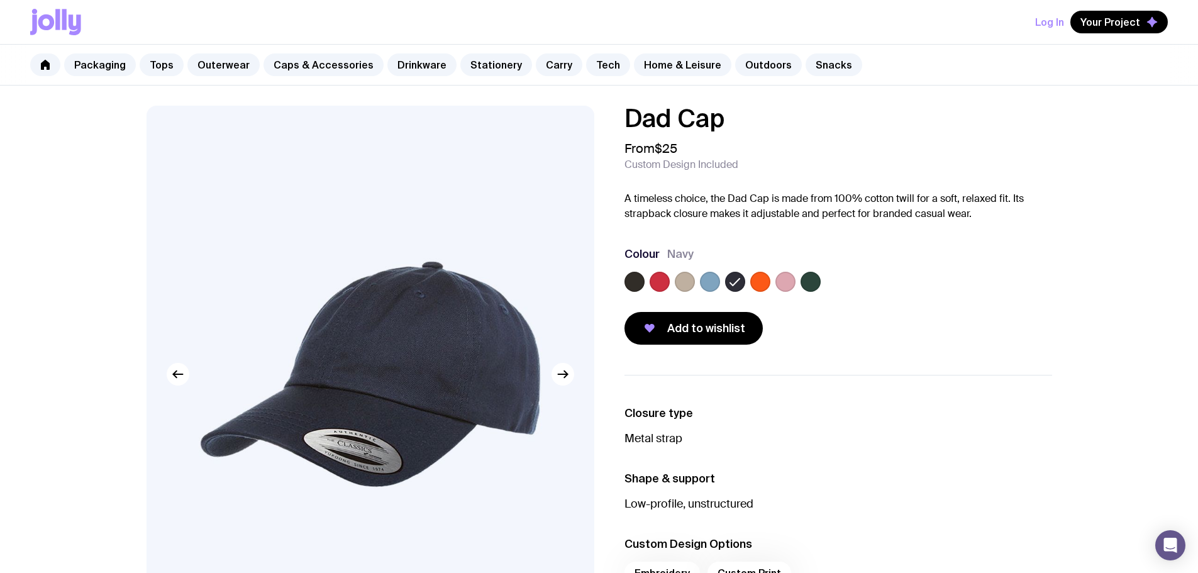
click at [628, 281] on label at bounding box center [634, 282] width 20 height 20
click at [0, 0] on input "radio" at bounding box center [0, 0] width 0 height 0
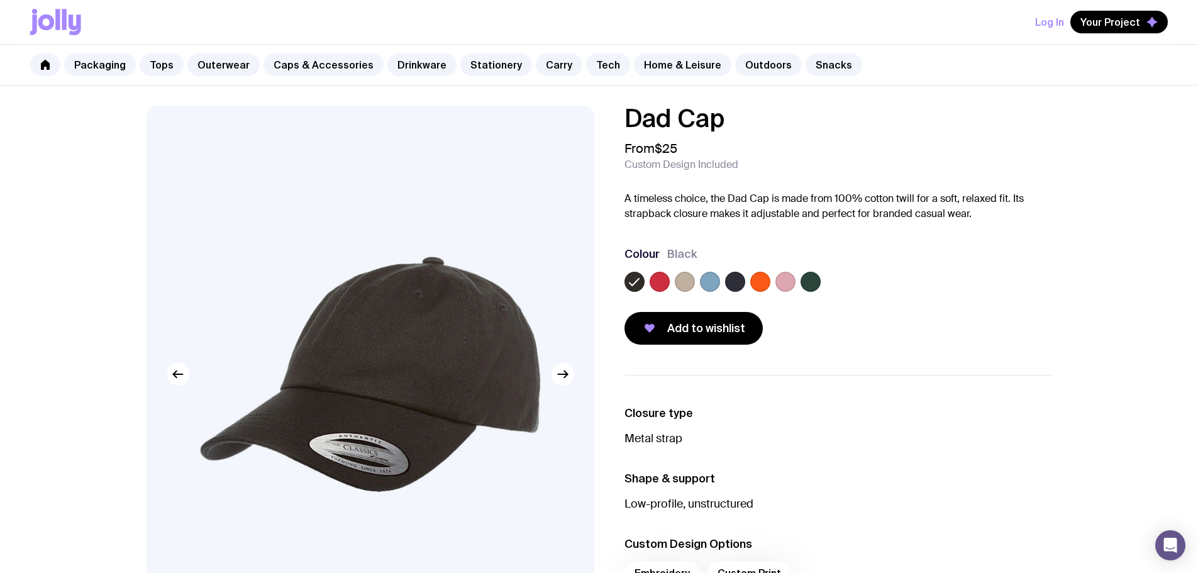
click at [807, 285] on label at bounding box center [811, 282] width 20 height 20
click at [0, 0] on input "radio" at bounding box center [0, 0] width 0 height 0
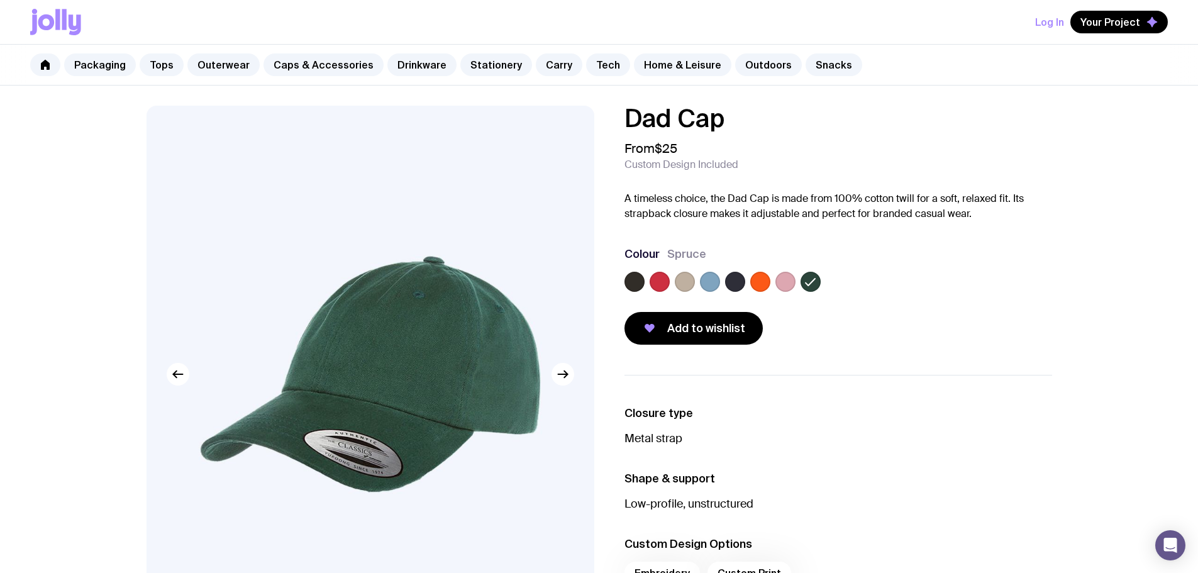
click at [836, 336] on div "Add to wishlist" at bounding box center [838, 328] width 428 height 33
click at [687, 255] on div "Colour Spruce" at bounding box center [838, 254] width 428 height 15
click at [685, 255] on span "Spruce" at bounding box center [686, 254] width 39 height 15
click at [791, 153] on div "From $25 Custom Design Included" at bounding box center [838, 156] width 428 height 30
click at [806, 64] on link "Snacks" at bounding box center [834, 64] width 57 height 23
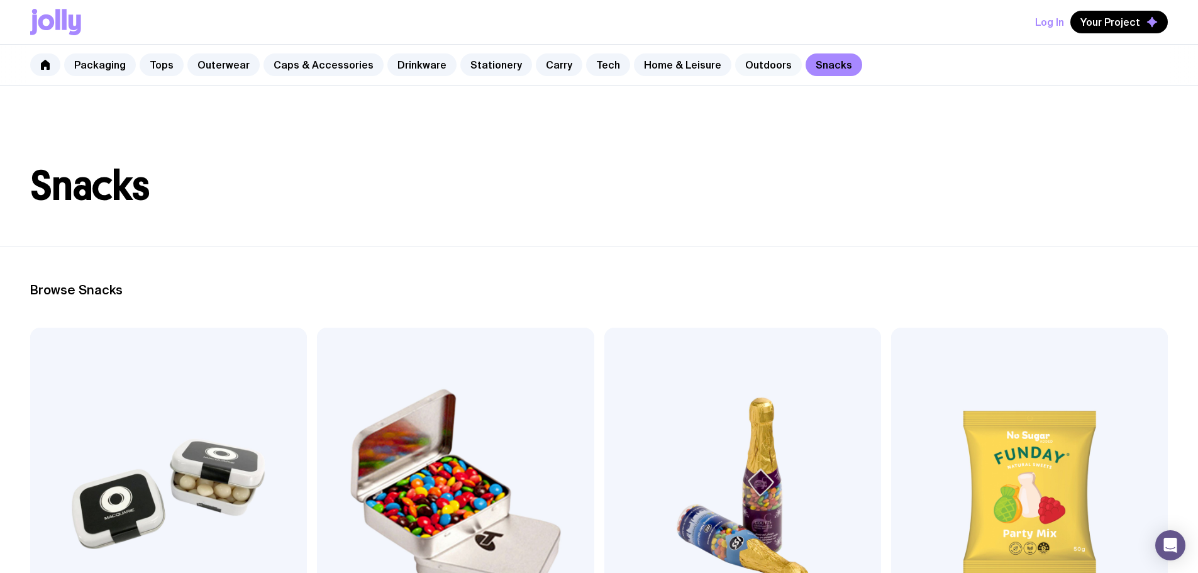
click at [740, 73] on link "Outdoors" at bounding box center [768, 64] width 67 height 23
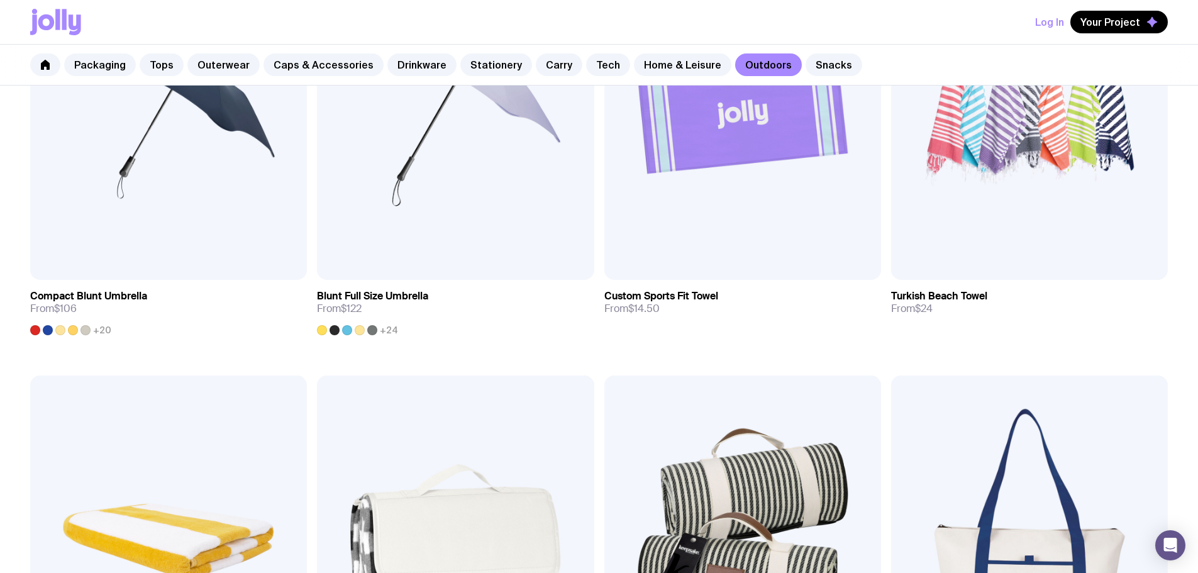
scroll to position [866, 0]
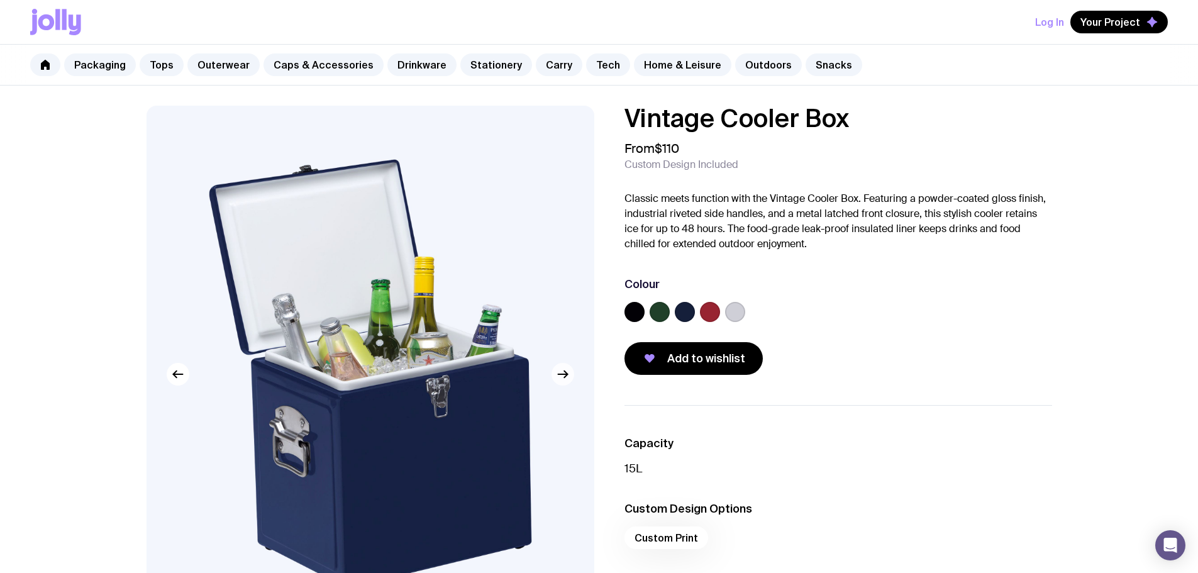
click at [574, 372] on button "button" at bounding box center [563, 374] width 23 height 23
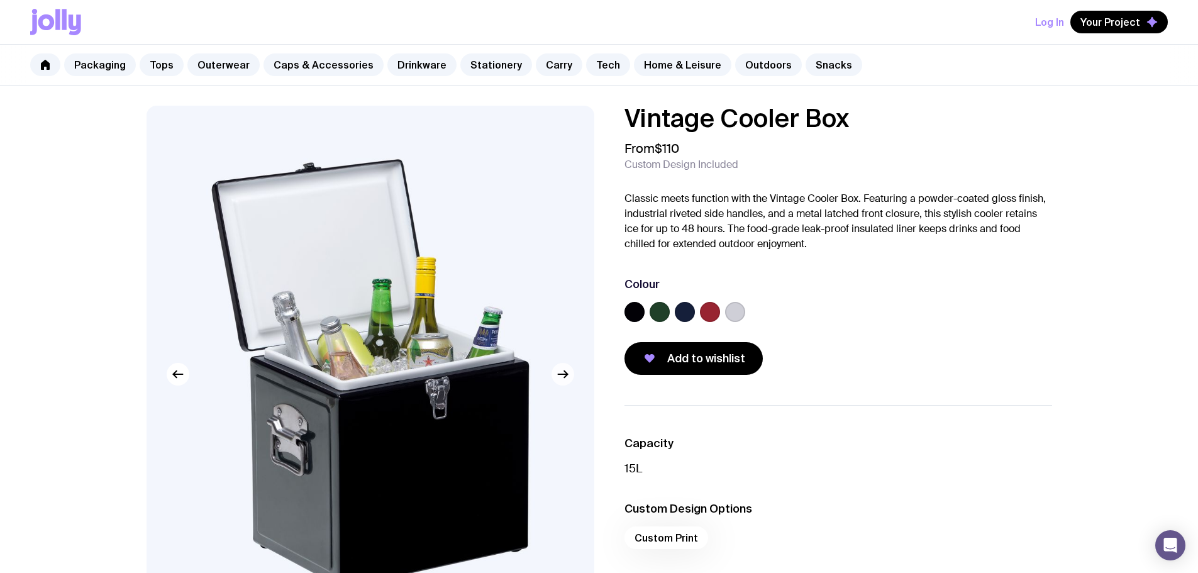
click at [574, 374] on button "button" at bounding box center [563, 374] width 23 height 23
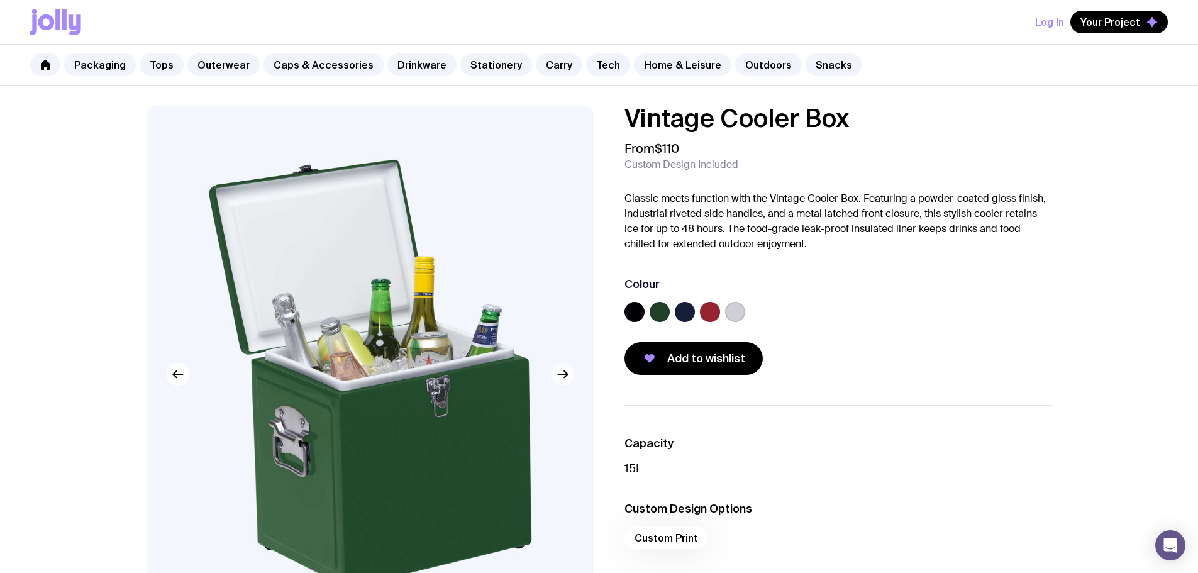
click at [574, 374] on button "button" at bounding box center [563, 374] width 23 height 23
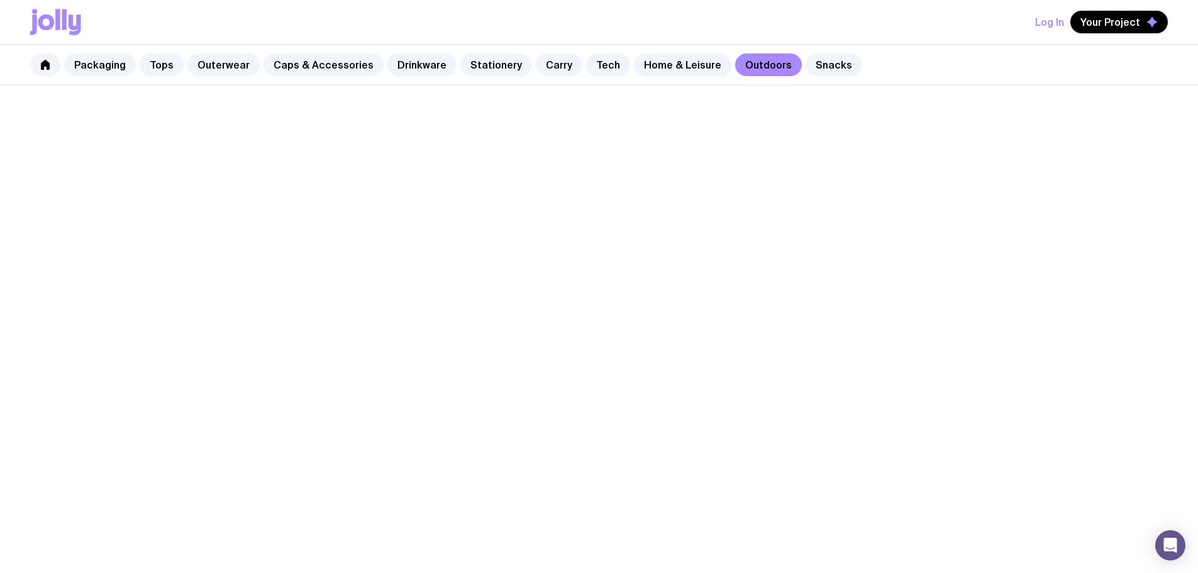
scroll to position [784, 0]
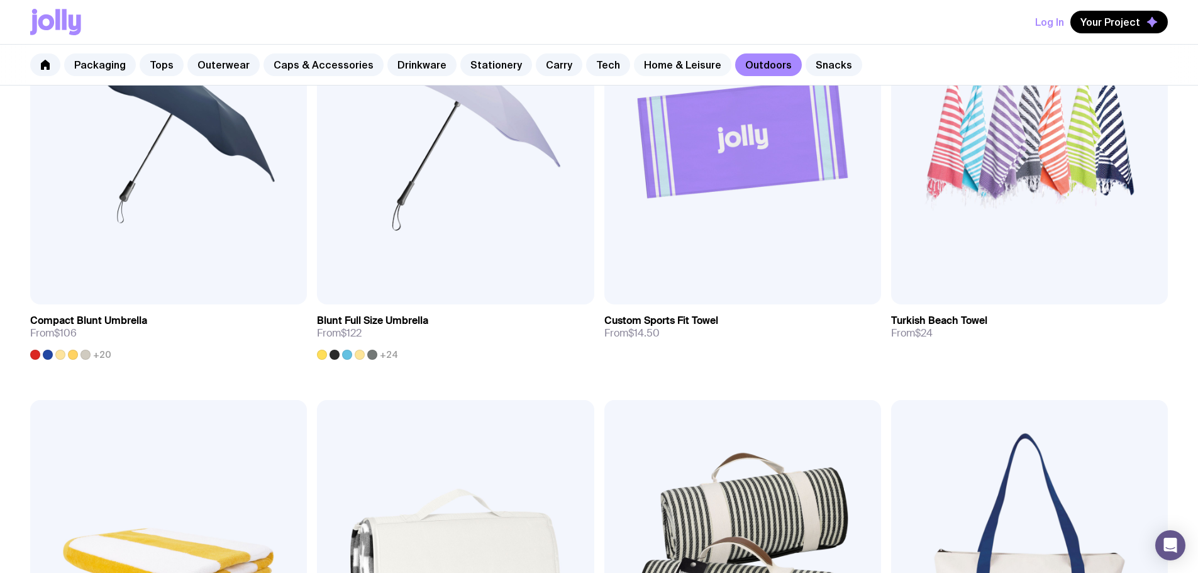
click at [667, 60] on link "Home & Leisure" at bounding box center [682, 64] width 97 height 23
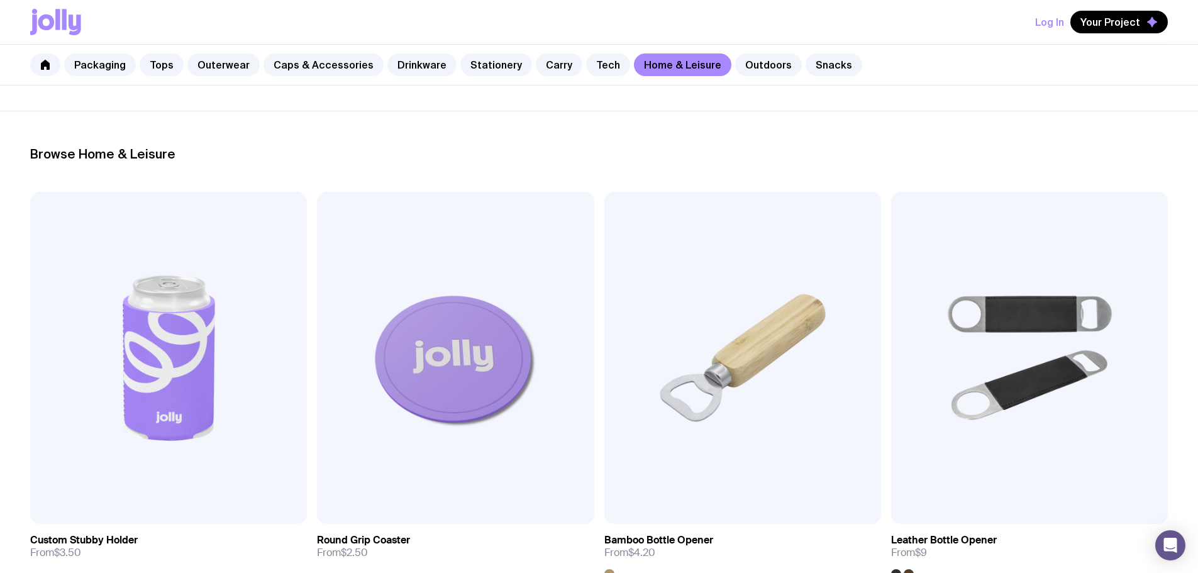
scroll to position [126, 0]
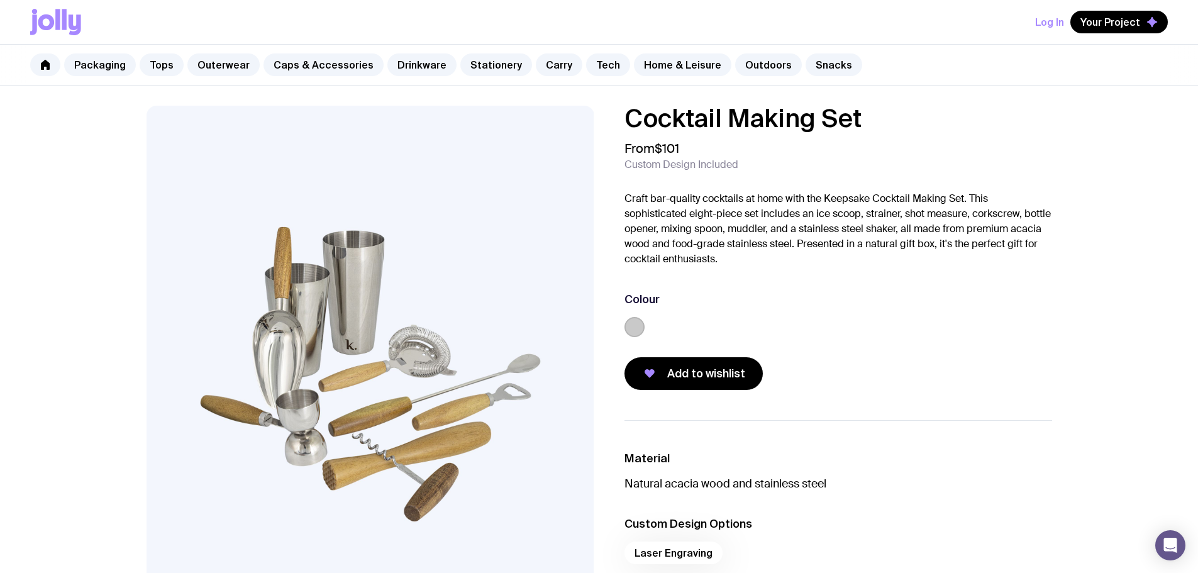
click at [482, 326] on img at bounding box center [371, 374] width 448 height 537
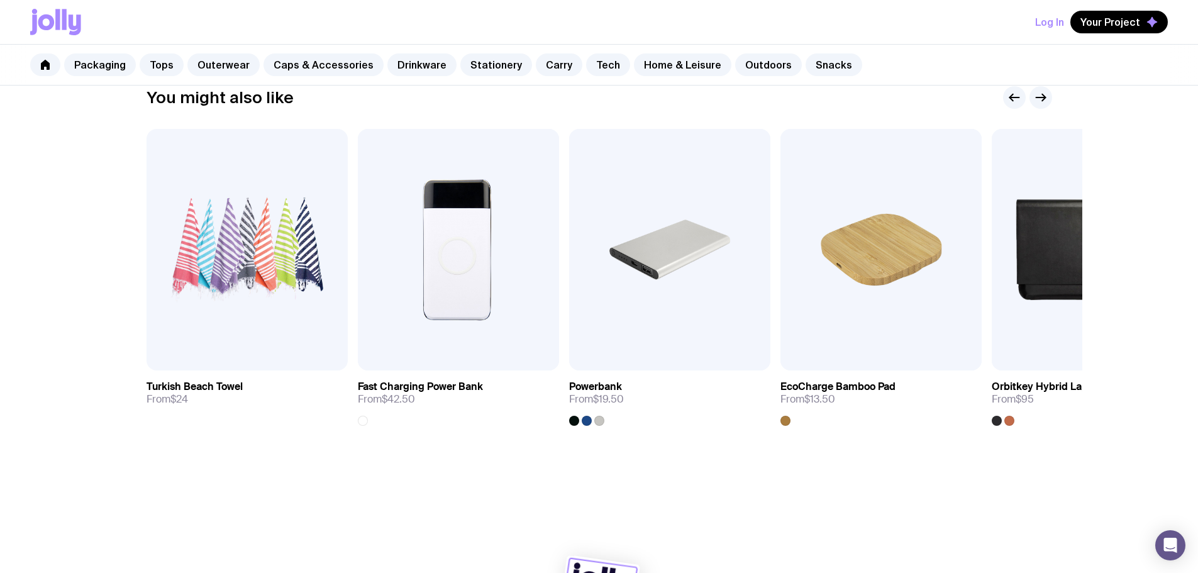
scroll to position [689, 0]
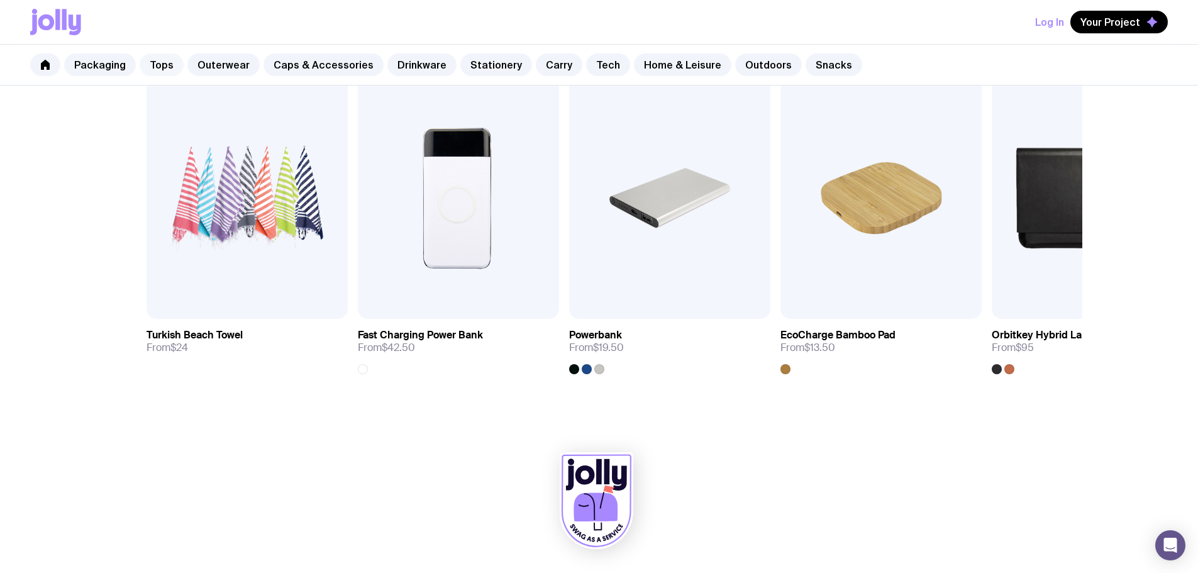
click at [160, 67] on link "Tops" at bounding box center [162, 64] width 44 height 23
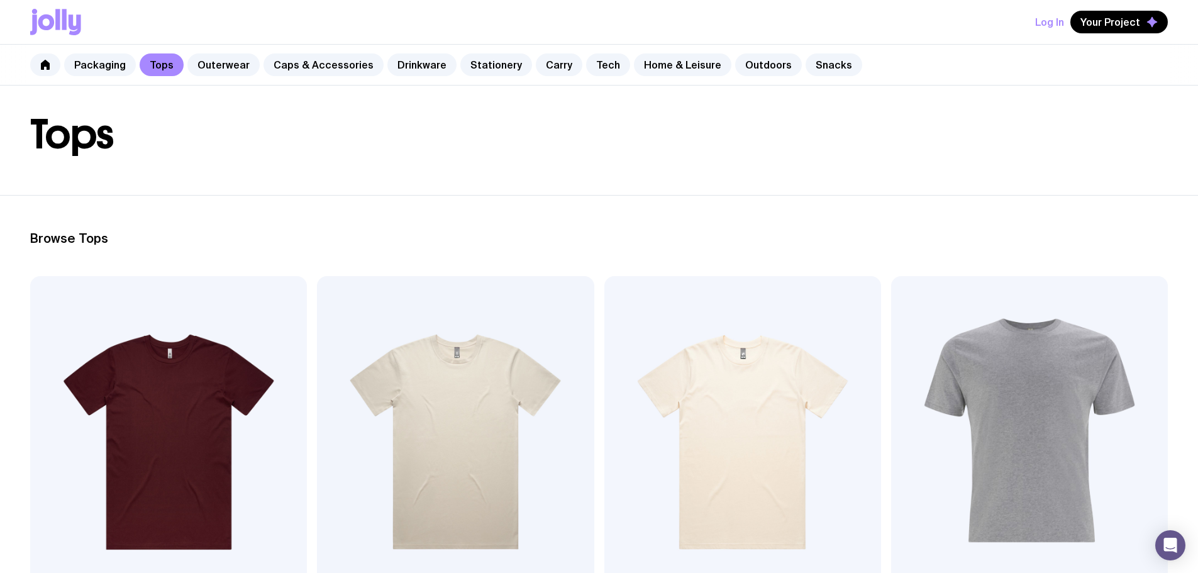
scroll to position [50, 0]
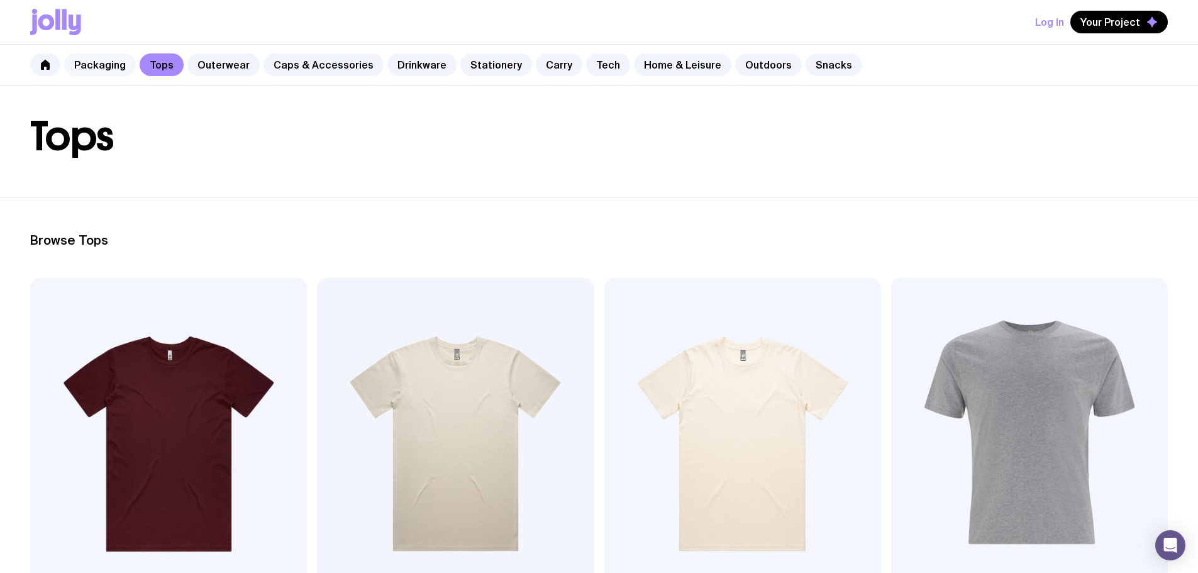
click at [94, 55] on link "Packaging" at bounding box center [100, 64] width 72 height 23
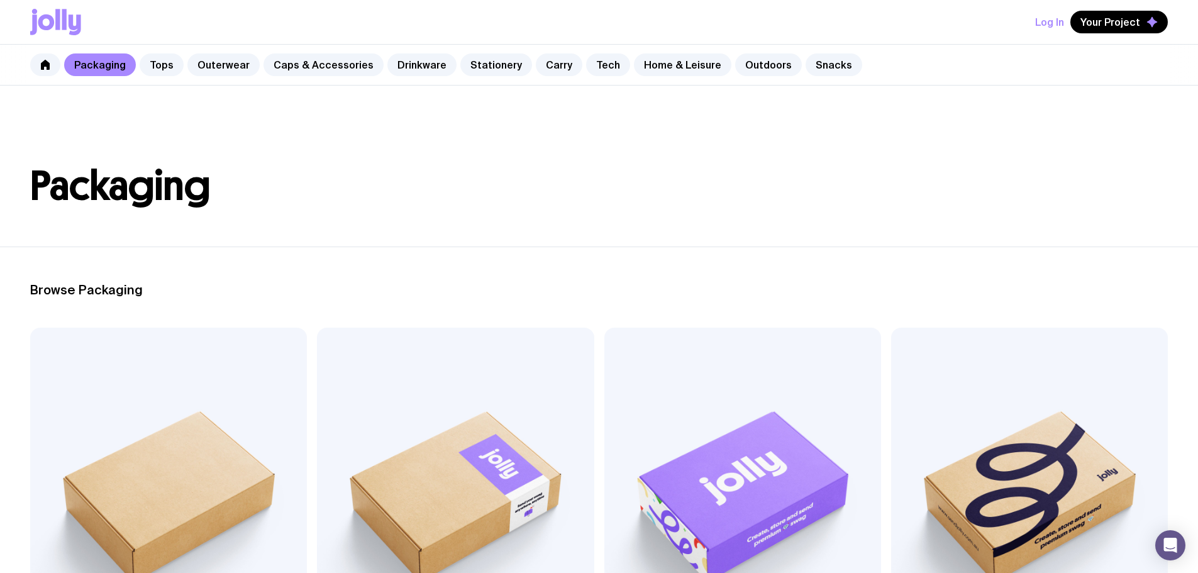
click at [414, 172] on h1 "Packaging" at bounding box center [599, 186] width 1138 height 40
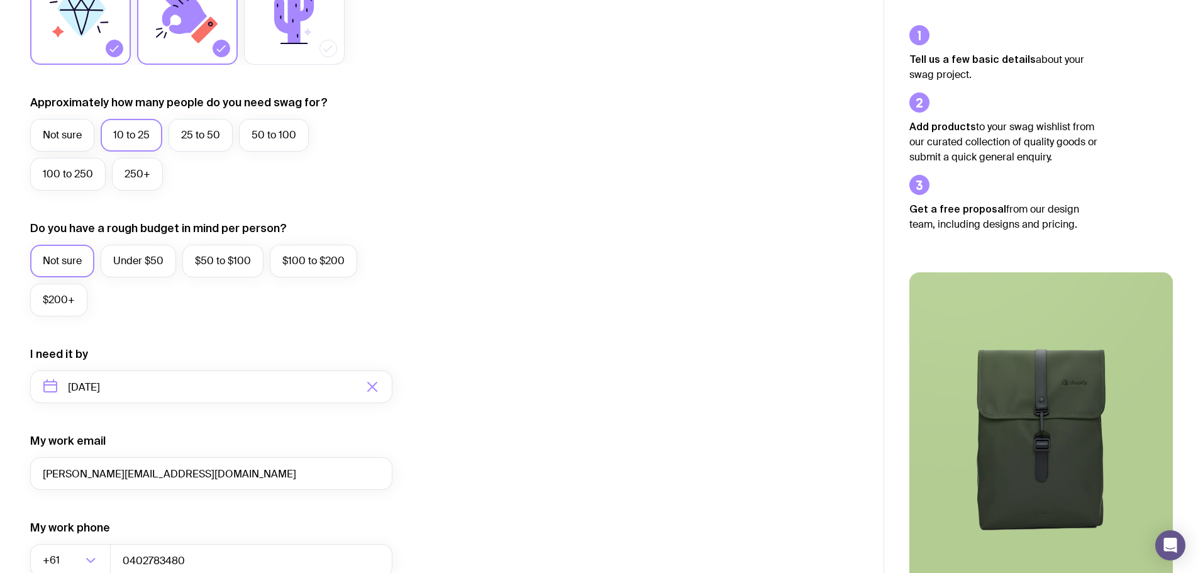
scroll to position [496, 0]
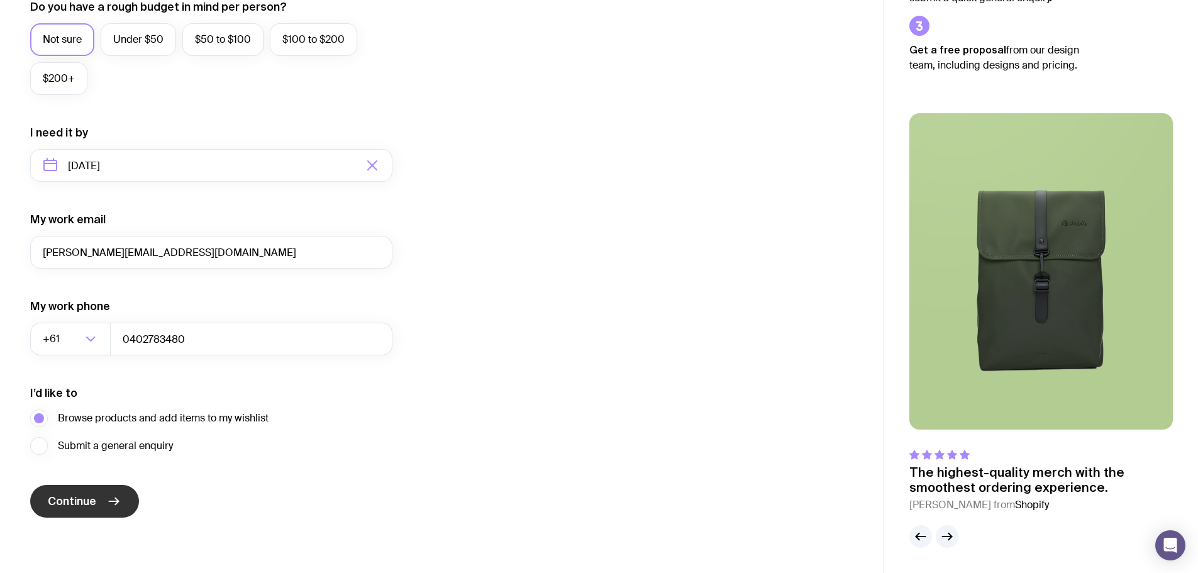
click at [101, 506] on button "Continue" at bounding box center [84, 501] width 109 height 33
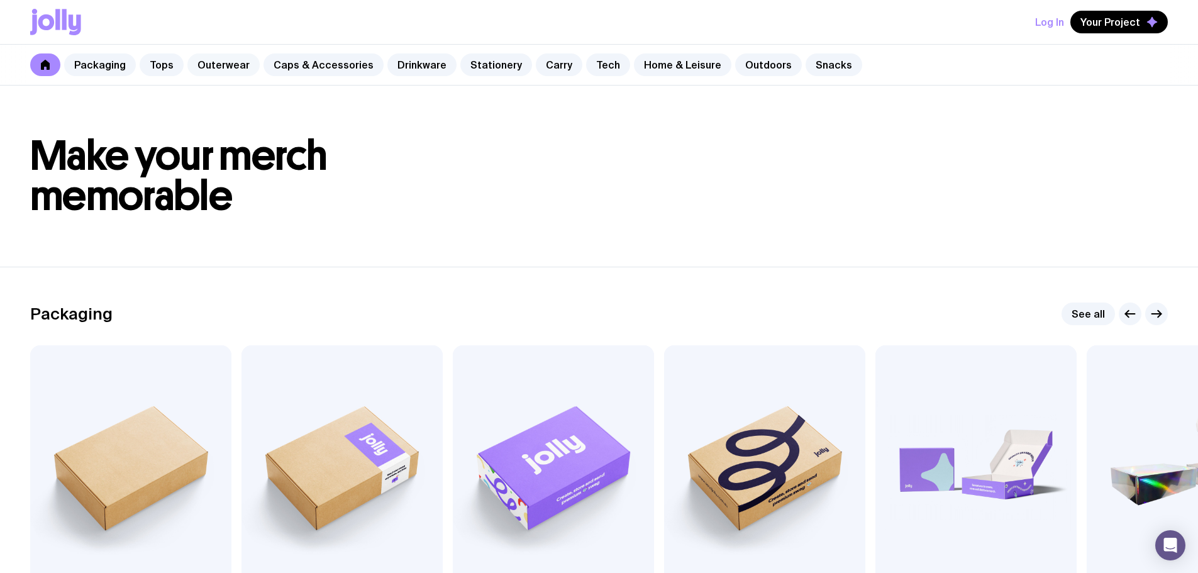
click at [209, 64] on link "Outerwear" at bounding box center [223, 64] width 72 height 23
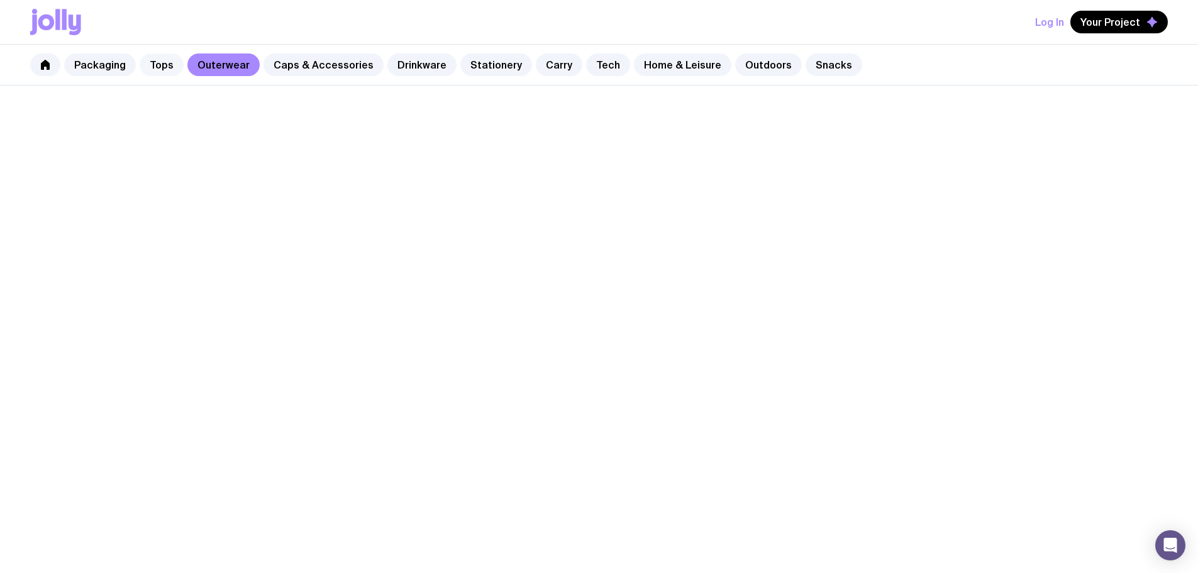
click at [165, 67] on link "Tops" at bounding box center [162, 64] width 44 height 23
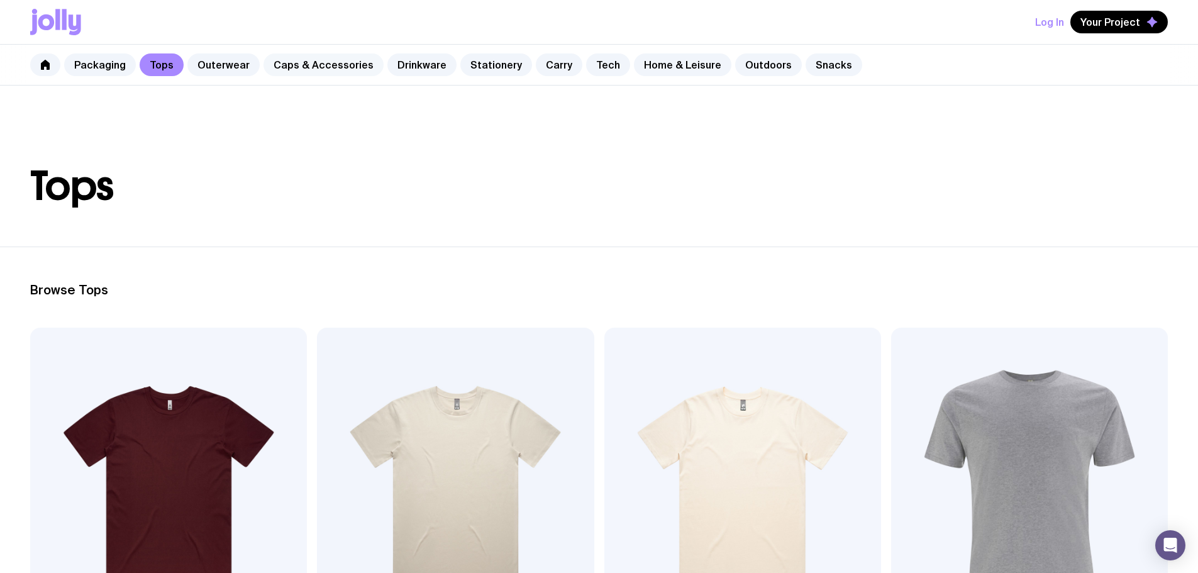
click at [303, 69] on link "Caps & Accessories" at bounding box center [324, 64] width 120 height 23
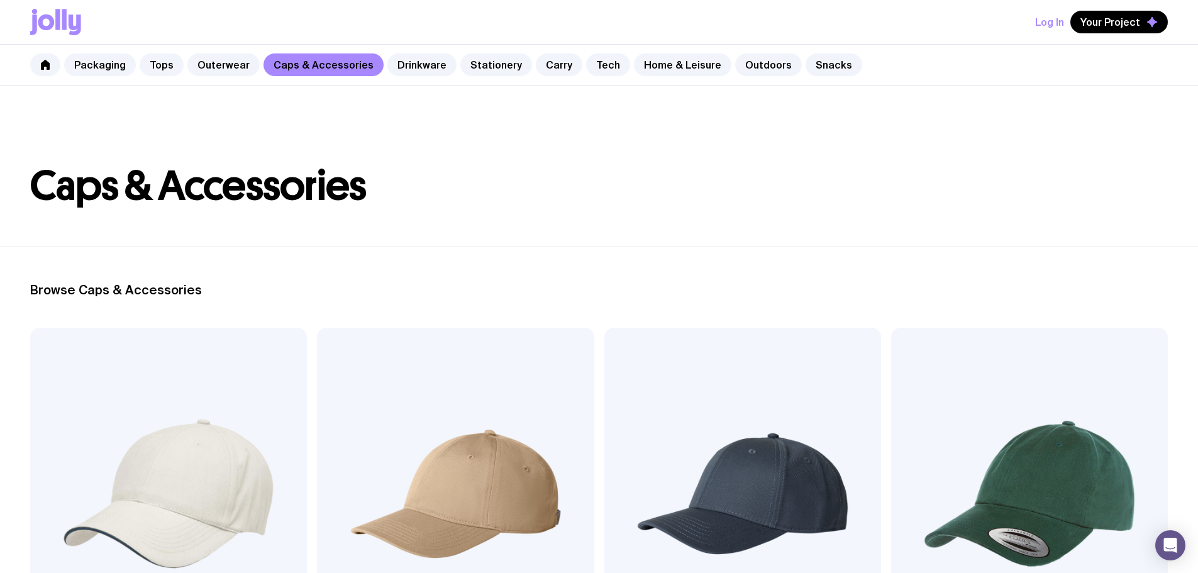
click at [891, 456] on img at bounding box center [1029, 494] width 277 height 332
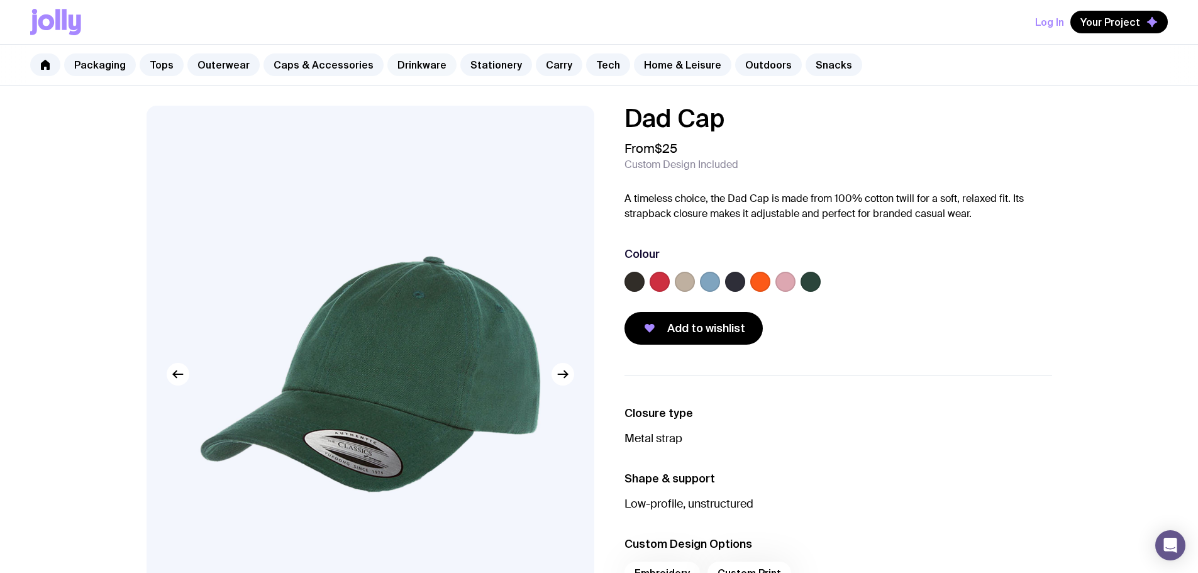
click at [414, 67] on link "Drinkware" at bounding box center [421, 64] width 69 height 23
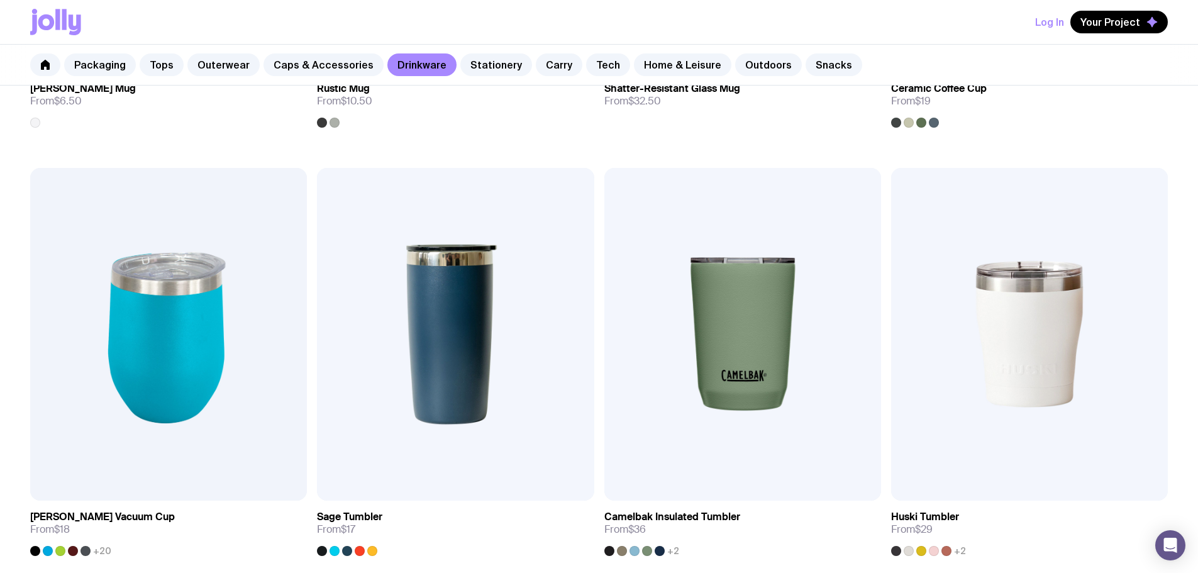
scroll to position [1069, 0]
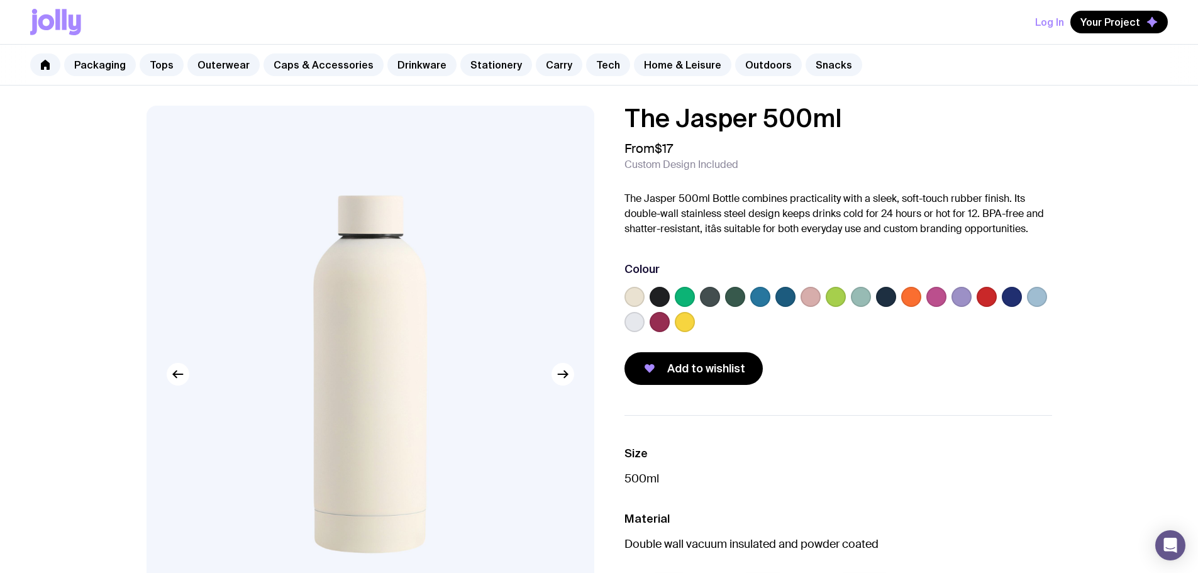
click at [574, 385] on img at bounding box center [371, 374] width 448 height 537
click at [732, 299] on label at bounding box center [735, 297] width 20 height 20
click at [0, 0] on input "radio" at bounding box center [0, 0] width 0 height 0
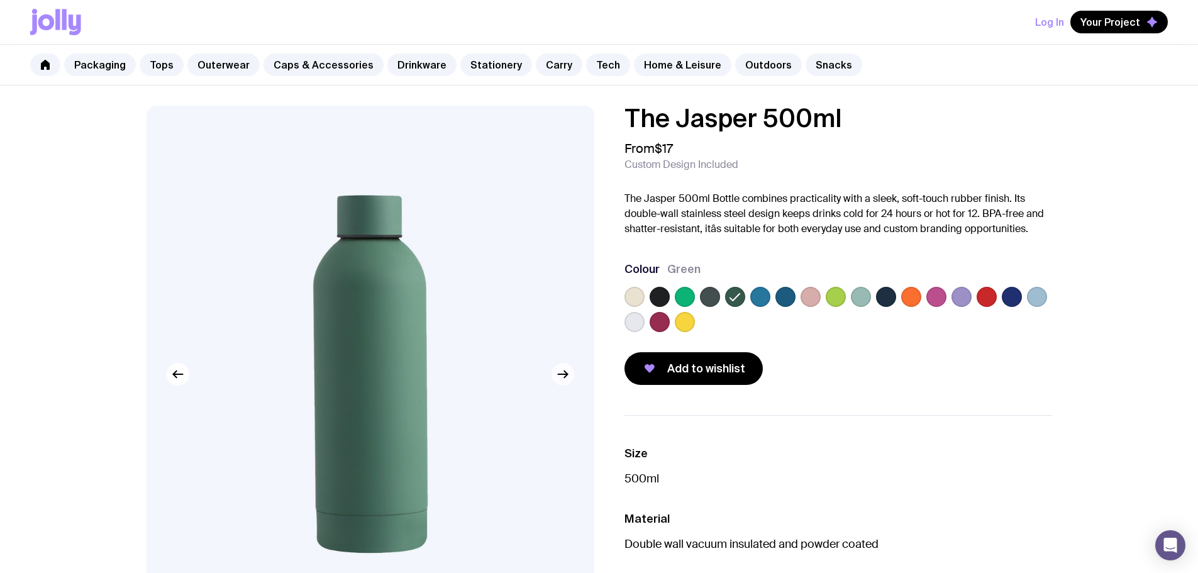
click at [562, 382] on button "button" at bounding box center [563, 374] width 23 height 23
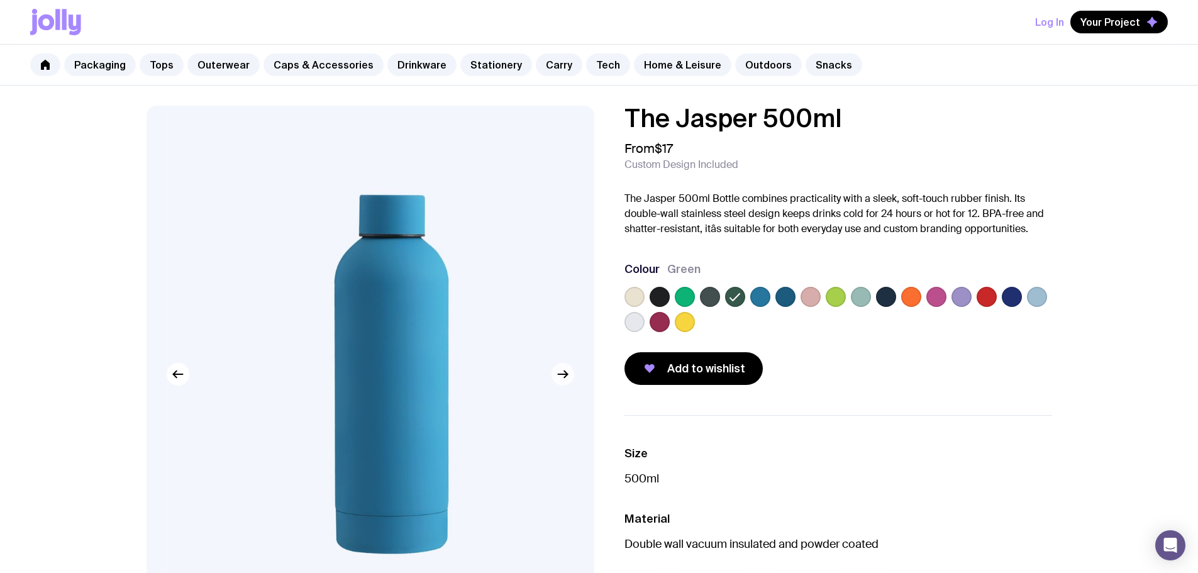
click at [562, 382] on button "button" at bounding box center [563, 374] width 23 height 23
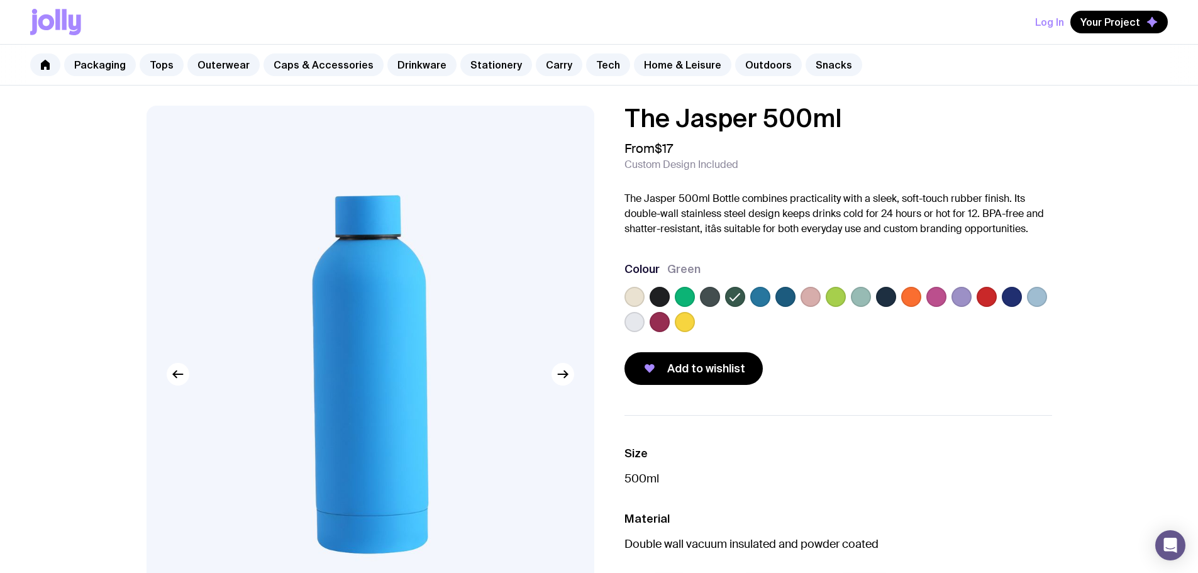
click at [736, 294] on icon at bounding box center [735, 296] width 15 height 15
click at [0, 0] on input "radio" at bounding box center [0, 0] width 0 height 0
click at [175, 374] on icon "button" at bounding box center [177, 374] width 9 height 0
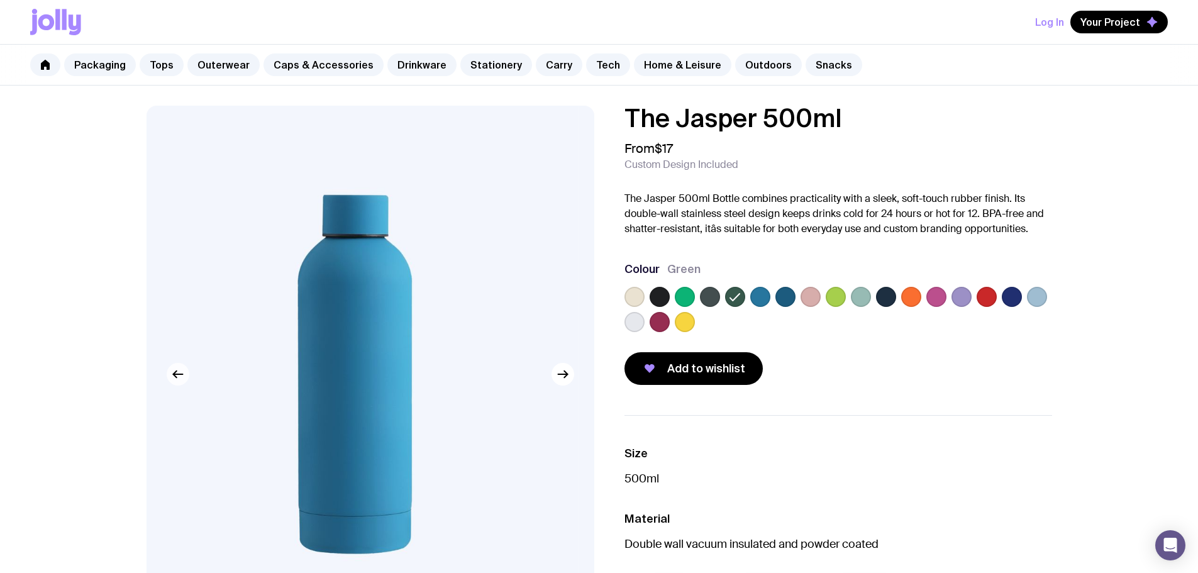
click at [175, 374] on icon "button" at bounding box center [177, 374] width 9 height 0
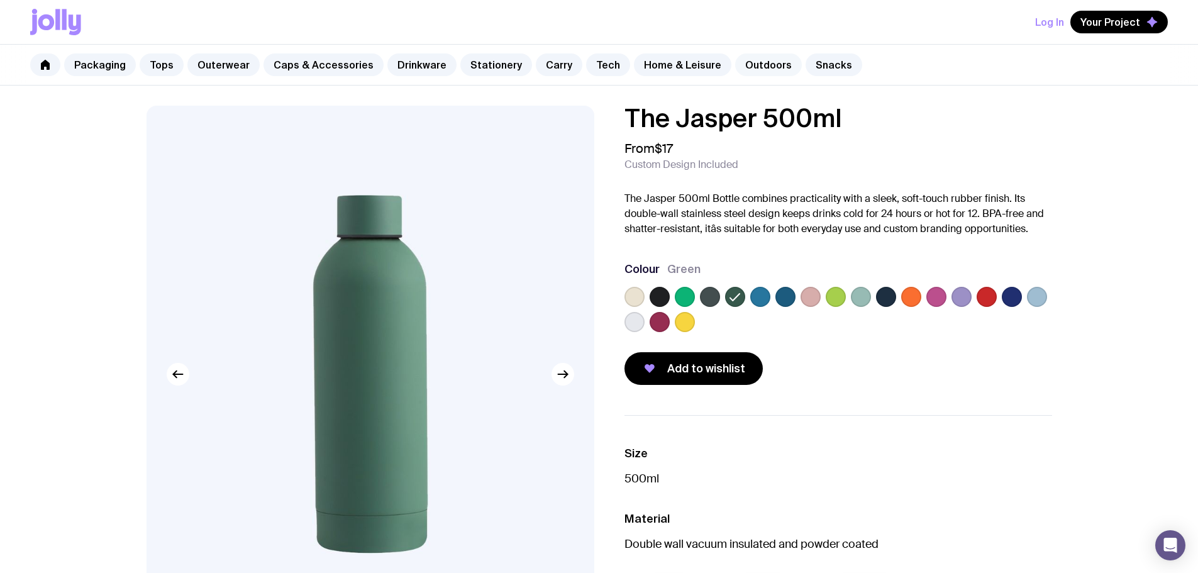
click at [735, 60] on link "Outdoors" at bounding box center [768, 64] width 67 height 23
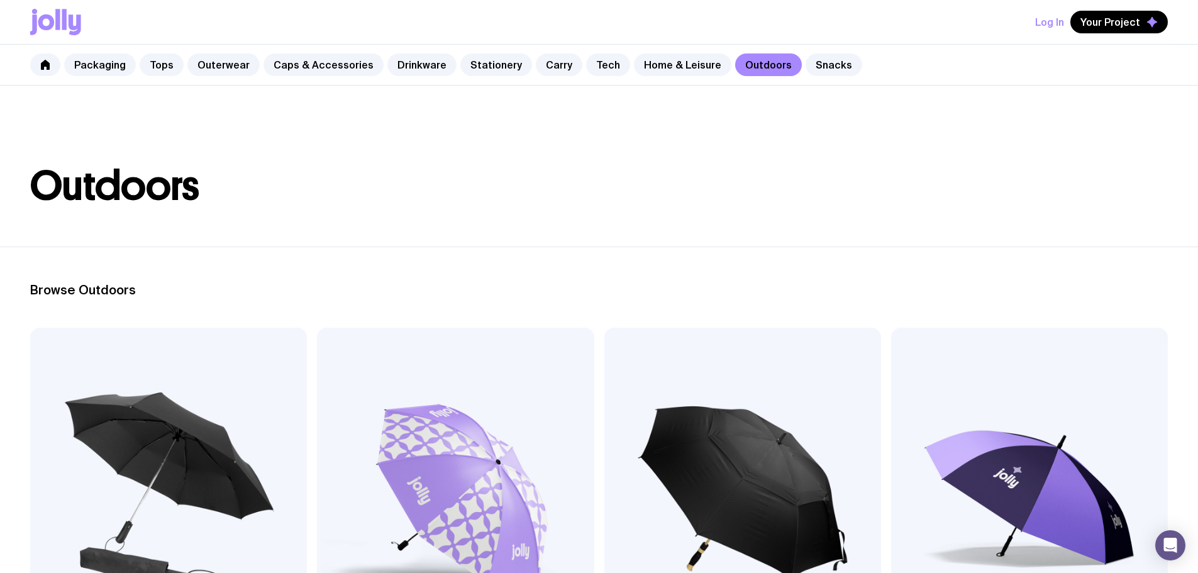
click at [891, 455] on img at bounding box center [1029, 494] width 277 height 332
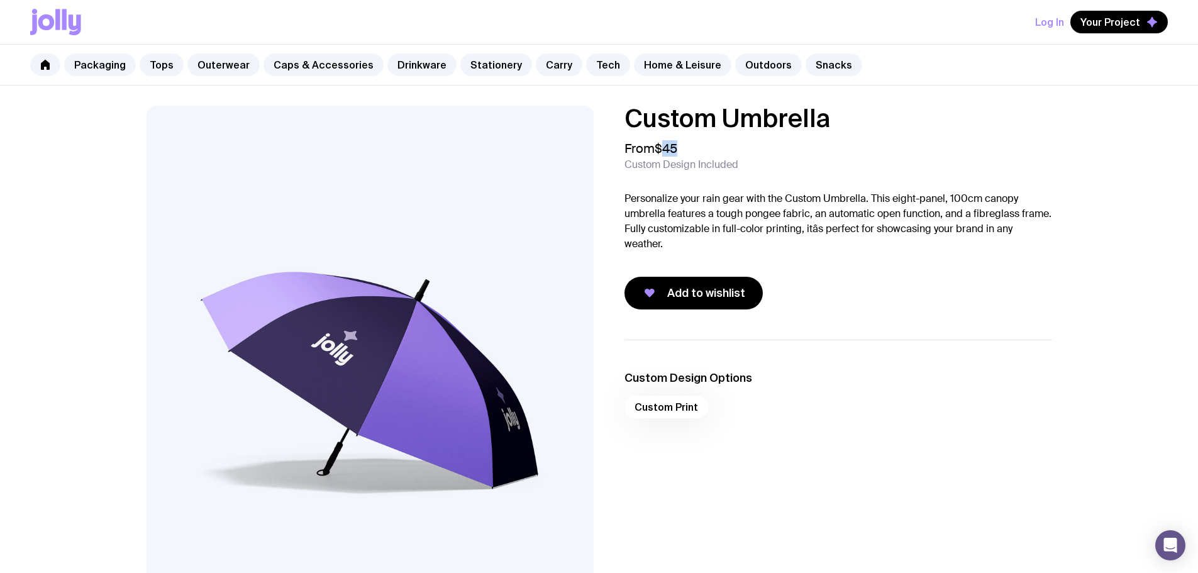
click at [685, 148] on div "From $45 Custom Design Included" at bounding box center [838, 156] width 428 height 30
click at [208, 65] on link "Outerwear" at bounding box center [223, 64] width 72 height 23
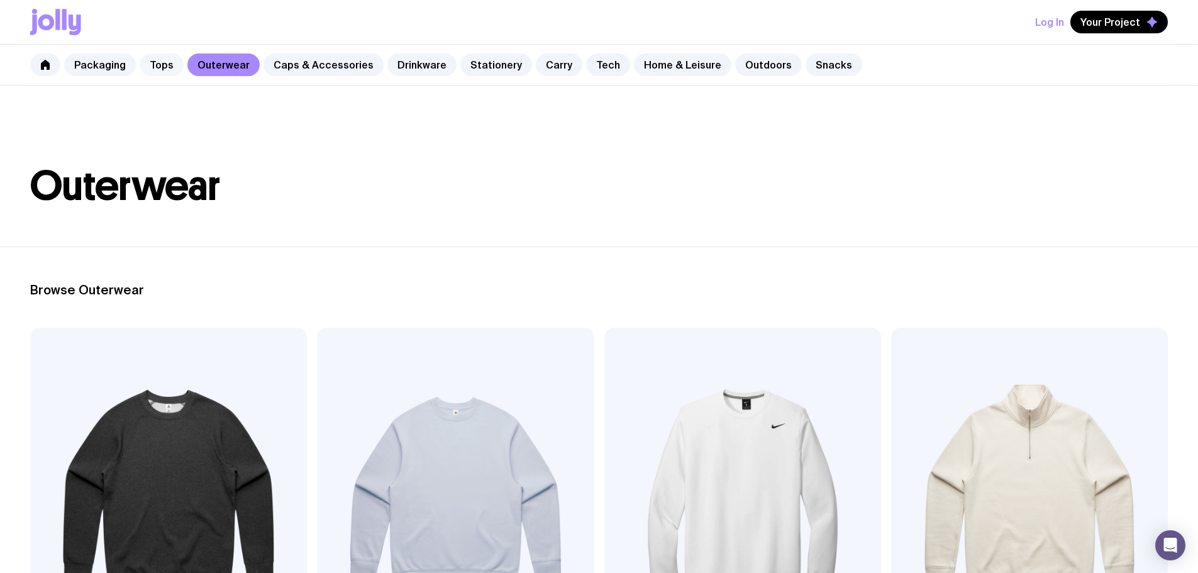
click at [162, 65] on link "Tops" at bounding box center [162, 64] width 44 height 23
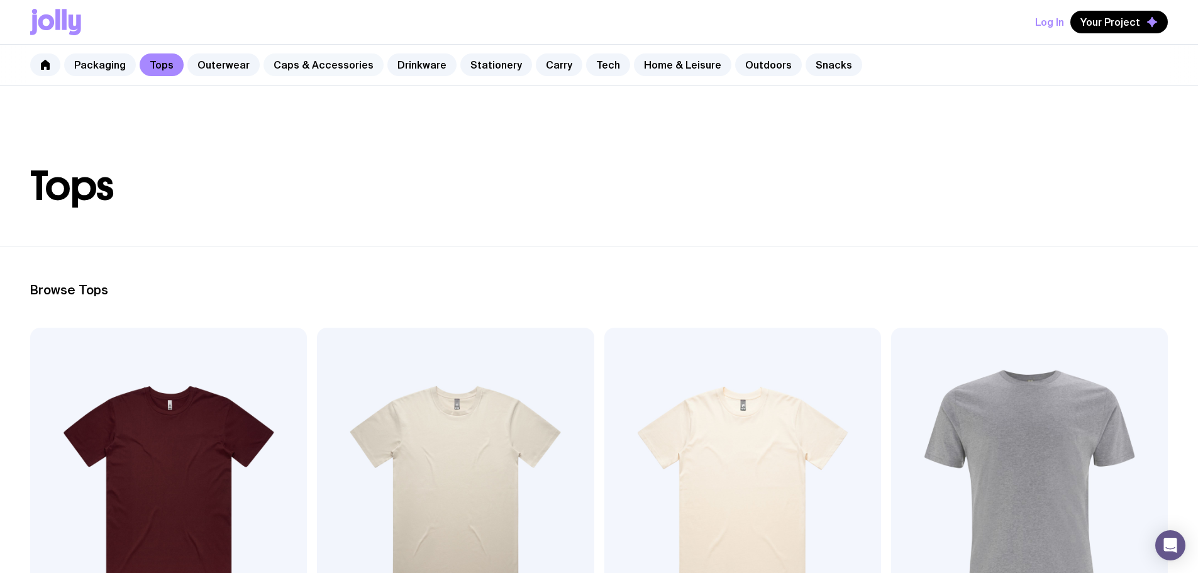
click at [352, 70] on link "Caps & Accessories" at bounding box center [324, 64] width 120 height 23
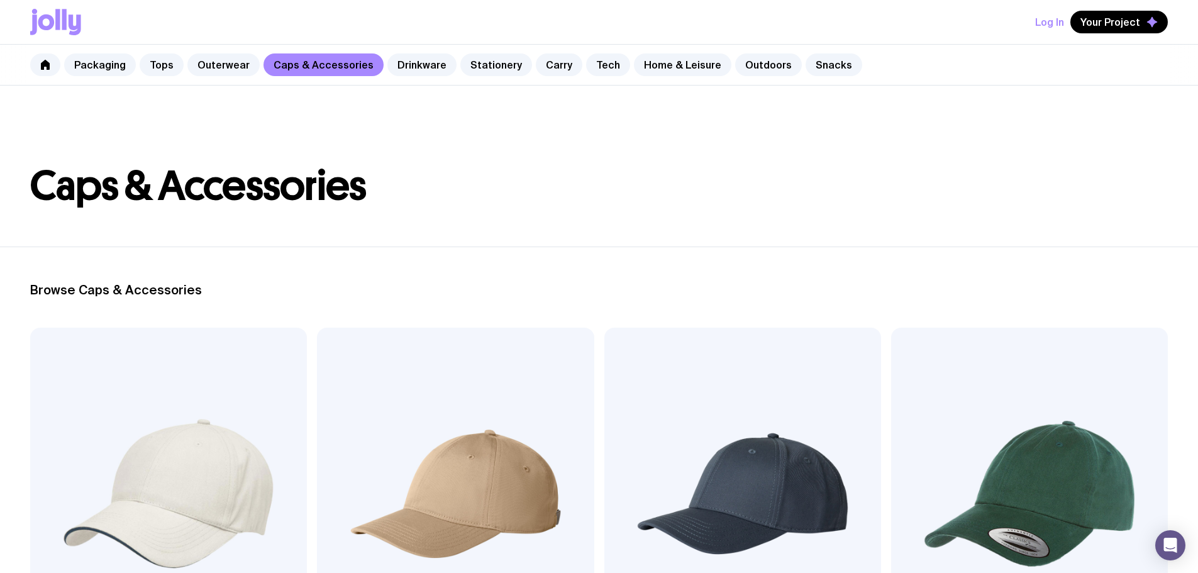
click at [891, 448] on img at bounding box center [1029, 494] width 277 height 332
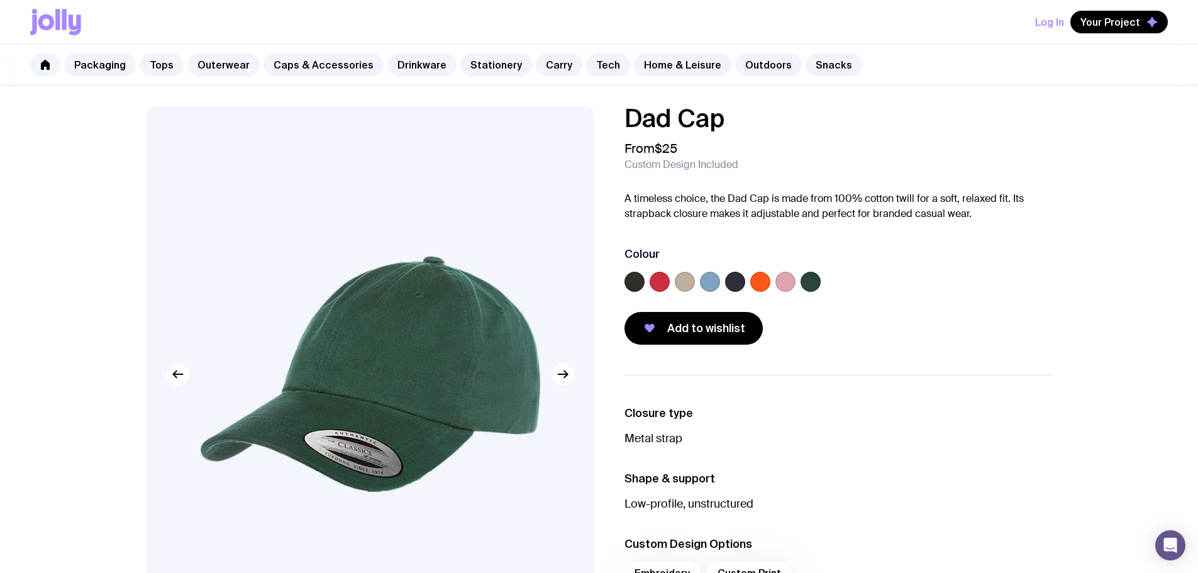
click at [559, 379] on icon "button" at bounding box center [562, 374] width 15 height 15
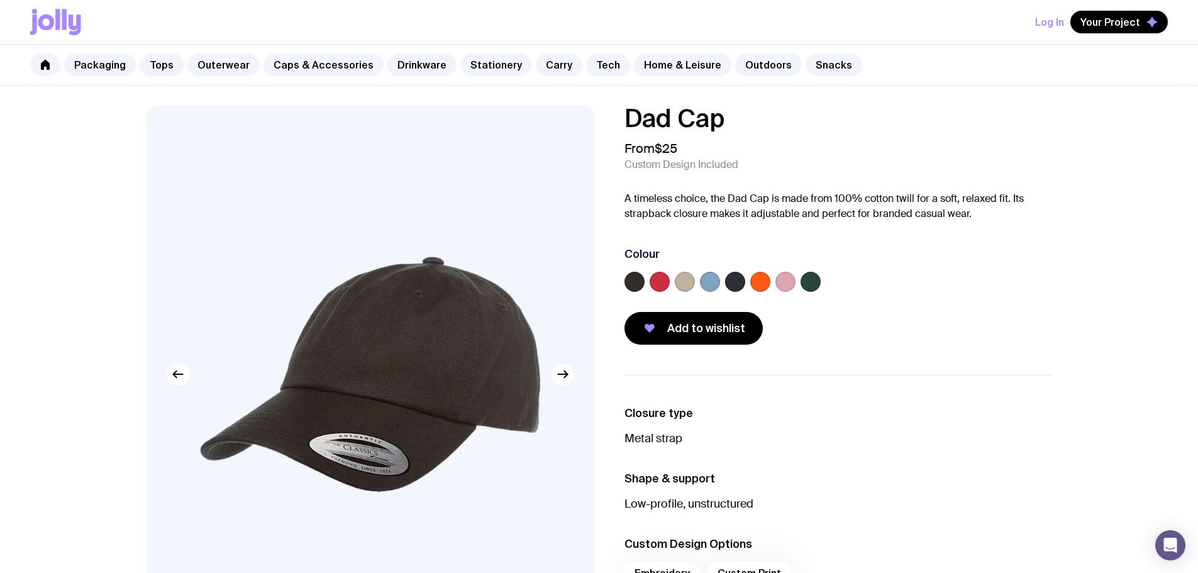
click at [559, 379] on icon "button" at bounding box center [562, 374] width 15 height 15
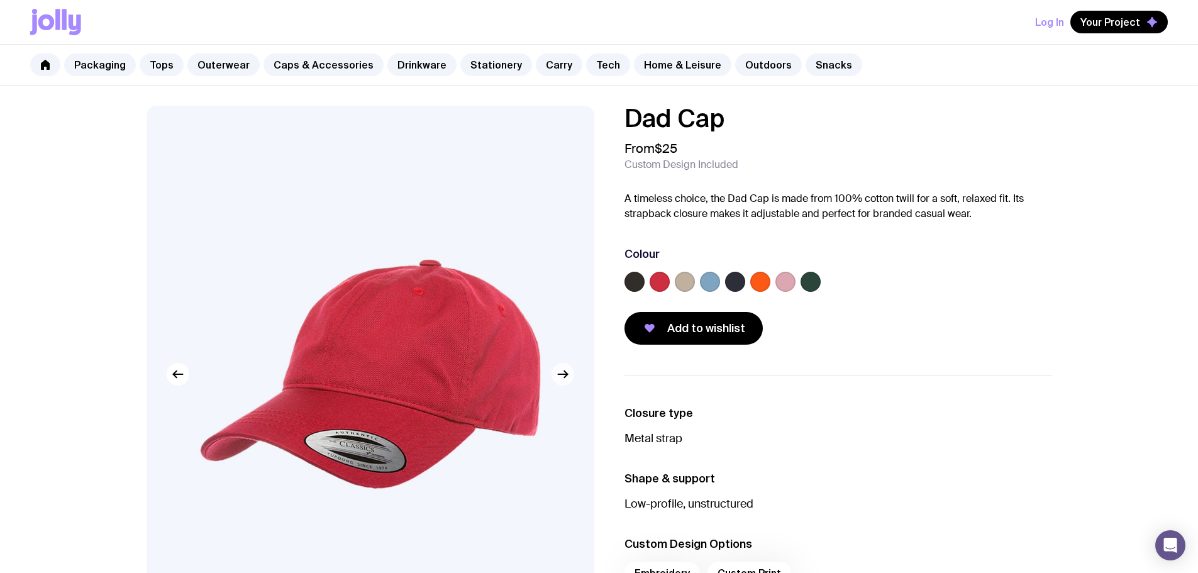
drag, startPoint x: 571, startPoint y: 376, endPoint x: 564, endPoint y: 370, distance: 9.3
click at [566, 370] on button "button" at bounding box center [563, 374] width 23 height 23
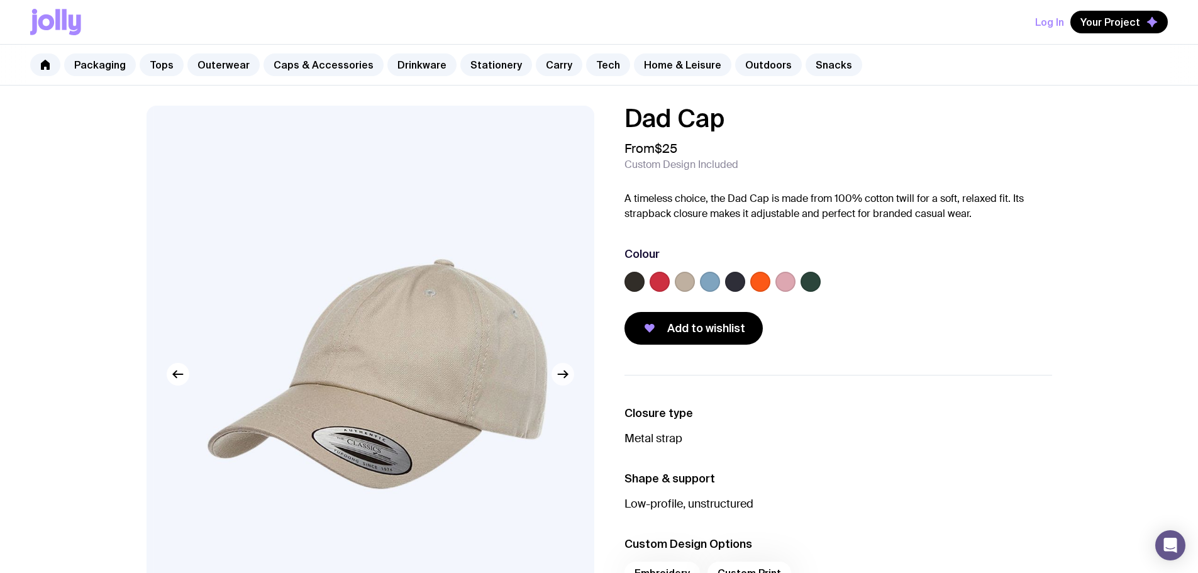
click at [564, 370] on icon "button" at bounding box center [562, 374] width 15 height 15
